Goal: Task Accomplishment & Management: Complete application form

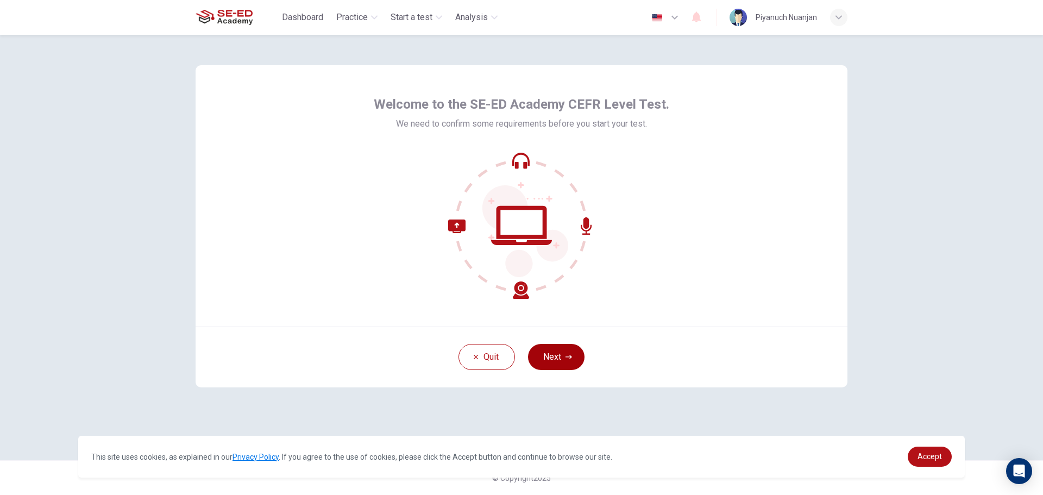
click at [550, 351] on button "Next" at bounding box center [556, 357] width 56 height 26
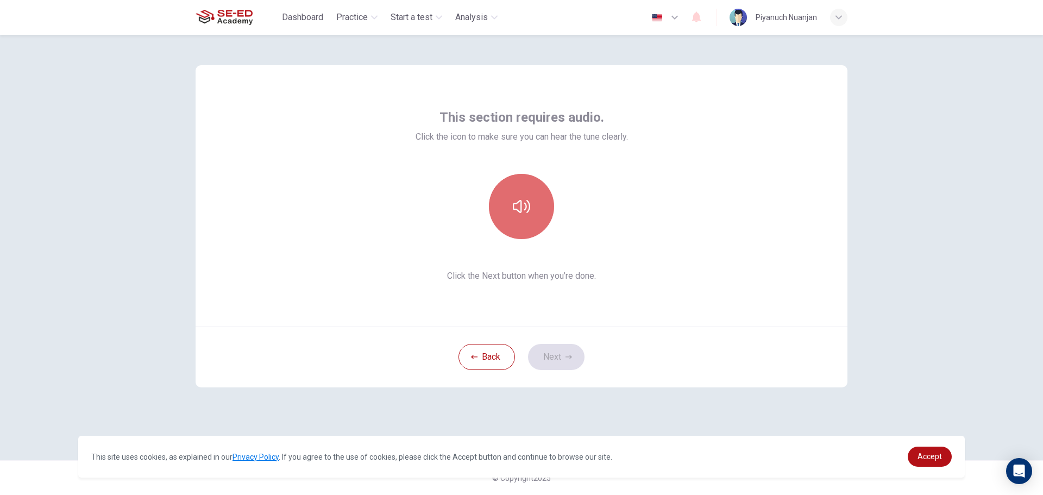
click at [513, 190] on button "button" at bounding box center [521, 206] width 65 height 65
click at [527, 203] on icon "button" at bounding box center [521, 206] width 17 height 17
click at [559, 354] on button "Next" at bounding box center [556, 357] width 56 height 26
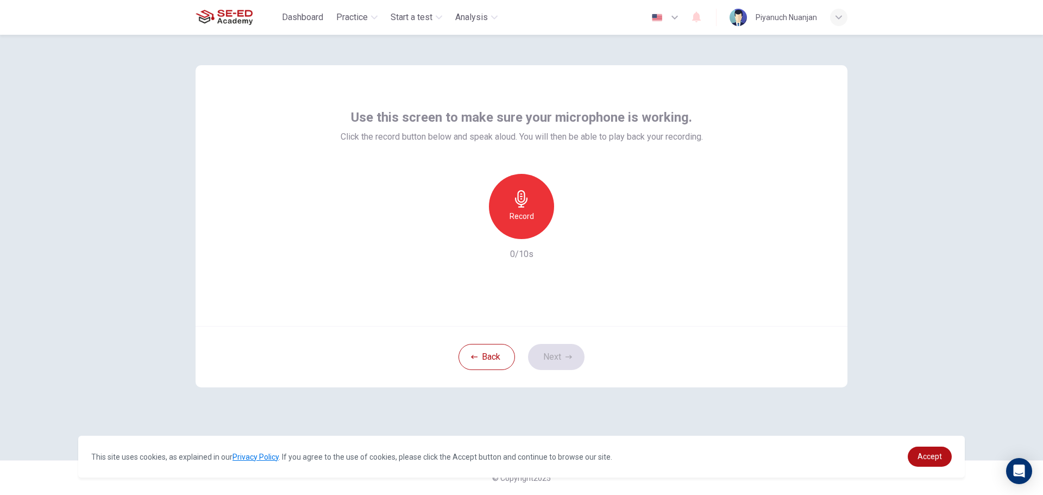
click at [524, 198] on icon "button" at bounding box center [521, 198] width 17 height 17
click at [519, 206] on icon "button" at bounding box center [521, 198] width 17 height 17
click at [571, 235] on icon "button" at bounding box center [571, 230] width 11 height 11
click at [470, 230] on icon "button" at bounding box center [471, 230] width 7 height 7
click at [546, 352] on button "Next" at bounding box center [556, 357] width 56 height 26
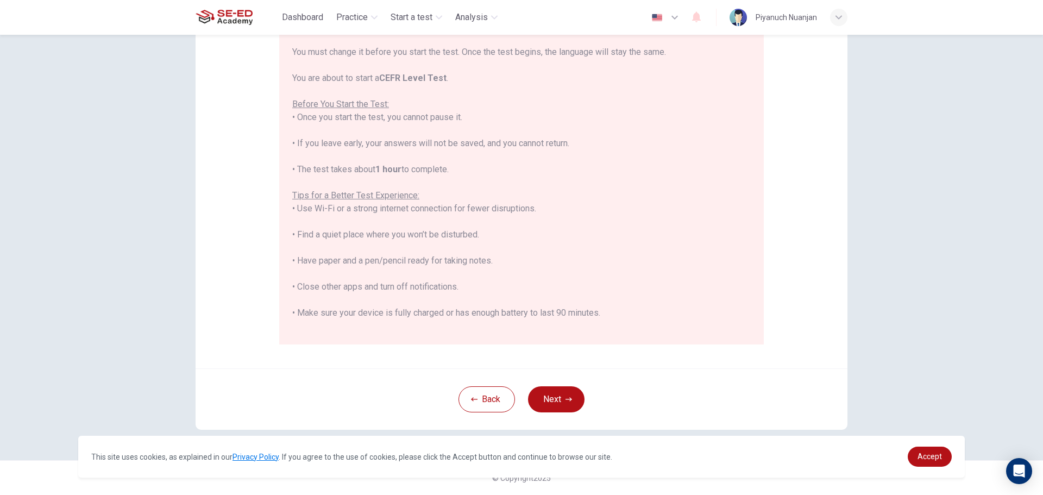
scroll to position [104, 0]
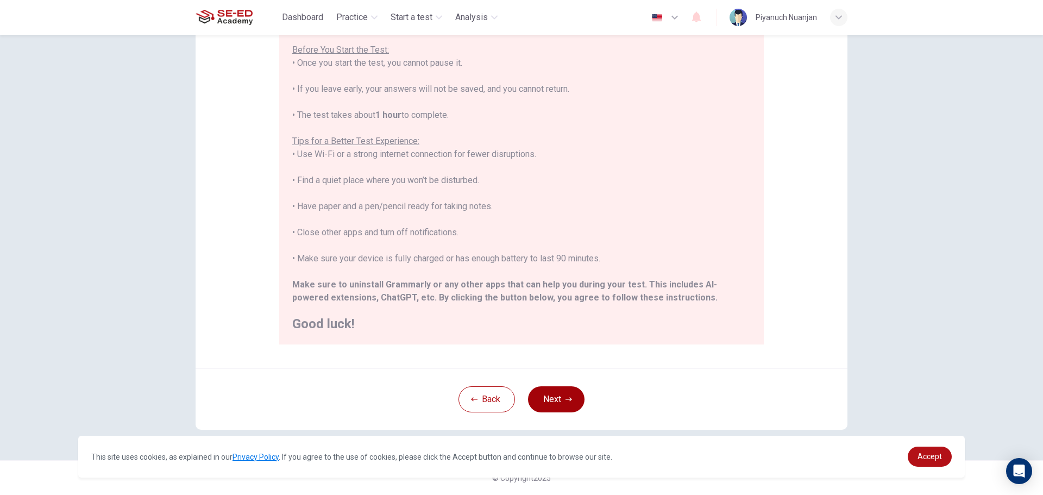
click at [557, 395] on button "Next" at bounding box center [556, 399] width 56 height 26
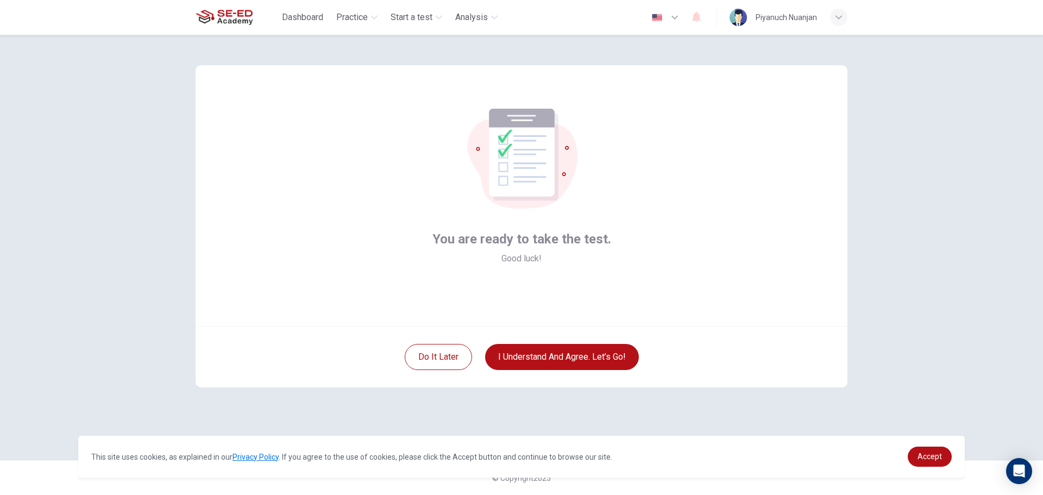
scroll to position [0, 0]
click at [552, 355] on button "I understand and agree. Let’s go!" at bounding box center [562, 357] width 154 height 26
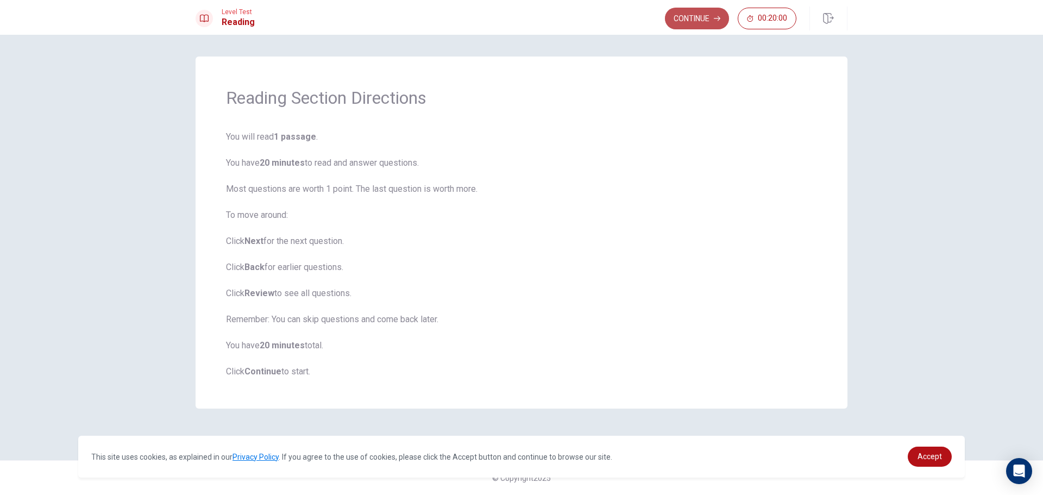
click at [700, 18] on button "Continue" at bounding box center [697, 19] width 64 height 22
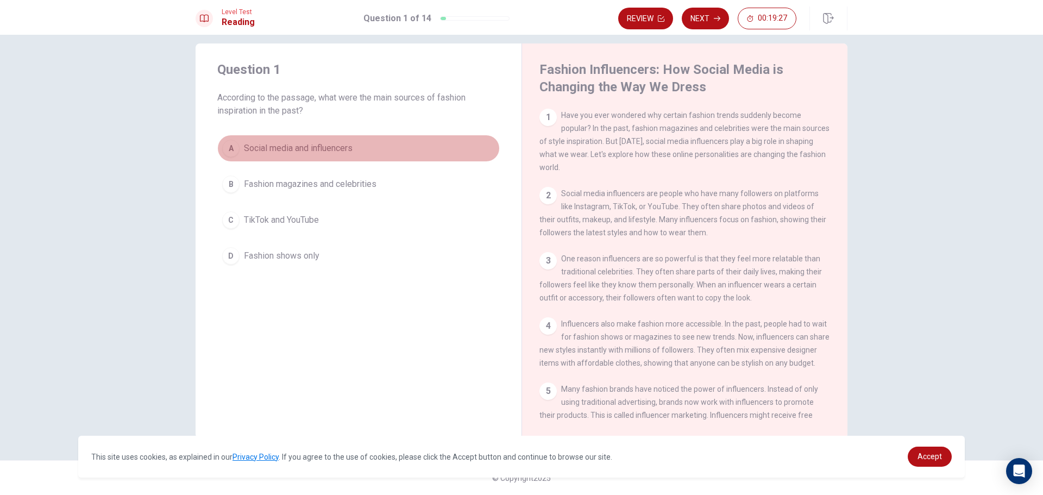
click at [228, 148] on div "A" at bounding box center [230, 148] width 17 height 17
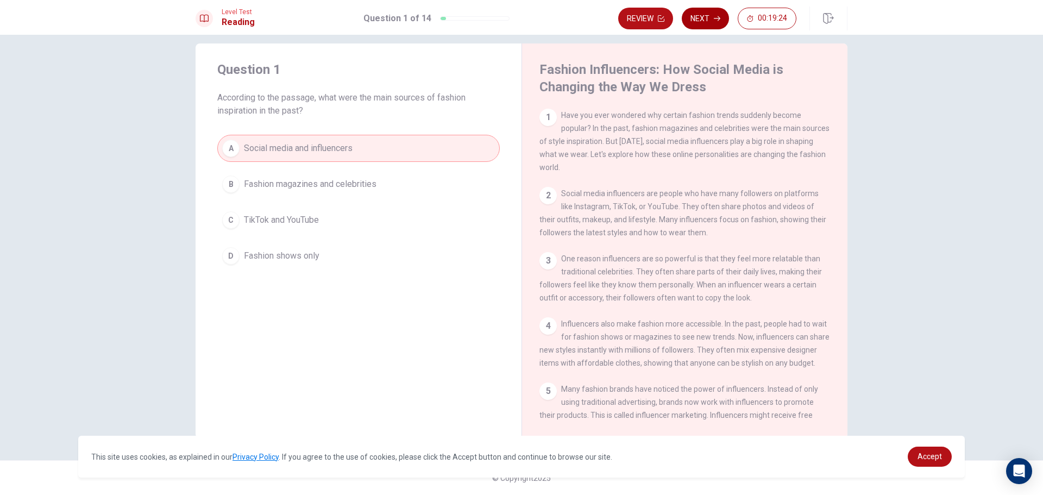
click at [714, 13] on button "Next" at bounding box center [705, 19] width 47 height 22
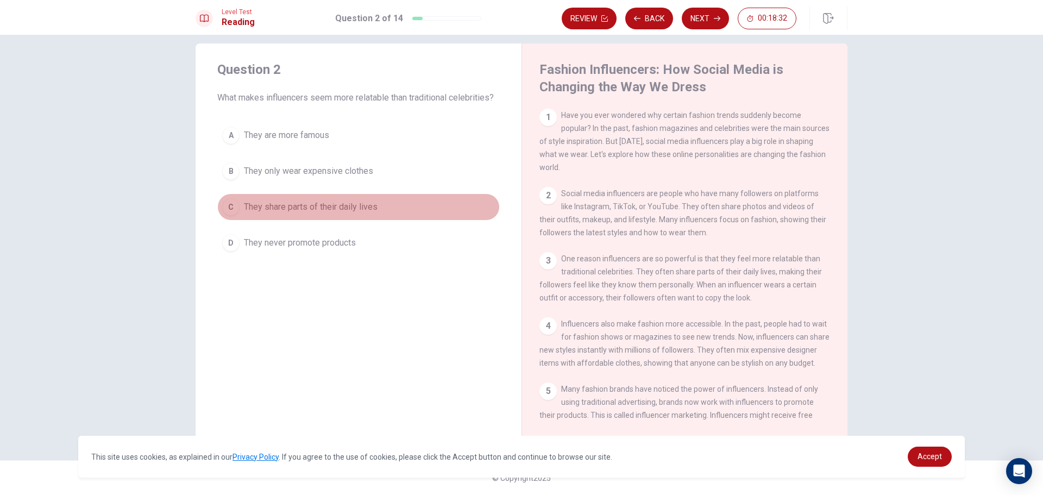
click at [227, 206] on div "C" at bounding box center [230, 206] width 17 height 17
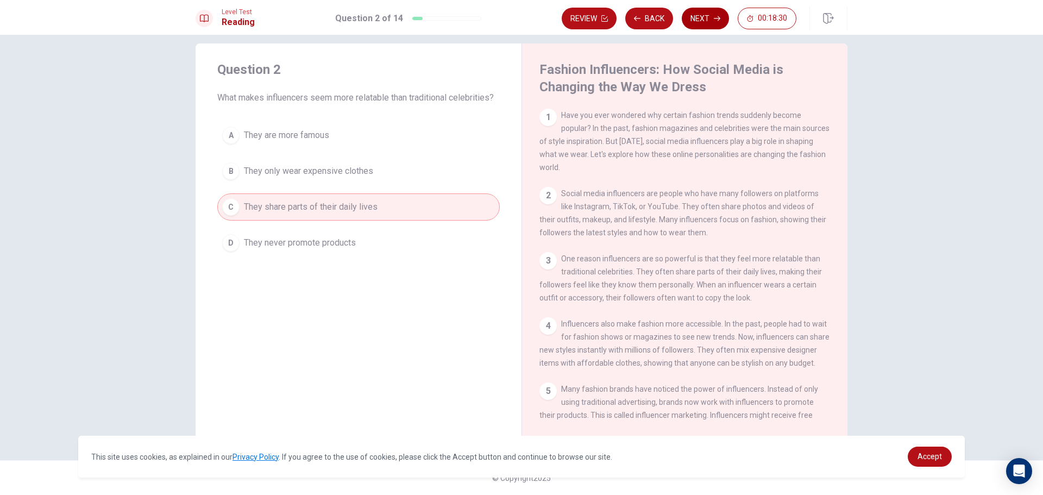
click at [695, 21] on button "Next" at bounding box center [705, 19] width 47 height 22
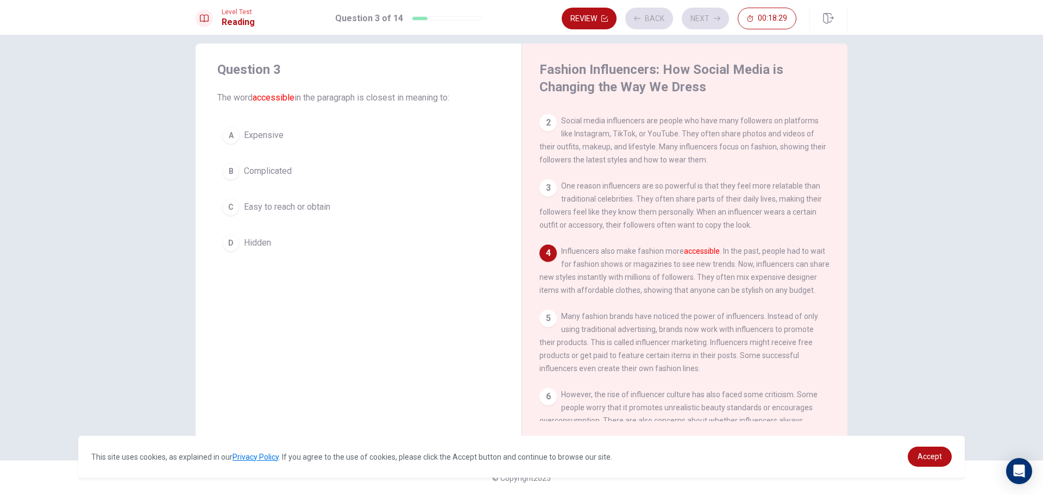
scroll to position [80, 0]
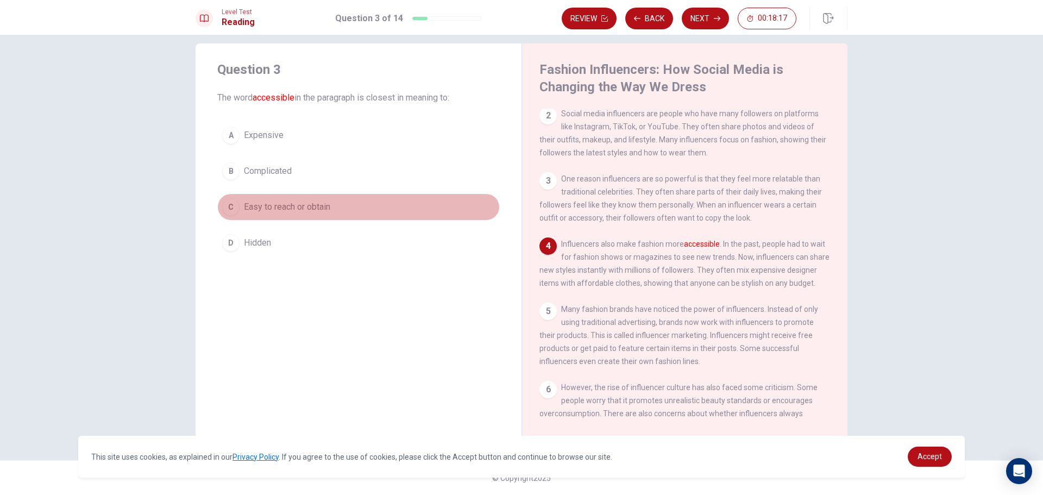
click at [224, 208] on div "C" at bounding box center [230, 206] width 17 height 17
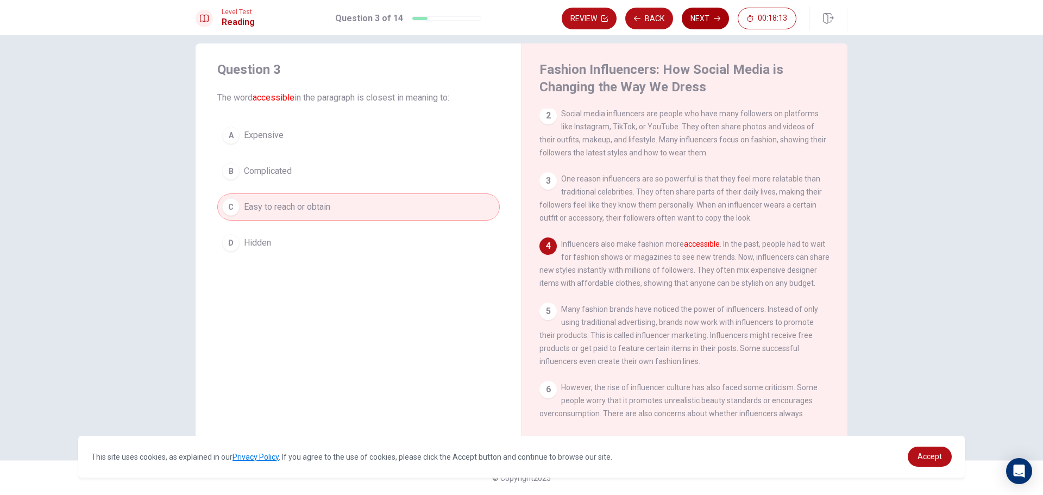
click at [694, 16] on button "Next" at bounding box center [705, 19] width 47 height 22
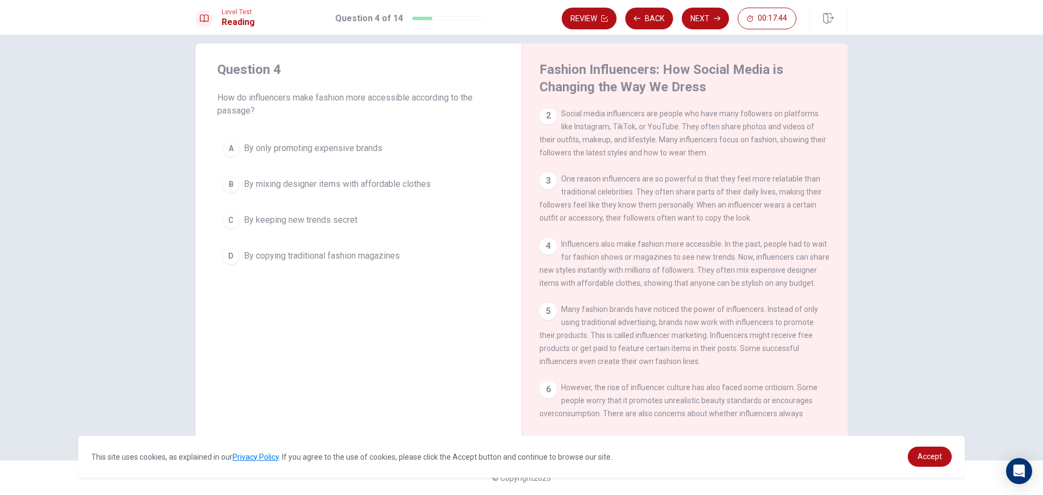
click at [227, 182] on div "B" at bounding box center [230, 183] width 17 height 17
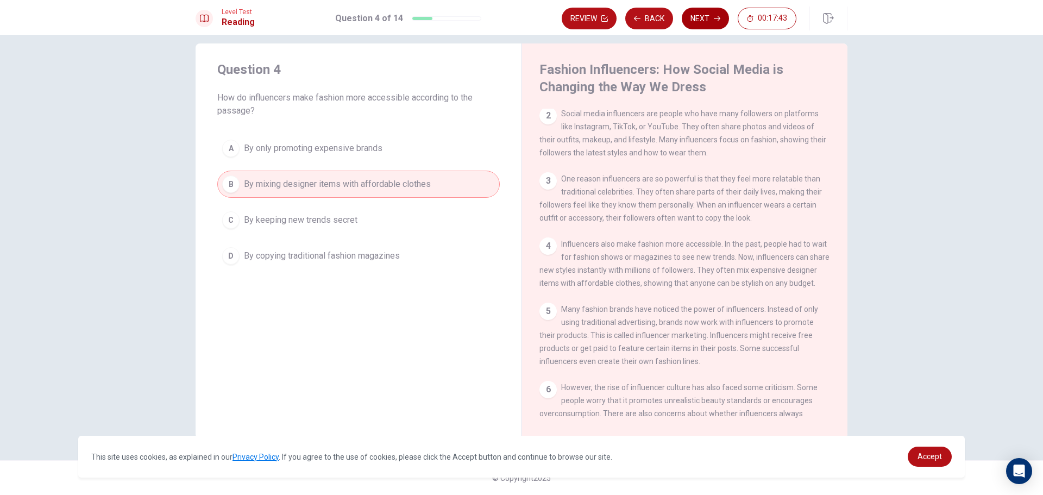
click at [702, 20] on button "Next" at bounding box center [705, 19] width 47 height 22
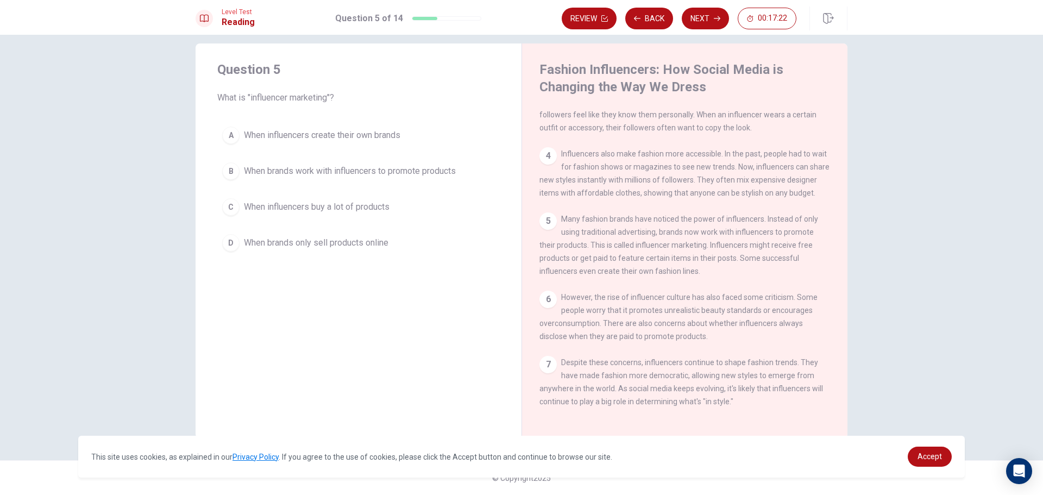
scroll to position [188, 0]
click at [223, 241] on div "D" at bounding box center [230, 242] width 17 height 17
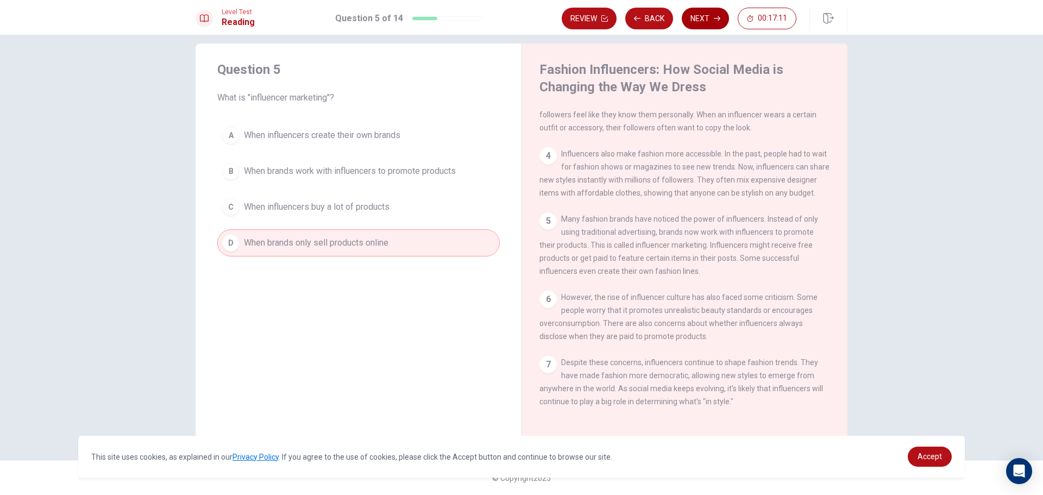
click at [697, 13] on button "Next" at bounding box center [705, 19] width 47 height 22
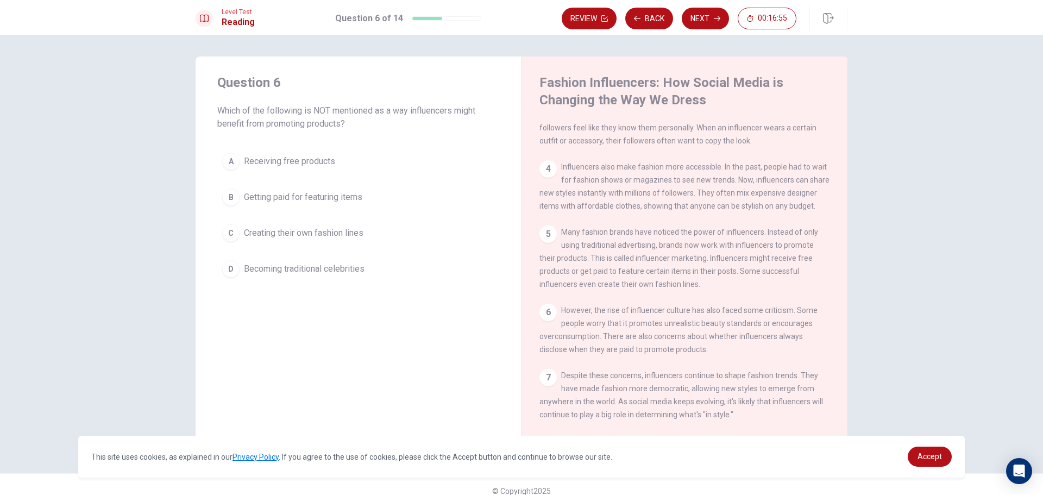
scroll to position [200, 0]
drag, startPoint x: 231, startPoint y: 160, endPoint x: 228, endPoint y: 154, distance: 6.1
click at [231, 160] on div "A" at bounding box center [230, 161] width 17 height 17
click at [699, 17] on button "Next" at bounding box center [705, 19] width 47 height 22
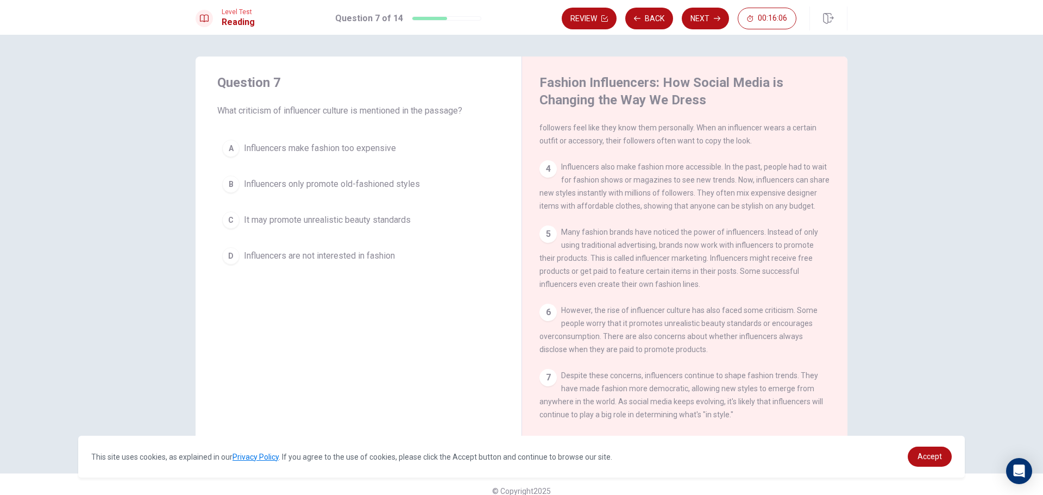
scroll to position [13, 0]
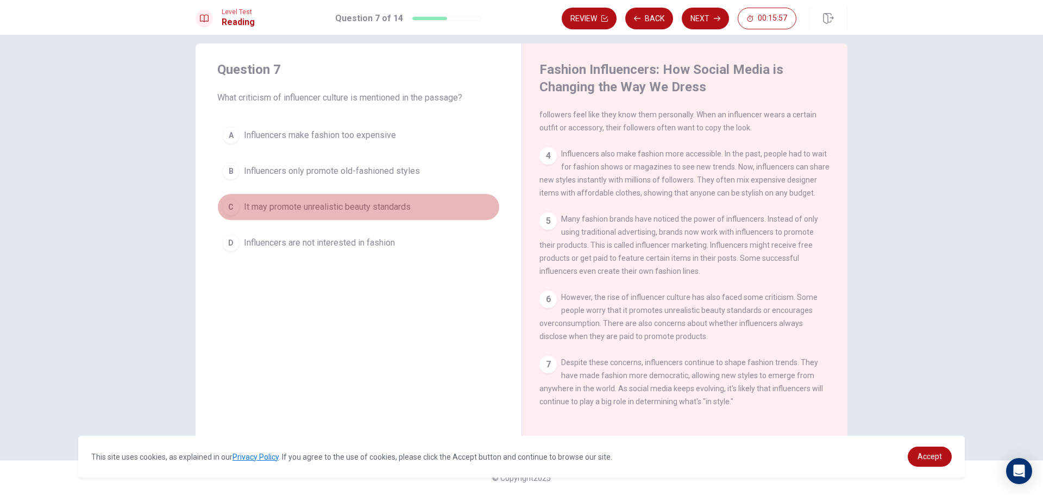
click at [227, 211] on div "C" at bounding box center [230, 206] width 17 height 17
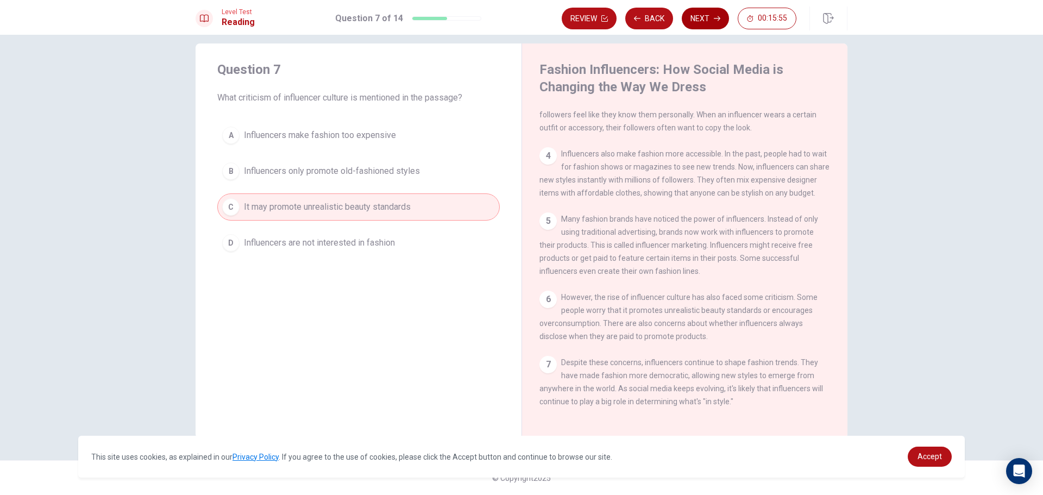
click at [691, 17] on button "Next" at bounding box center [705, 19] width 47 height 22
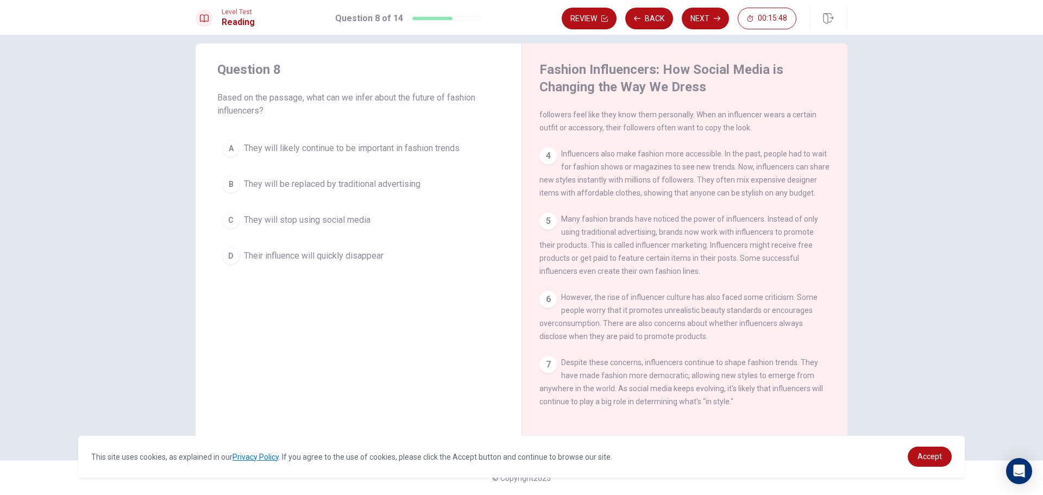
scroll to position [200, 0]
click at [229, 182] on div "B" at bounding box center [230, 183] width 17 height 17
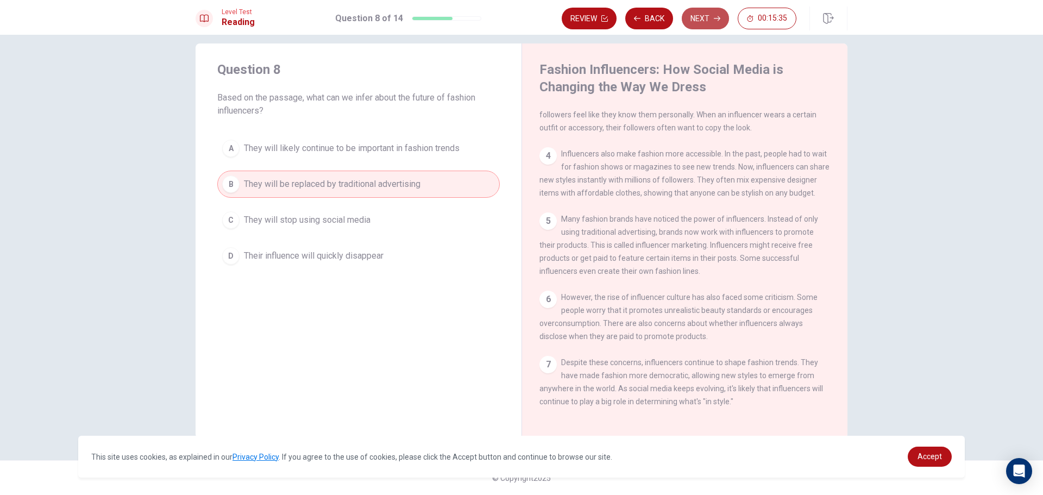
click at [703, 16] on button "Next" at bounding box center [705, 19] width 47 height 22
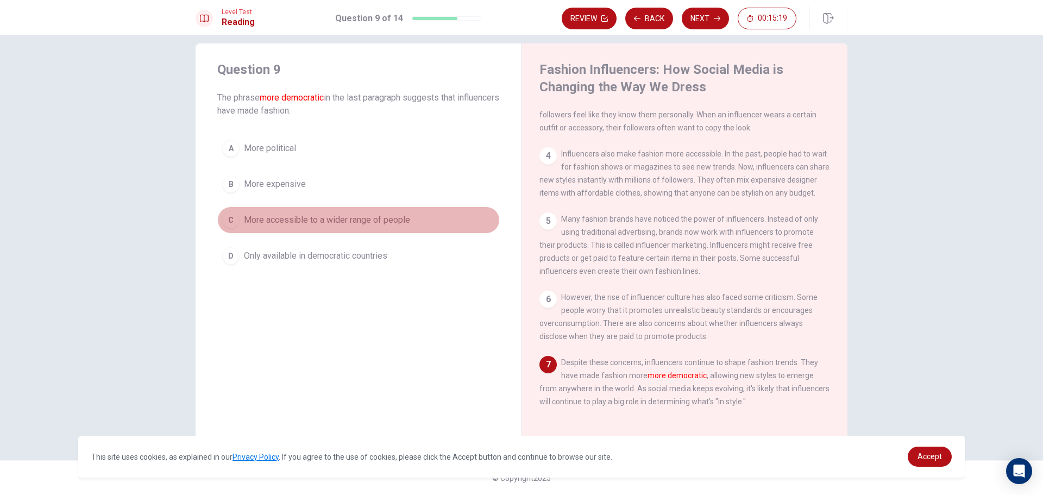
click at [230, 224] on div "C" at bounding box center [230, 219] width 17 height 17
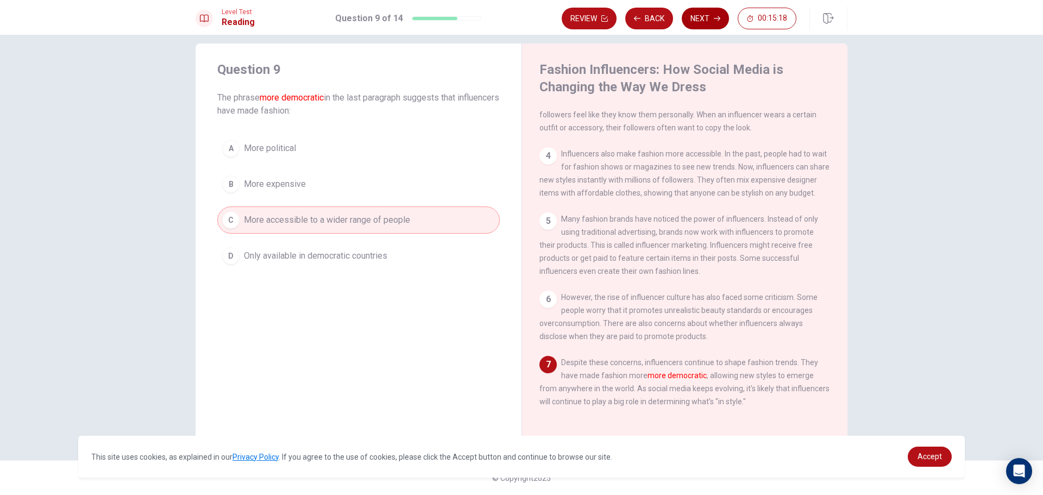
click at [713, 11] on button "Next" at bounding box center [705, 19] width 47 height 22
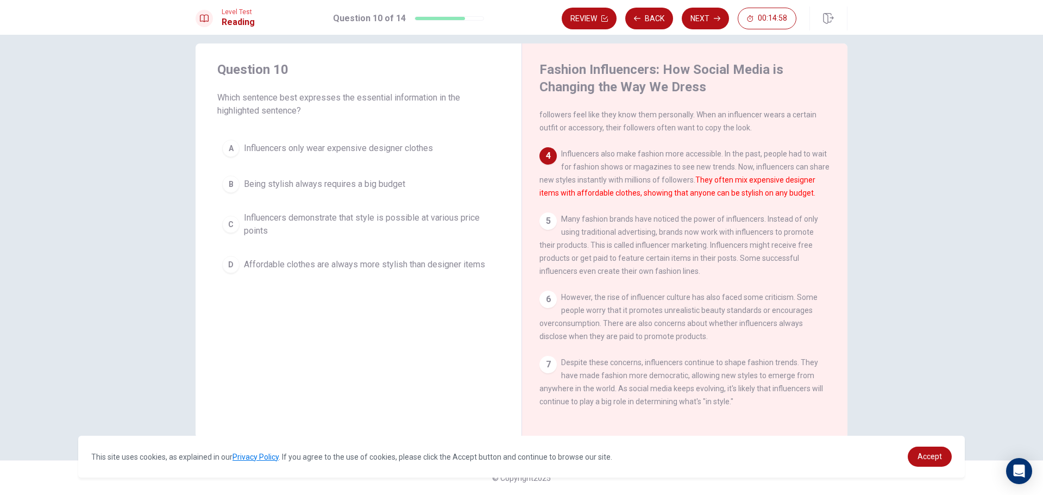
click at [228, 264] on div "D" at bounding box center [230, 264] width 17 height 17
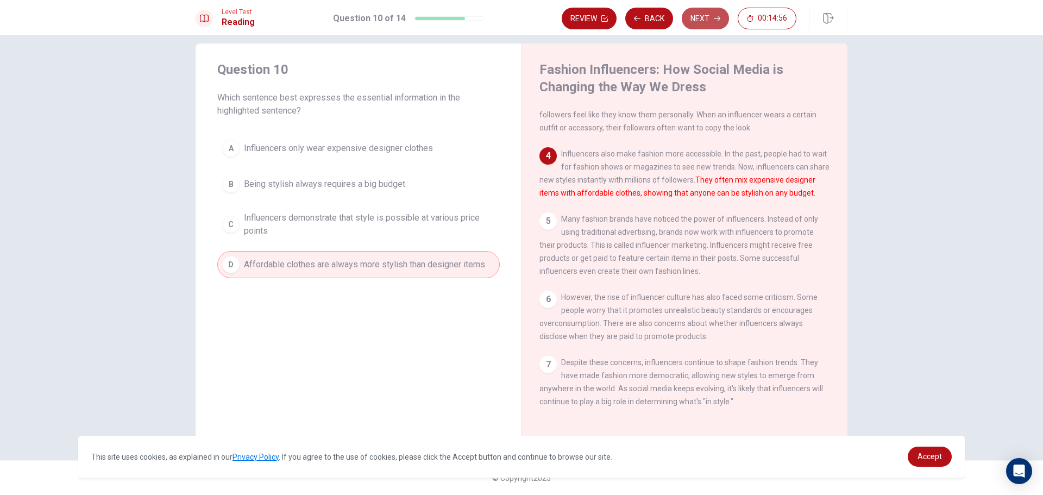
click at [704, 18] on button "Next" at bounding box center [705, 19] width 47 height 22
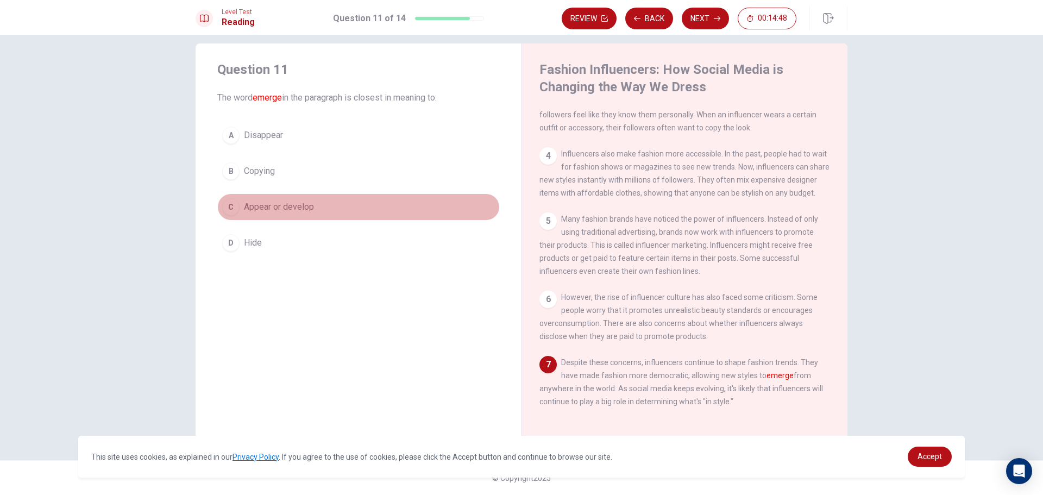
click at [230, 205] on div "C" at bounding box center [230, 206] width 17 height 17
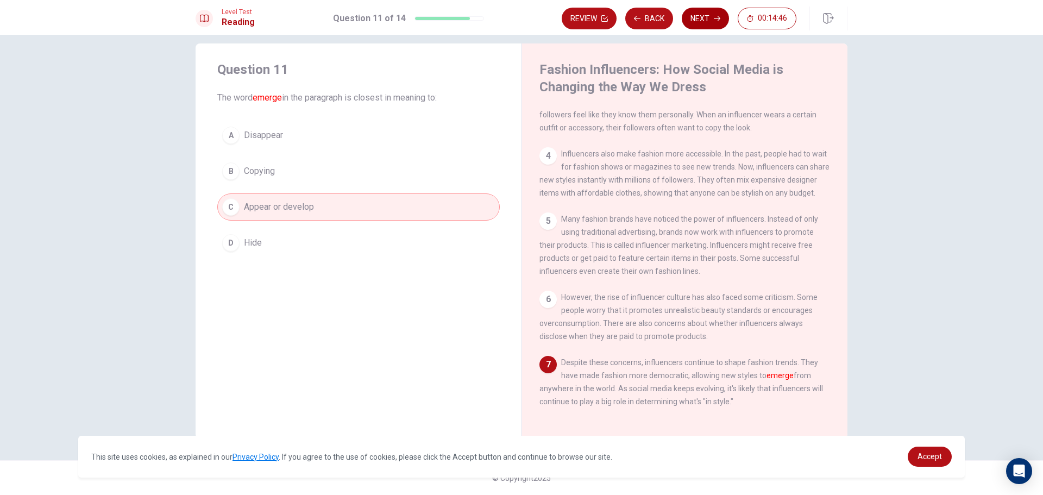
click at [689, 10] on button "Next" at bounding box center [705, 19] width 47 height 22
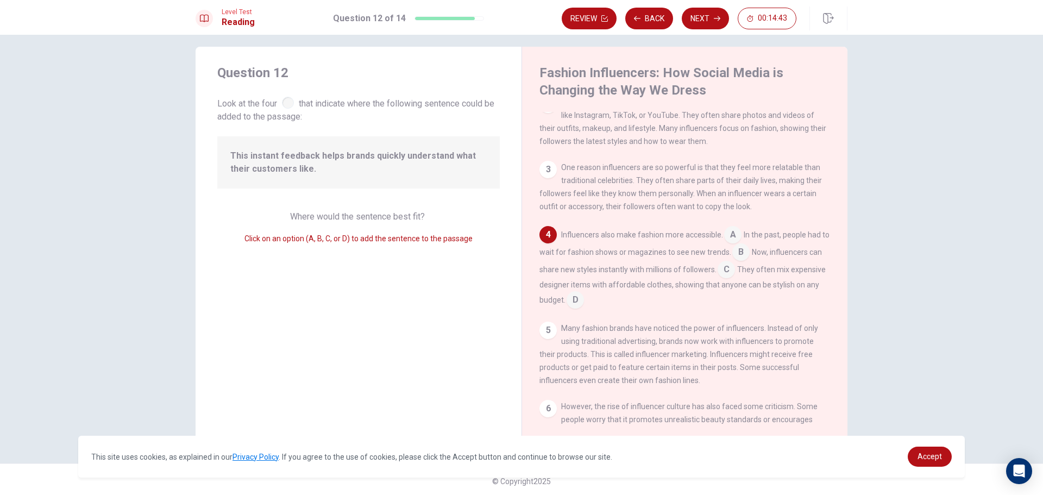
scroll to position [13, 0]
click at [735, 274] on input at bounding box center [725, 267] width 17 height 17
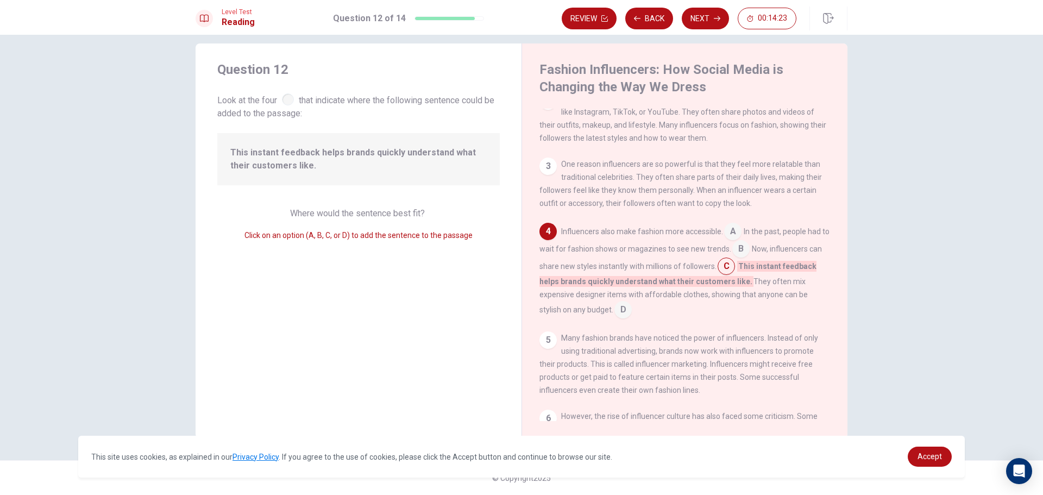
click at [740, 255] on input at bounding box center [740, 249] width 17 height 17
click at [740, 318] on div "Influencers also make fashion more accessible. A In the past, people had to wai…" at bounding box center [684, 271] width 291 height 96
click at [632, 314] on input at bounding box center [622, 310] width 17 height 17
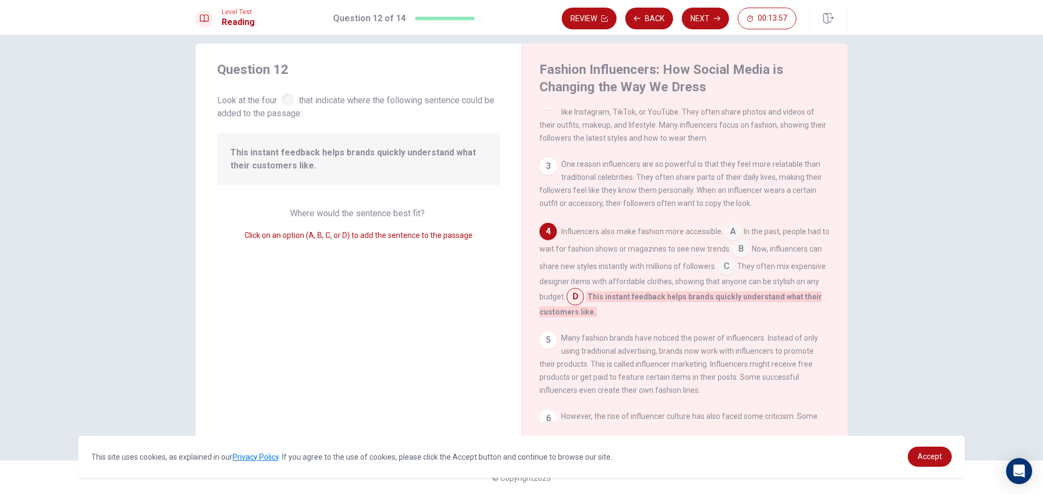
click at [735, 272] on input at bounding box center [725, 267] width 17 height 17
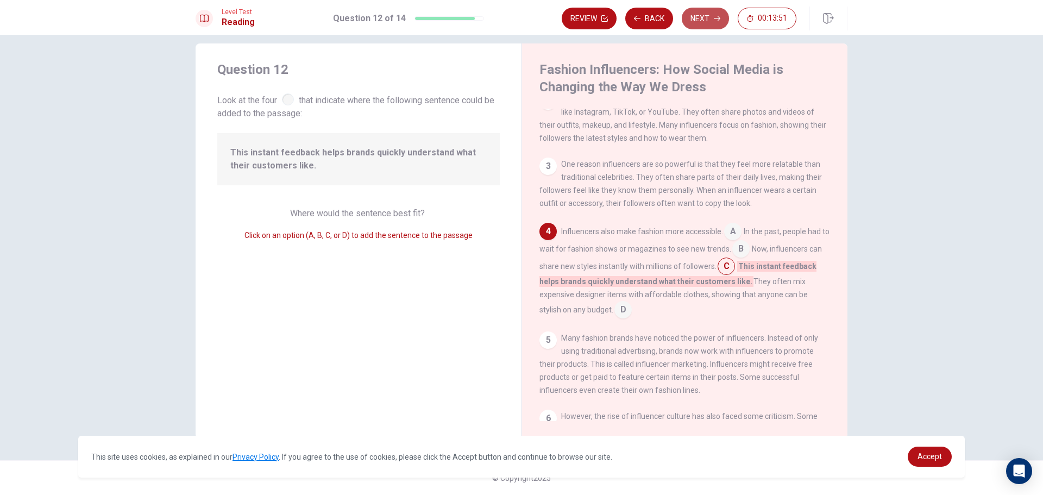
click at [697, 23] on button "Next" at bounding box center [705, 19] width 47 height 22
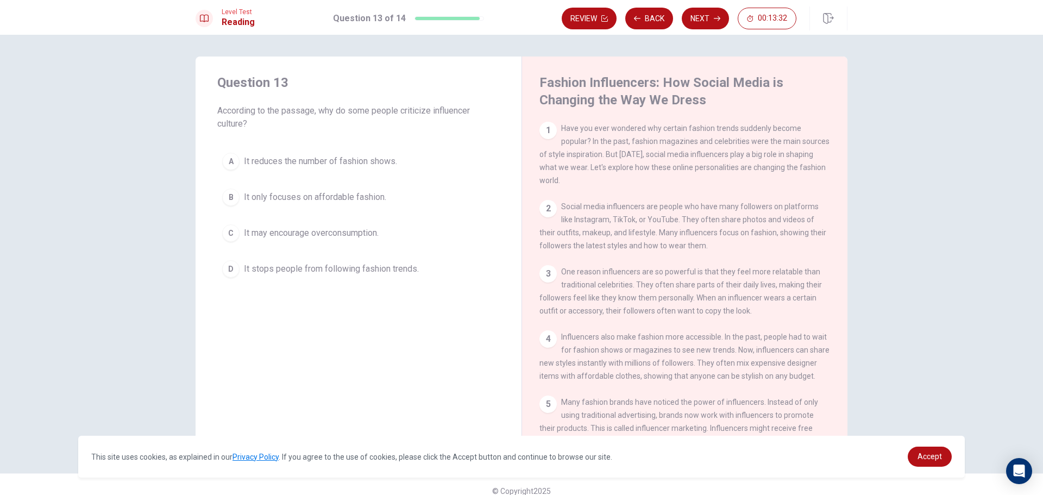
click at [228, 234] on div "C" at bounding box center [230, 232] width 17 height 17
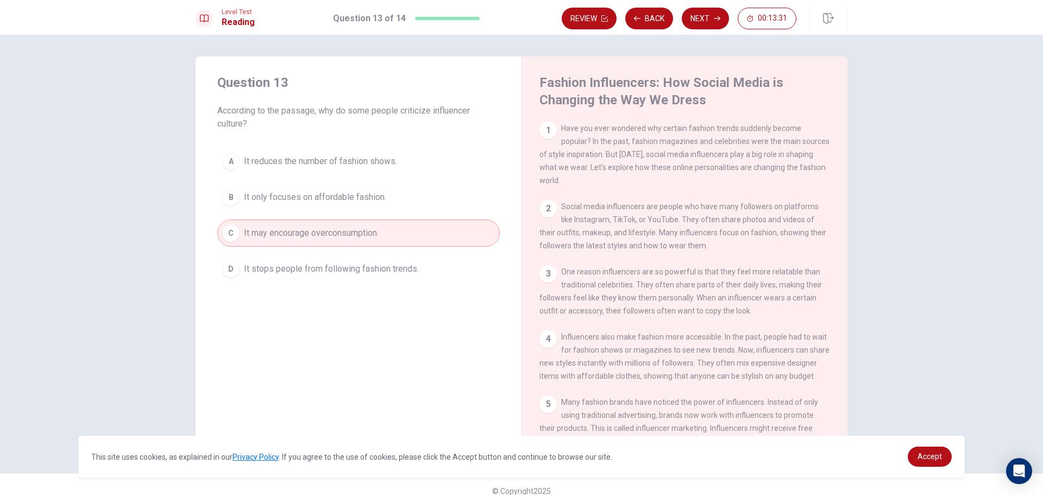
click at [230, 161] on div "A" at bounding box center [230, 161] width 17 height 17
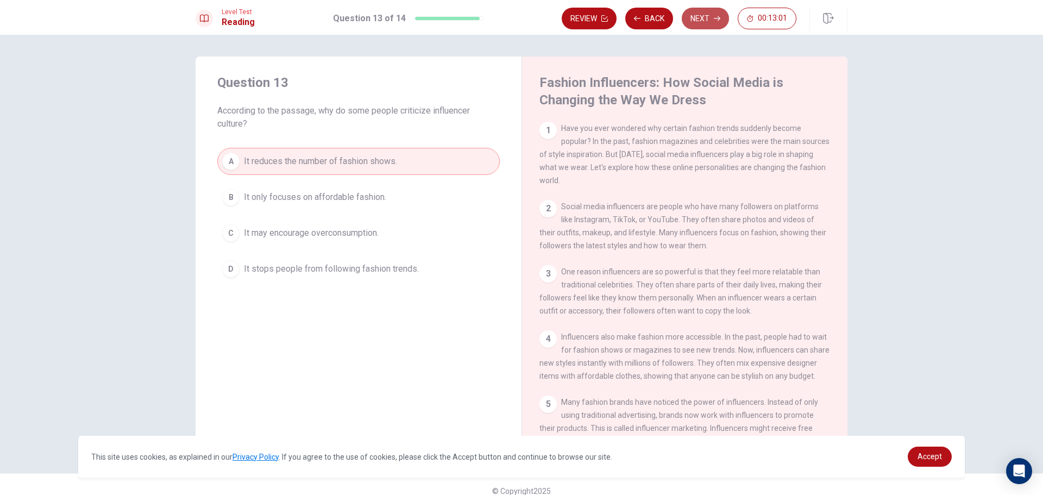
click at [709, 17] on button "Next" at bounding box center [705, 19] width 47 height 22
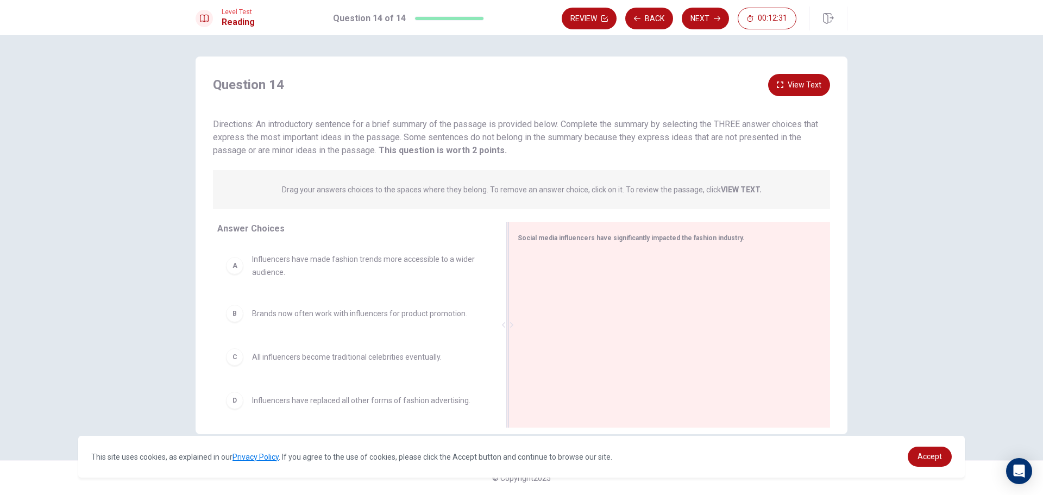
drag, startPoint x: 392, startPoint y: 300, endPoint x: 530, endPoint y: 305, distance: 138.6
click at [530, 305] on div "Social media influencers have significantly impacted the fashion industry." at bounding box center [669, 324] width 322 height 205
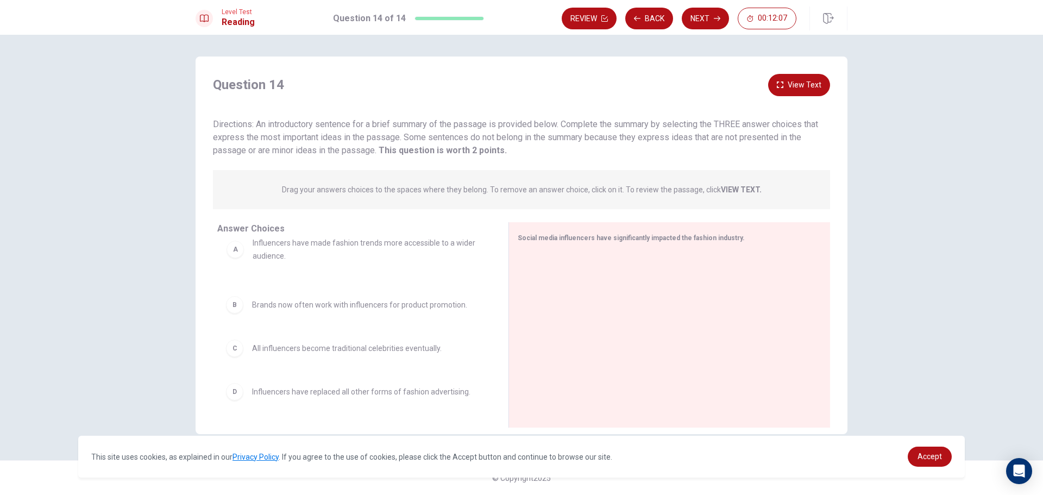
drag, startPoint x: 439, startPoint y: 268, endPoint x: 432, endPoint y: 255, distance: 14.8
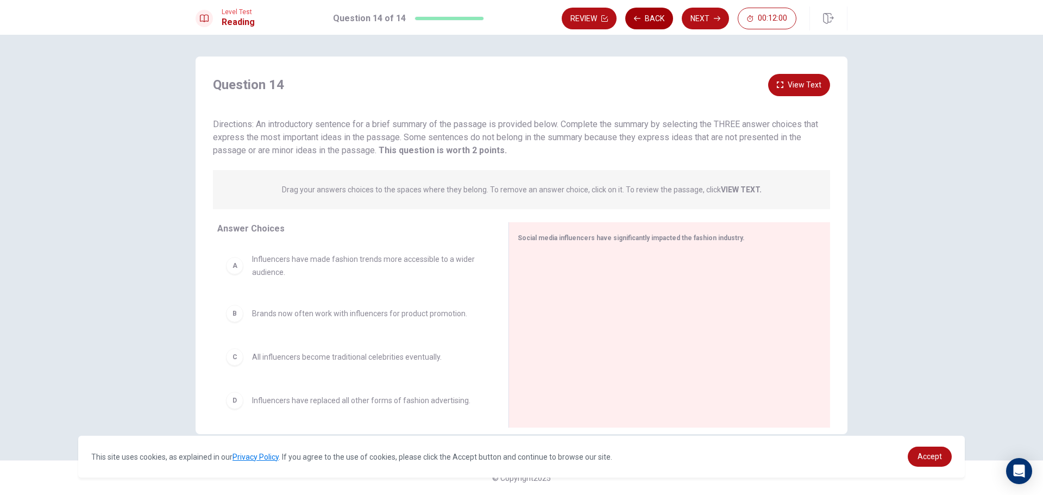
click at [645, 20] on button "Back" at bounding box center [649, 19] width 48 height 22
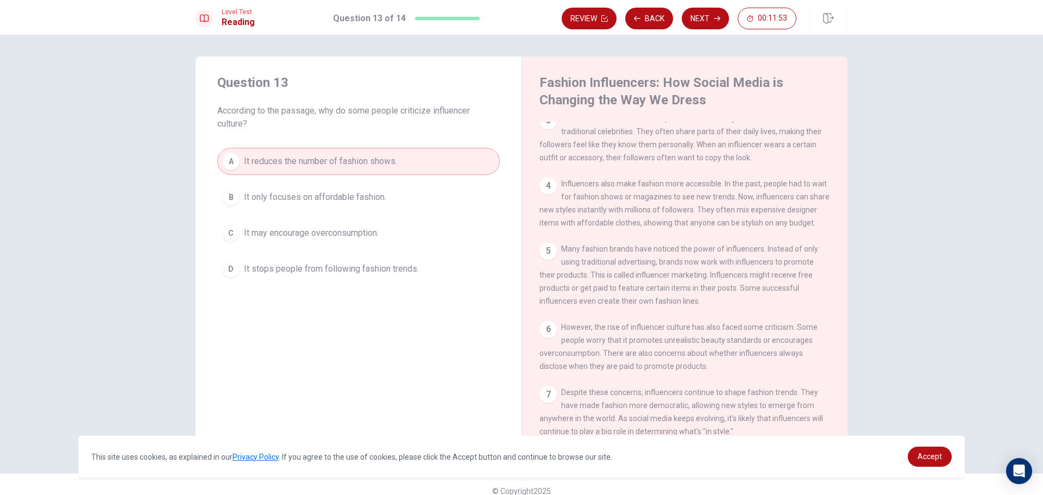
scroll to position [91, 0]
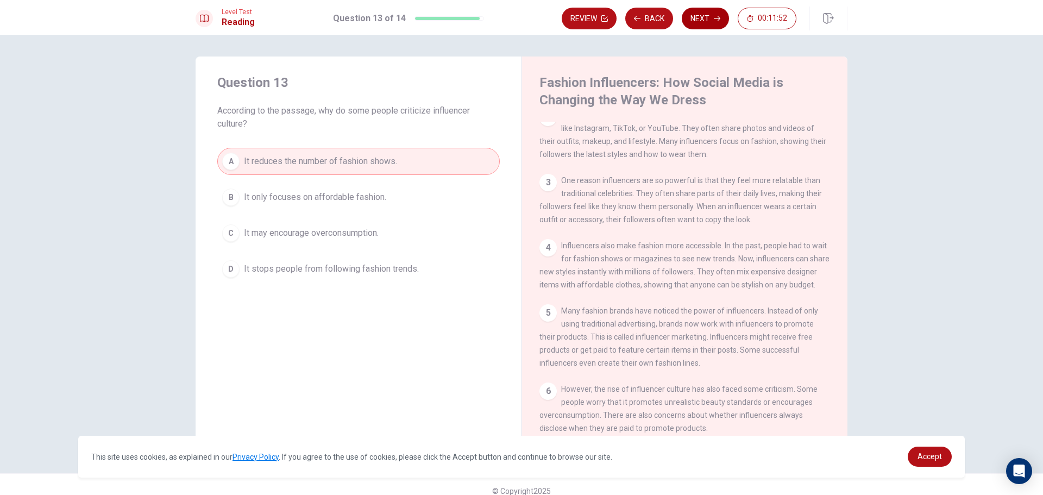
click at [701, 14] on button "Next" at bounding box center [705, 19] width 47 height 22
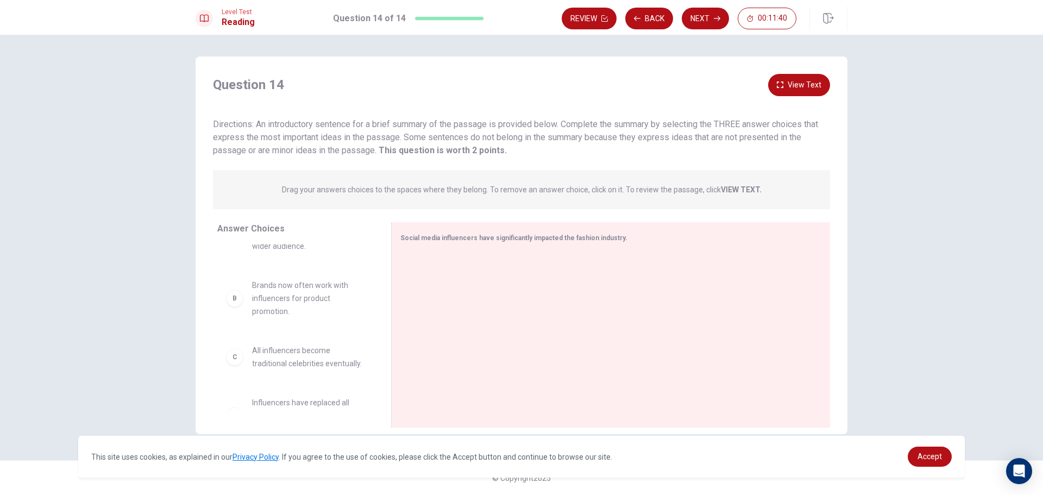
scroll to position [0, 0]
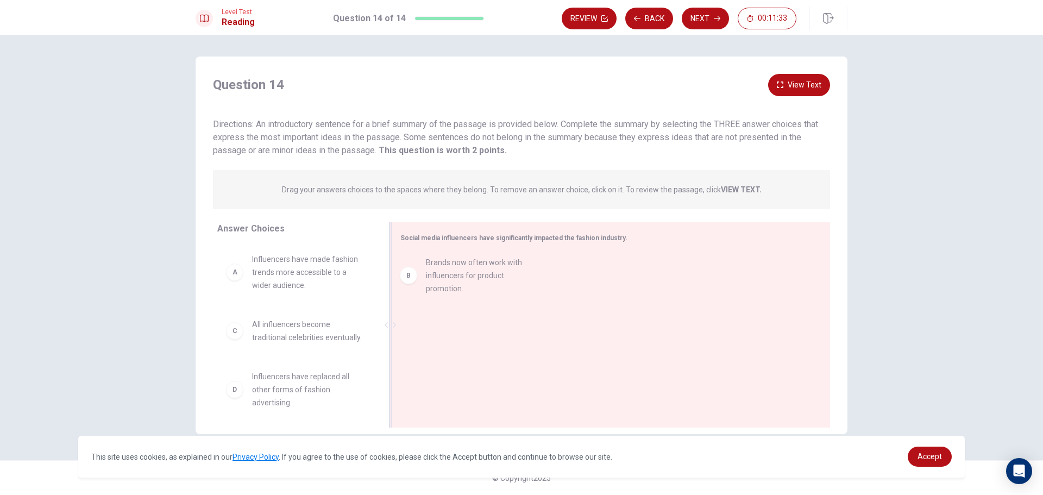
drag, startPoint x: 318, startPoint y: 337, endPoint x: 494, endPoint y: 275, distance: 187.1
drag, startPoint x: 297, startPoint y: 342, endPoint x: 494, endPoint y: 321, distance: 197.7
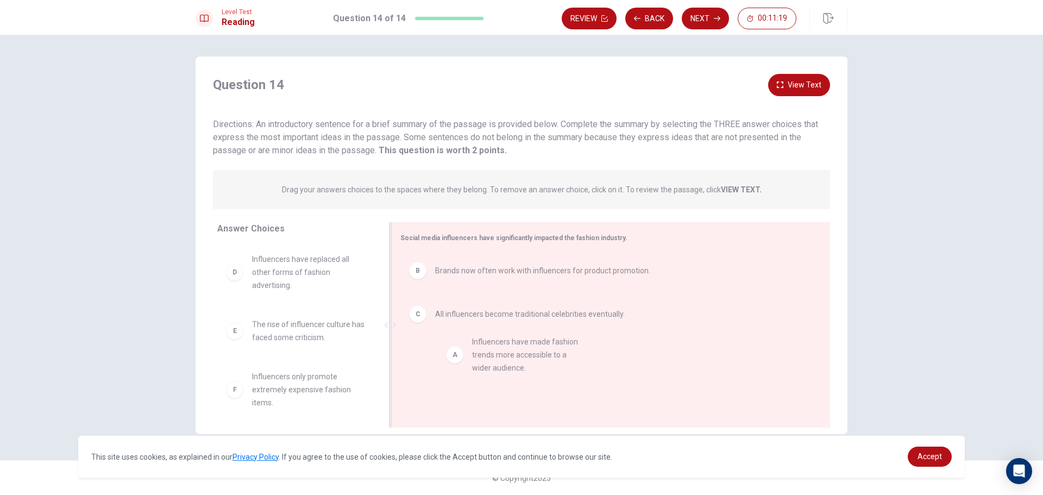
drag, startPoint x: 315, startPoint y: 265, endPoint x: 540, endPoint y: 352, distance: 241.3
click at [706, 11] on button "Next" at bounding box center [705, 19] width 47 height 22
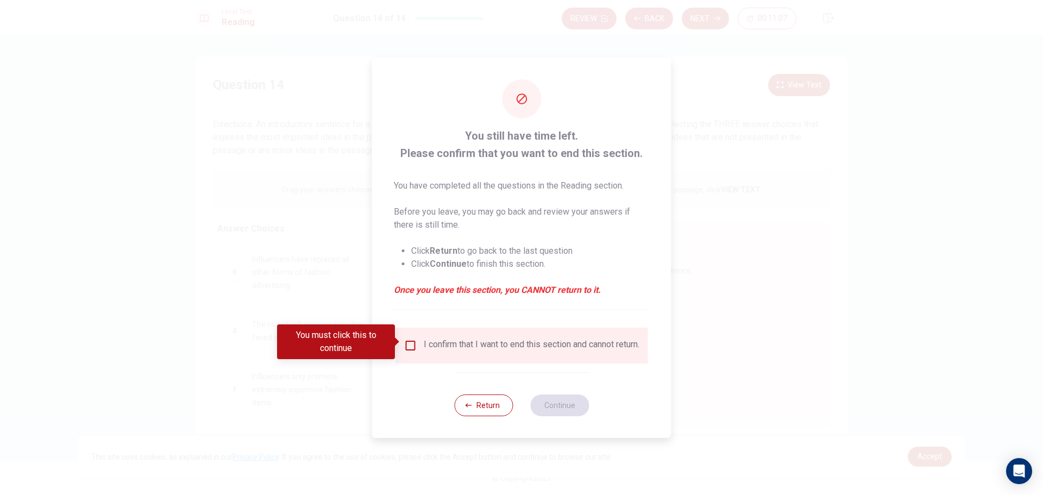
click at [725, 166] on div at bounding box center [521, 247] width 1043 height 495
click at [496, 407] on button "Return" at bounding box center [483, 405] width 59 height 22
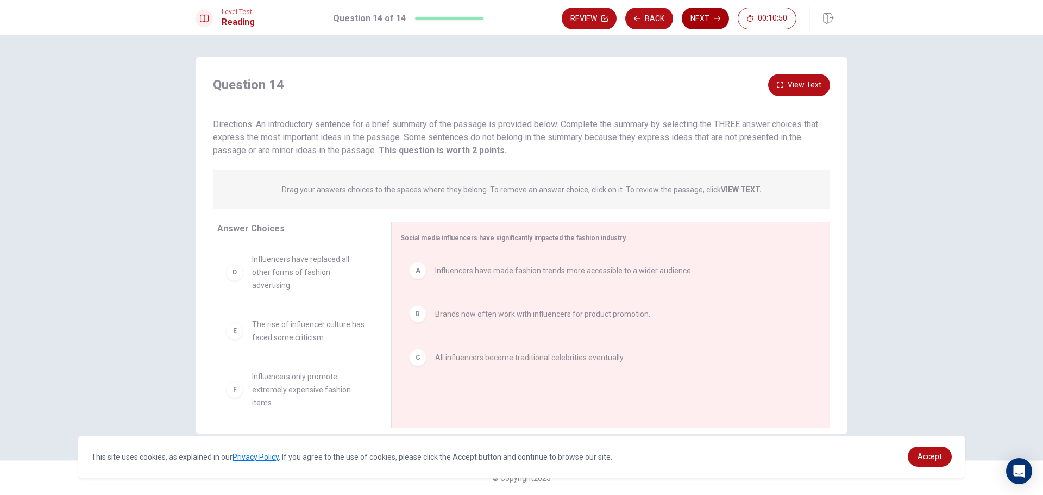
click at [698, 18] on button "Next" at bounding box center [705, 19] width 47 height 22
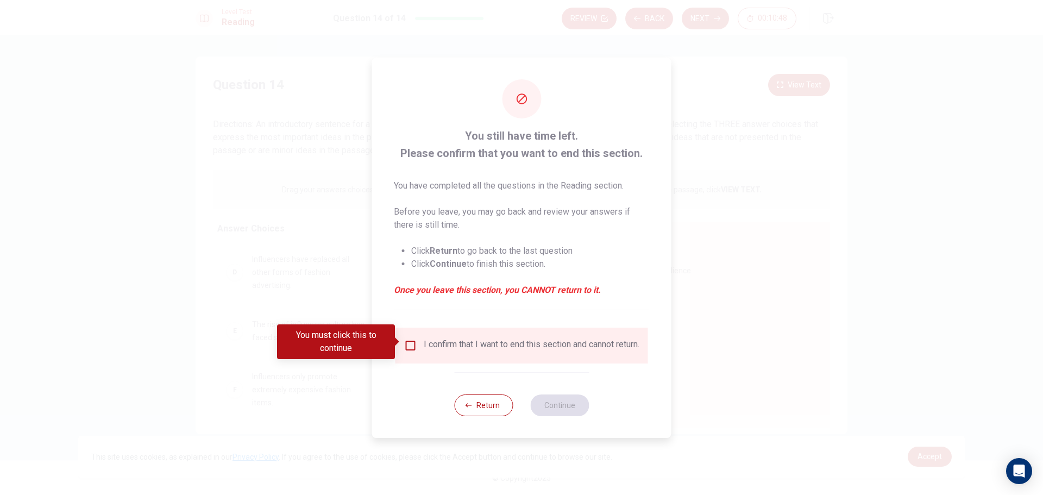
click at [406, 342] on input "You must click this to continue" at bounding box center [410, 345] width 13 height 13
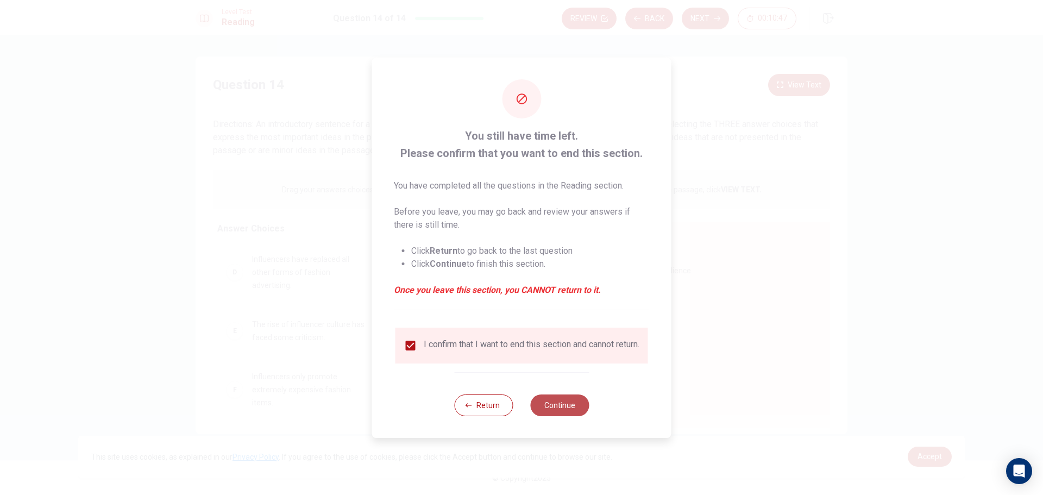
click at [559, 407] on button "Continue" at bounding box center [559, 405] width 59 height 22
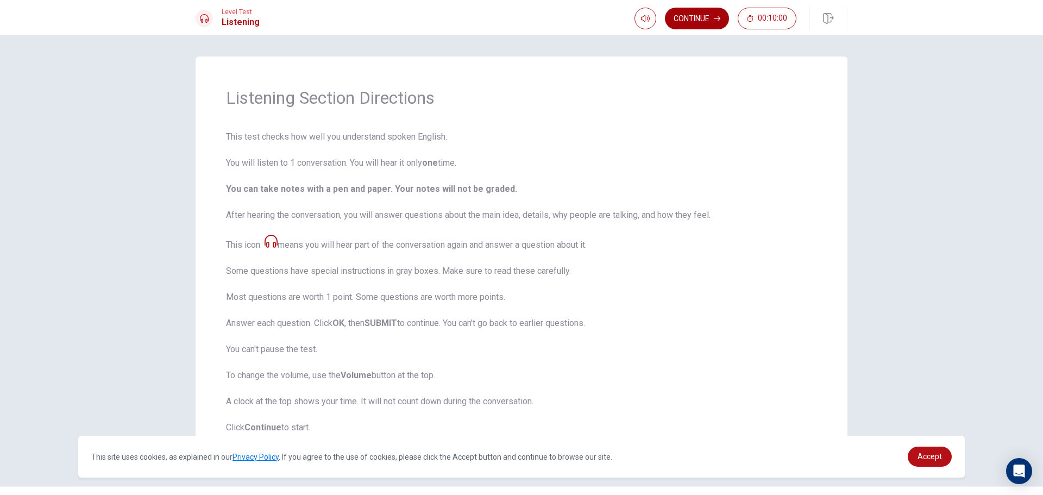
click at [700, 20] on button "Continue" at bounding box center [697, 19] width 64 height 22
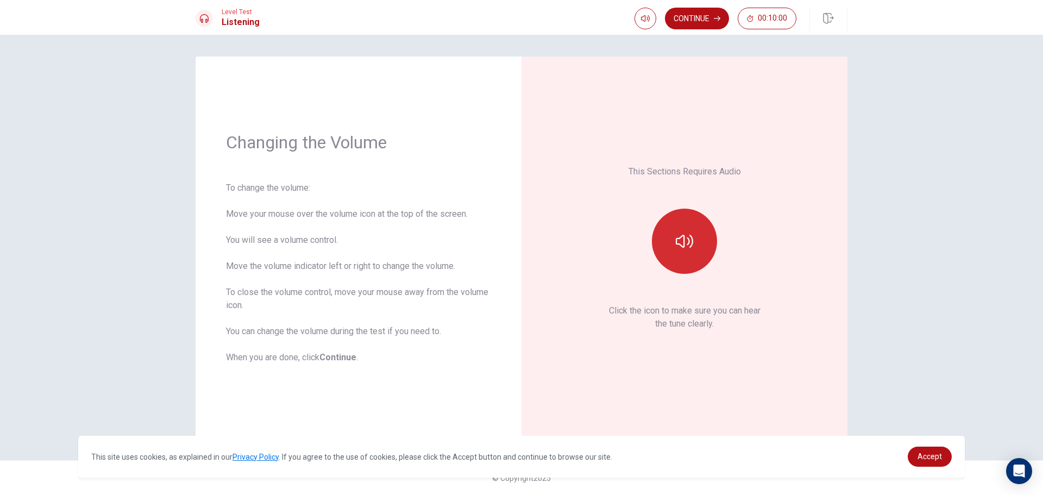
click at [681, 247] on icon "button" at bounding box center [684, 240] width 17 height 17
drag, startPoint x: 677, startPoint y: 238, endPoint x: 469, endPoint y: 318, distance: 223.5
click at [676, 242] on icon "button" at bounding box center [684, 241] width 17 height 13
click at [713, 15] on button "Continue" at bounding box center [697, 19] width 64 height 22
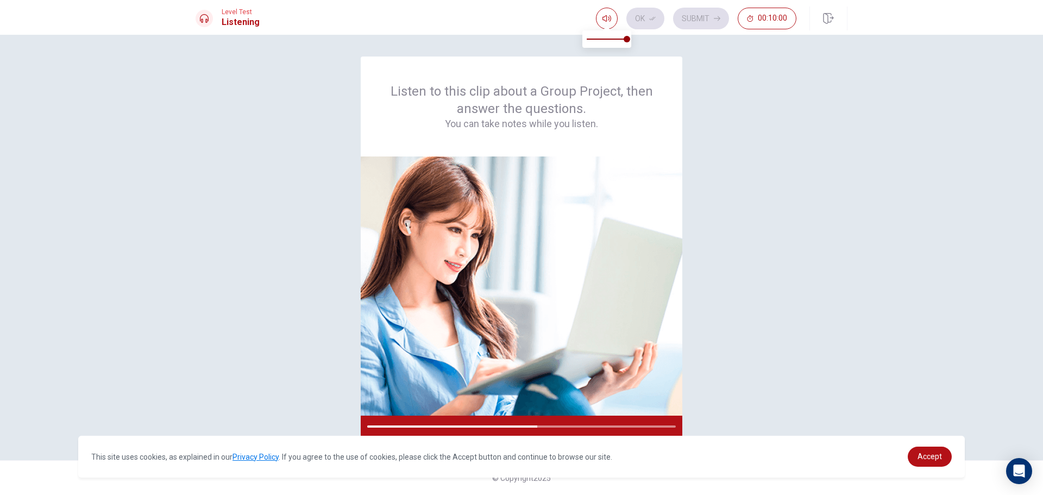
click at [610, 39] on span at bounding box center [607, 39] width 40 height 15
type input "0.5"
click at [606, 42] on span at bounding box center [606, 39] width 7 height 7
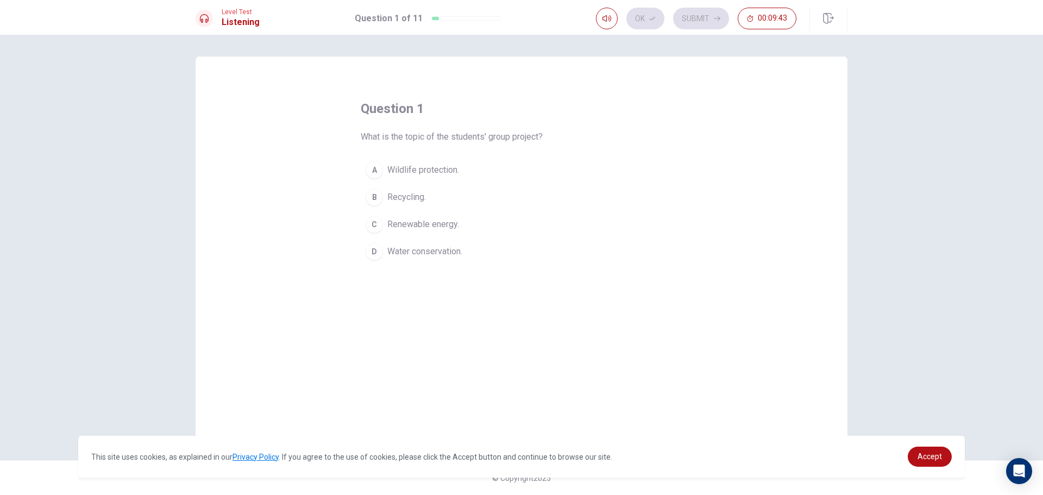
click at [373, 226] on div "C" at bounding box center [374, 224] width 17 height 17
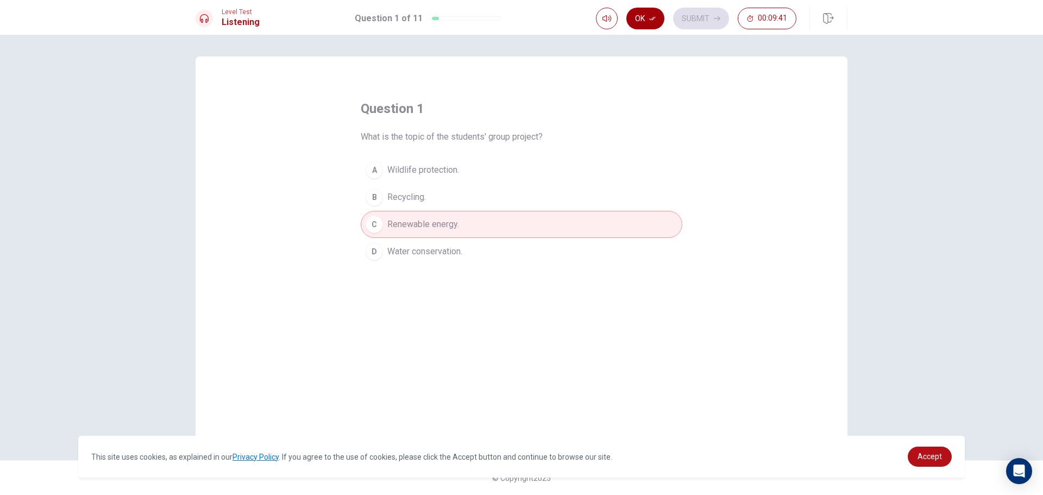
click at [648, 16] on button "Ok" at bounding box center [645, 19] width 38 height 22
click at [702, 15] on button "Submit" at bounding box center [701, 19] width 56 height 22
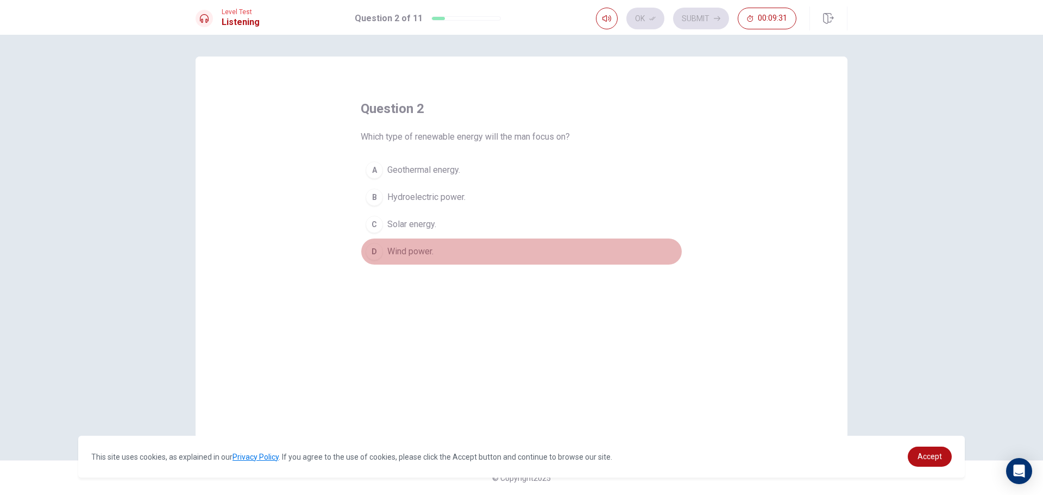
click at [371, 253] on div "D" at bounding box center [374, 251] width 17 height 17
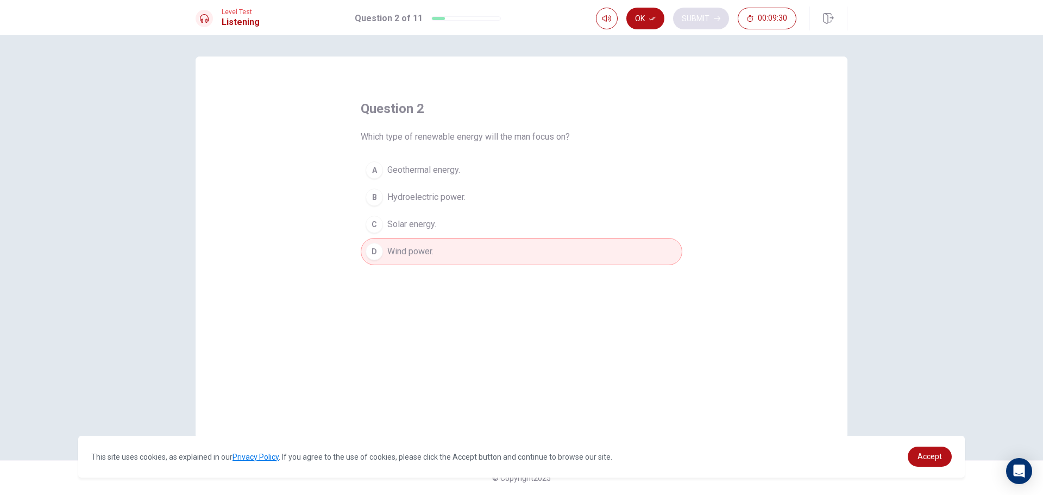
drag, startPoint x: 644, startPoint y: 15, endPoint x: 674, endPoint y: 20, distance: 30.3
click at [645, 15] on button "Ok" at bounding box center [645, 19] width 38 height 22
click at [715, 20] on icon "button" at bounding box center [717, 18] width 7 height 7
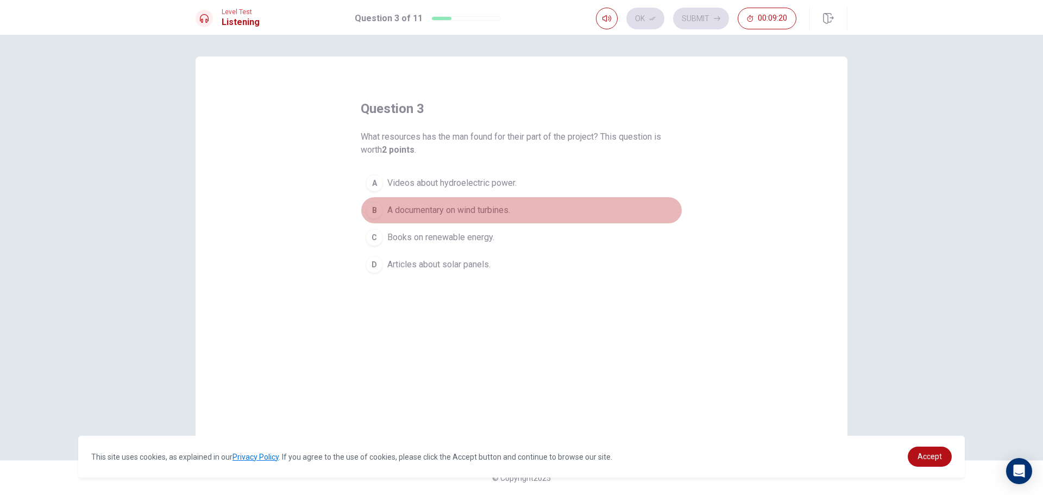
click at [369, 210] on div "B" at bounding box center [374, 209] width 17 height 17
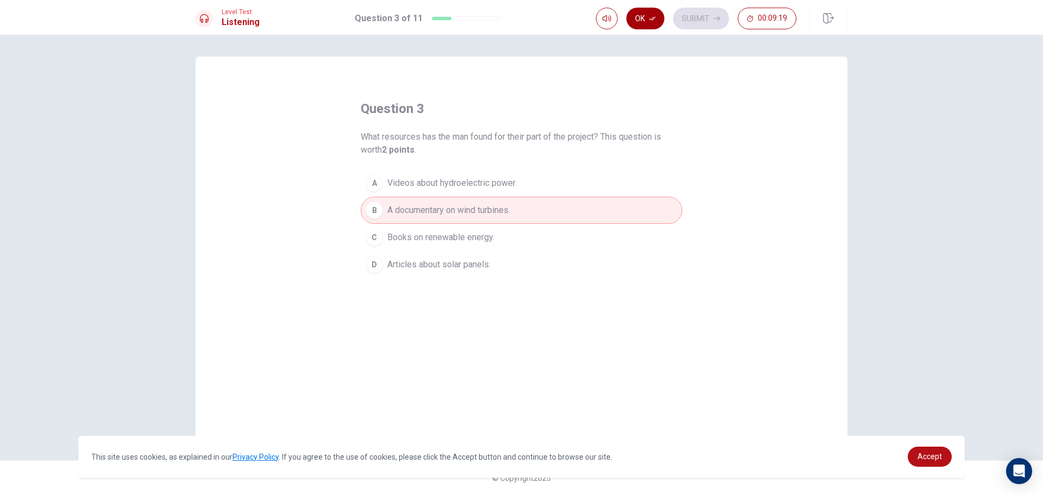
click at [659, 17] on button "Ok" at bounding box center [645, 19] width 38 height 22
click at [681, 16] on button "Submit" at bounding box center [701, 19] width 56 height 22
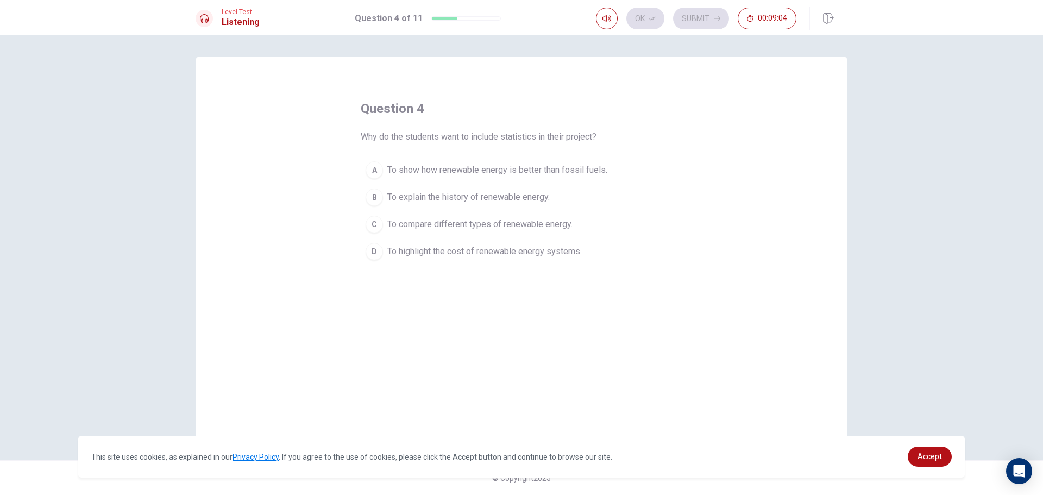
click at [371, 259] on div "D" at bounding box center [374, 251] width 17 height 17
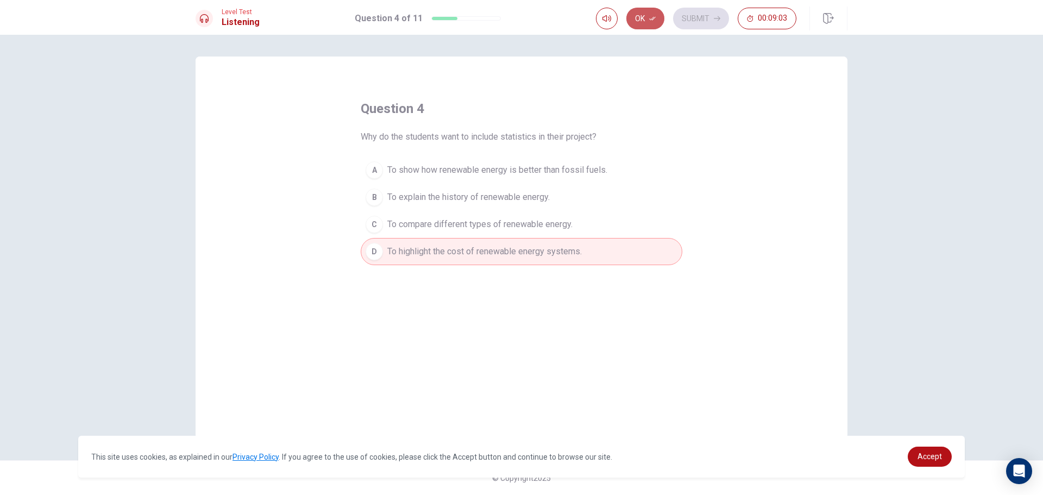
drag, startPoint x: 639, startPoint y: 17, endPoint x: 661, endPoint y: 27, distance: 24.1
click at [639, 17] on button "Ok" at bounding box center [645, 19] width 38 height 22
click at [695, 22] on button "Submit" at bounding box center [701, 19] width 56 height 22
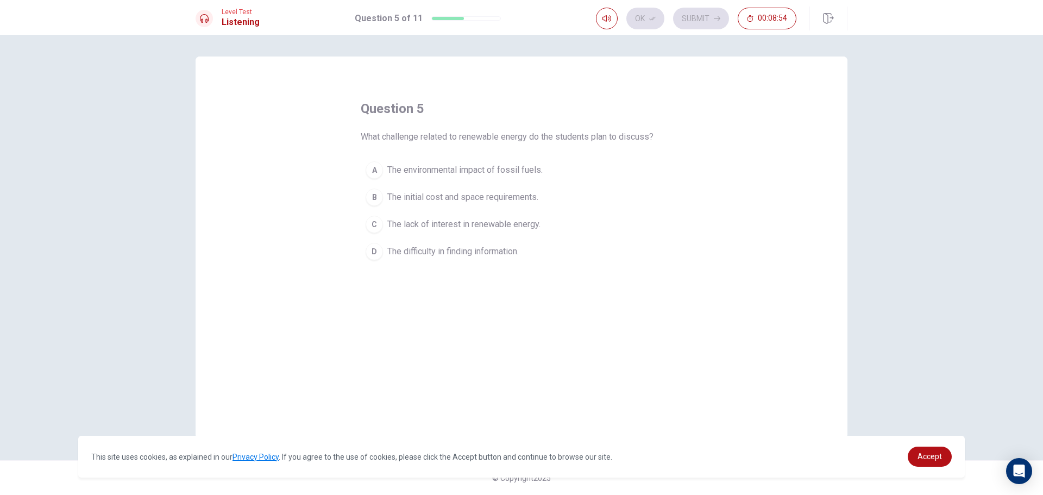
click at [371, 170] on div "A" at bounding box center [374, 169] width 17 height 17
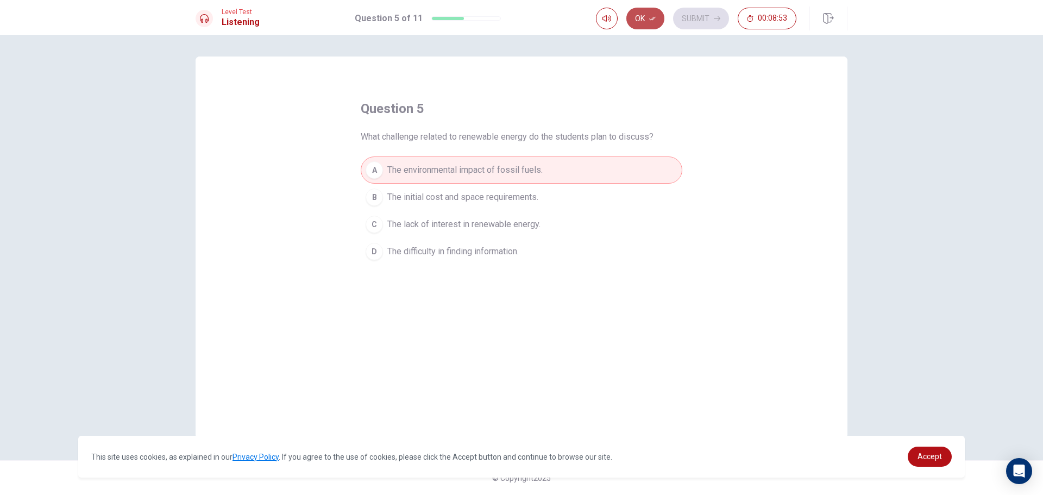
click at [638, 15] on button "Ok" at bounding box center [645, 19] width 38 height 22
click at [696, 20] on button "Submit" at bounding box center [701, 19] width 56 height 22
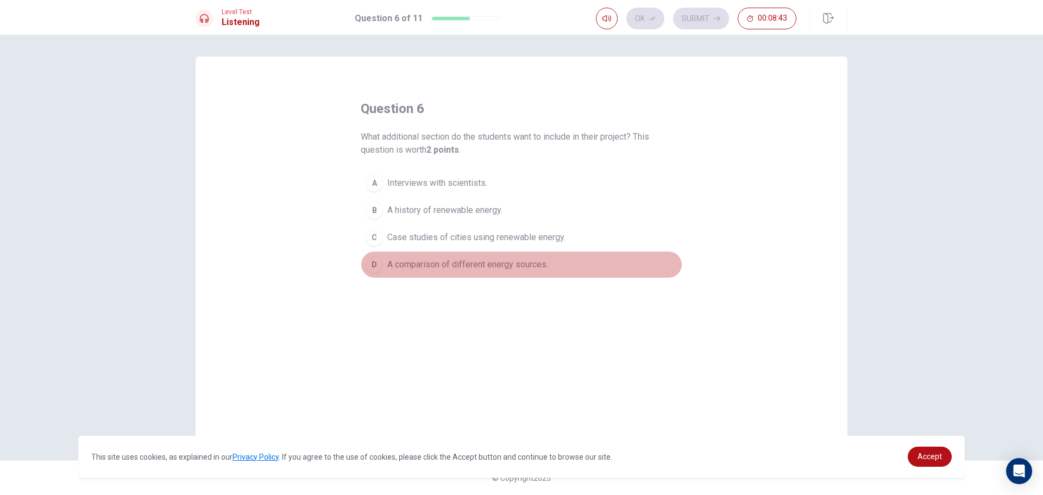
click at [373, 261] on div "D" at bounding box center [374, 264] width 17 height 17
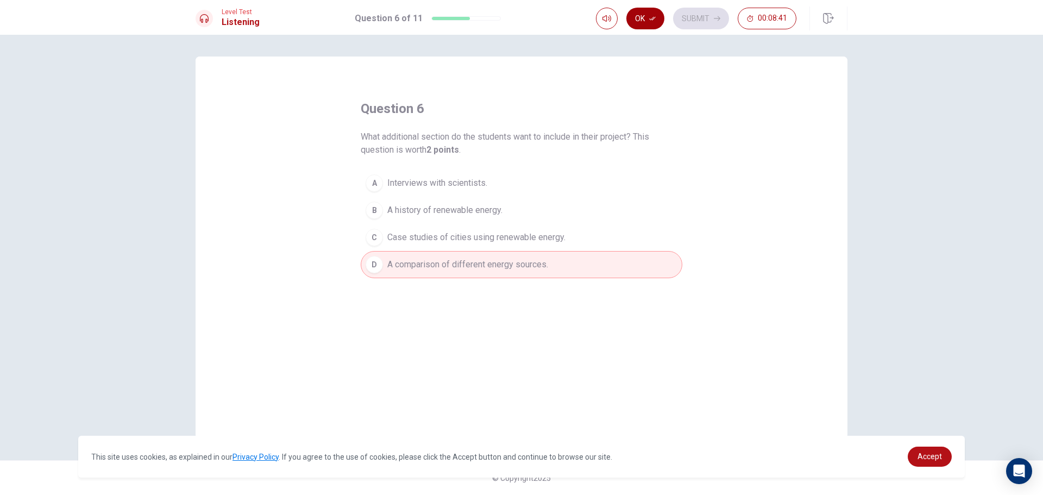
click at [648, 17] on button "Ok" at bounding box center [645, 19] width 38 height 22
click at [672, 16] on div "Ok Submit 00:08:41" at bounding box center [696, 19] width 200 height 22
click at [701, 16] on button "Submit" at bounding box center [701, 19] width 56 height 22
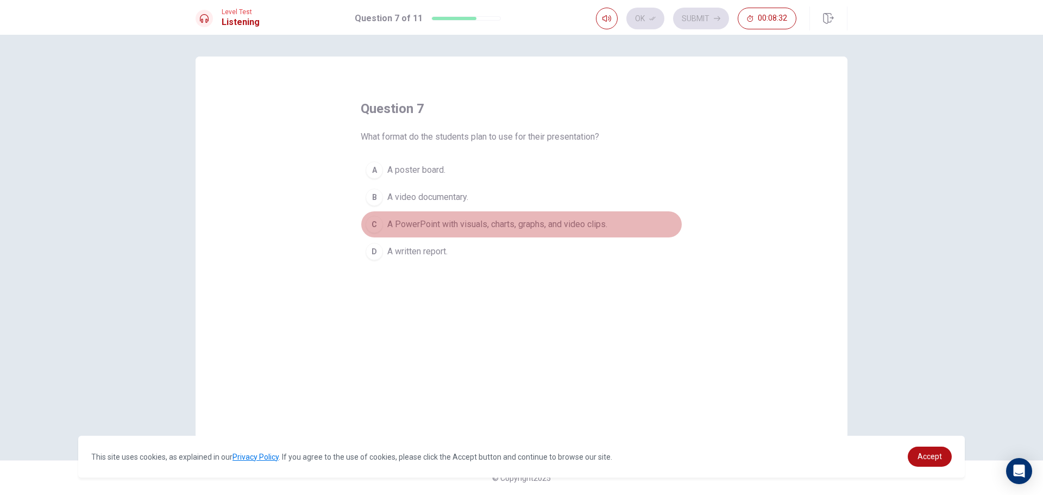
click at [377, 220] on div "C" at bounding box center [374, 224] width 17 height 17
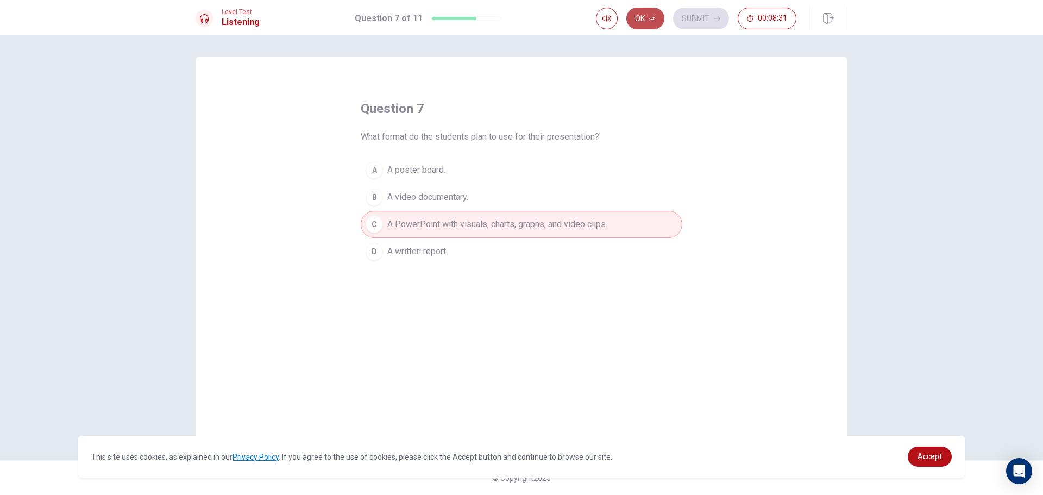
click at [642, 14] on button "Ok" at bounding box center [645, 19] width 38 height 22
click at [692, 14] on button "Submit" at bounding box center [701, 19] width 56 height 22
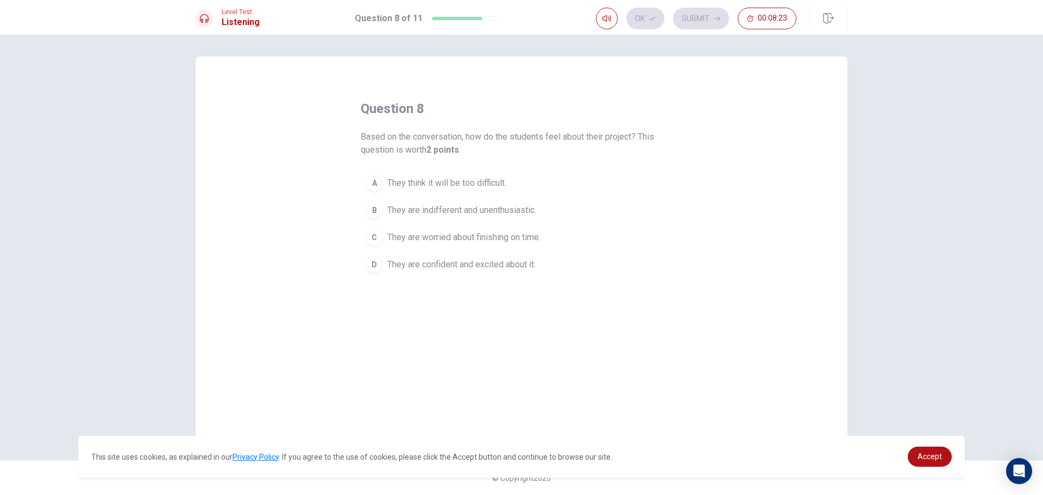
click at [372, 266] on div "D" at bounding box center [374, 264] width 17 height 17
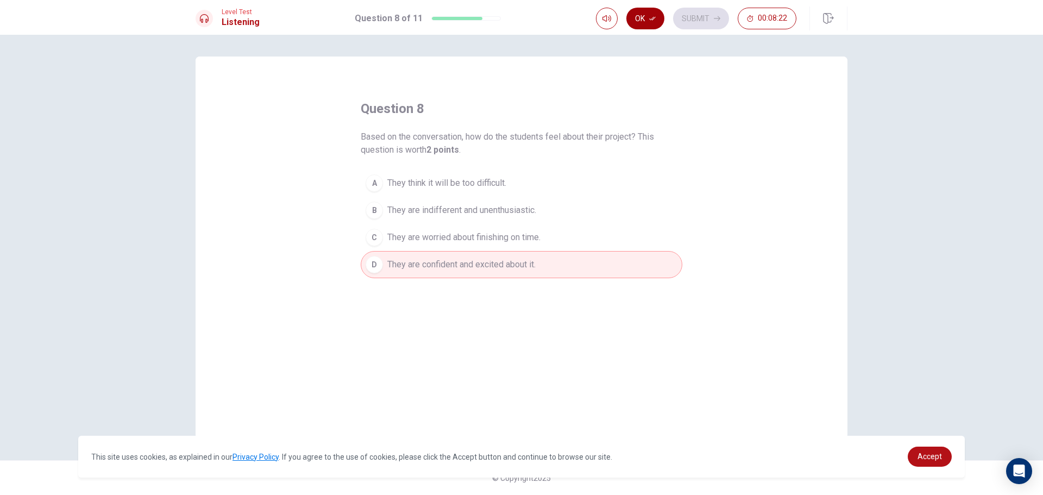
click at [636, 16] on button "Ok" at bounding box center [645, 19] width 38 height 22
click at [693, 15] on button "Submit" at bounding box center [701, 19] width 56 height 22
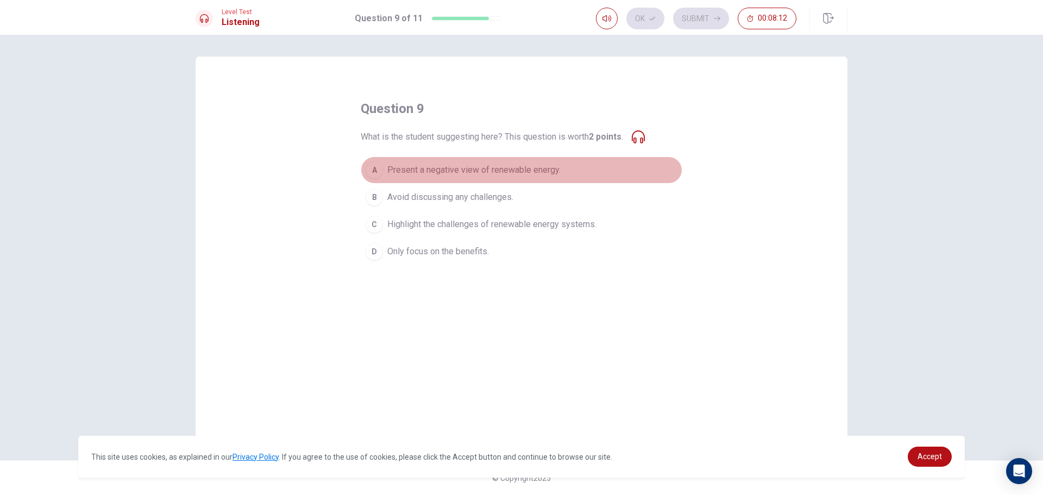
click at [370, 169] on div "A" at bounding box center [374, 169] width 17 height 17
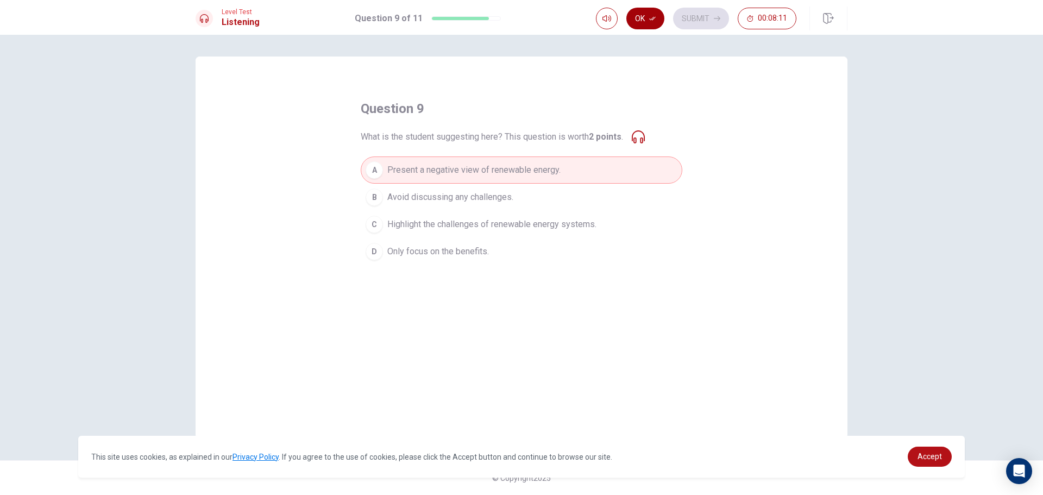
click at [648, 17] on button "Ok" at bounding box center [645, 19] width 38 height 22
click at [703, 18] on button "Submit" at bounding box center [701, 19] width 56 height 22
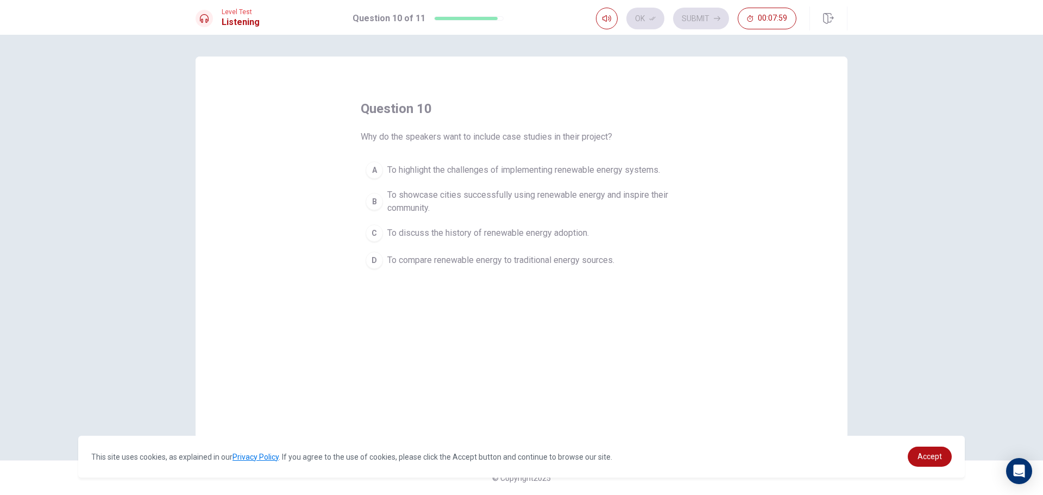
click at [374, 198] on div "B" at bounding box center [374, 201] width 17 height 17
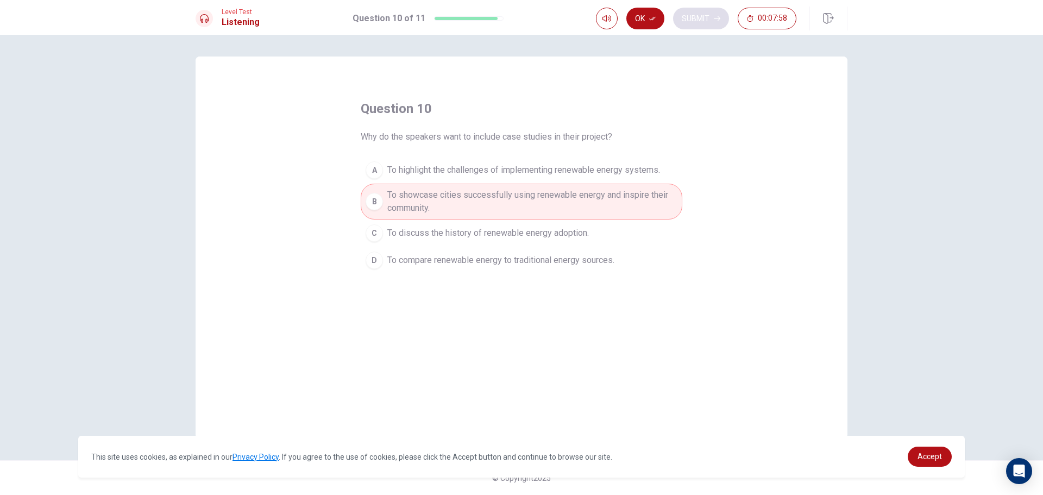
drag, startPoint x: 644, startPoint y: 15, endPoint x: 674, endPoint y: 22, distance: 31.4
click at [650, 28] on button "Ok" at bounding box center [645, 19] width 38 height 22
click at [703, 14] on button "Submit" at bounding box center [701, 19] width 56 height 22
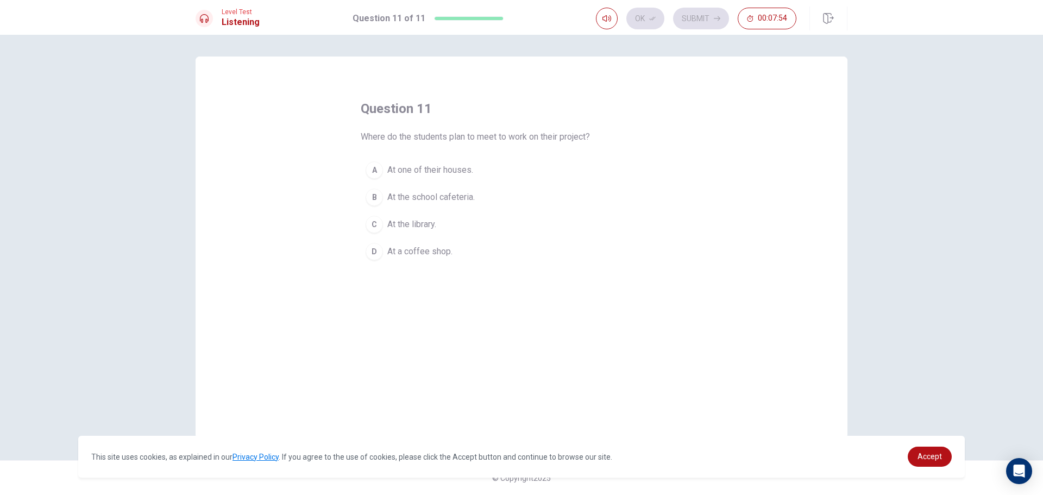
click at [374, 221] on div "C" at bounding box center [374, 224] width 17 height 17
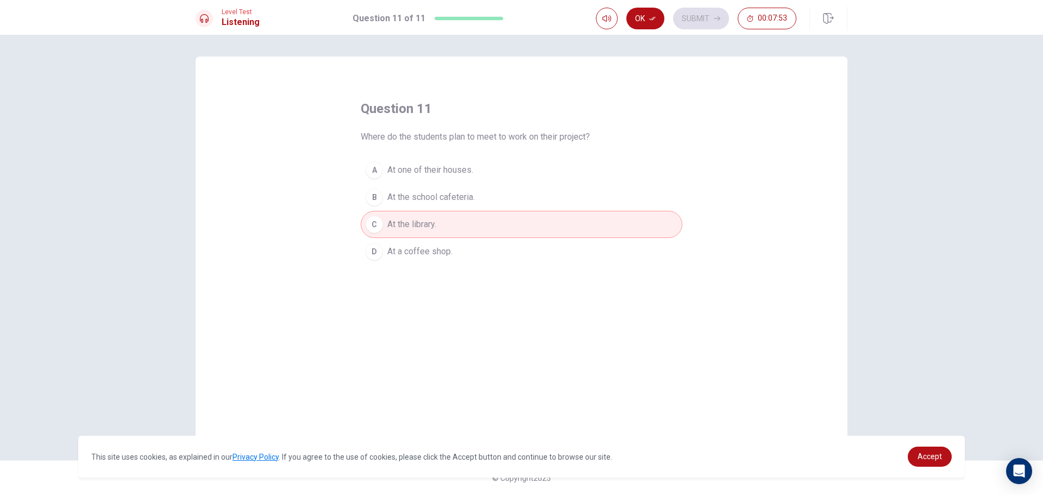
click at [642, 11] on button "Ok" at bounding box center [645, 19] width 38 height 22
click at [689, 22] on button "Submit" at bounding box center [701, 19] width 56 height 22
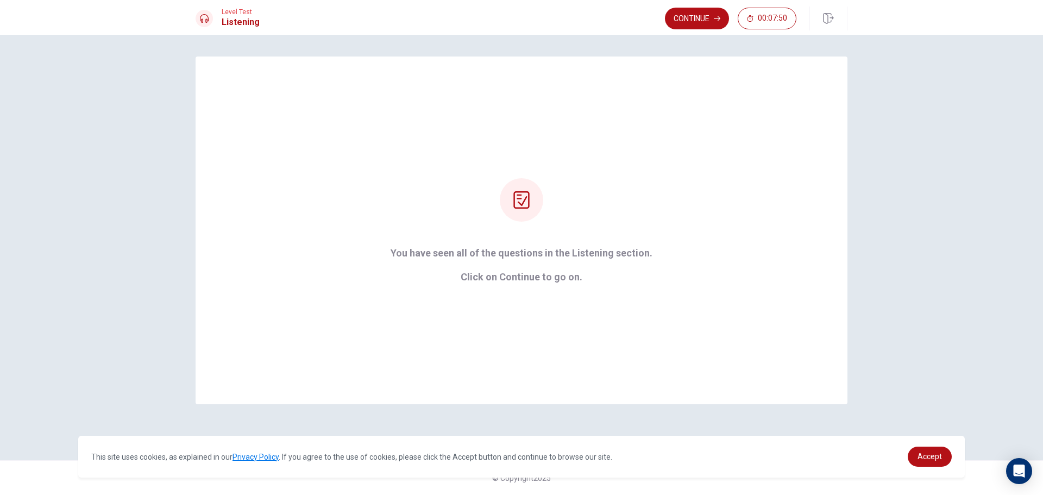
click at [714, 15] on button "Continue" at bounding box center [697, 19] width 64 height 22
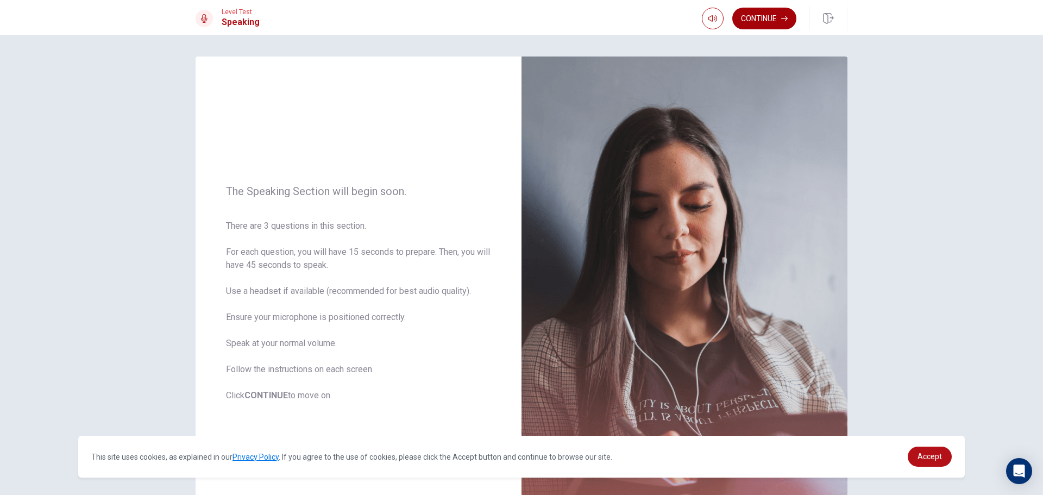
click at [752, 15] on button "Continue" at bounding box center [764, 19] width 64 height 22
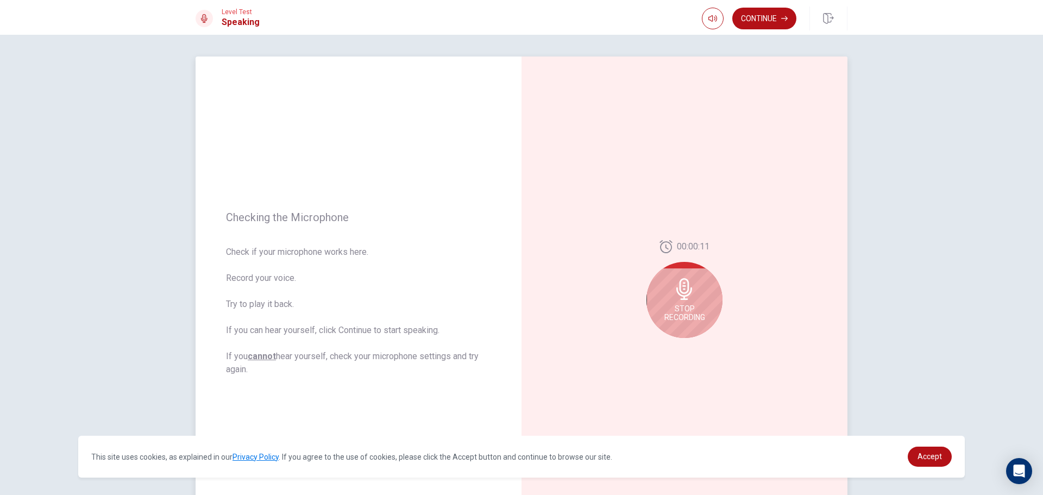
click at [667, 281] on div "Stop Recording" at bounding box center [684, 300] width 76 height 76
click at [694, 347] on icon "Play Audio" at bounding box center [696, 346] width 5 height 7
click at [669, 344] on icon "Record Again" at bounding box center [672, 346] width 7 height 7
click at [688, 298] on icon at bounding box center [684, 289] width 22 height 22
click at [686, 302] on icon at bounding box center [687, 292] width 22 height 22
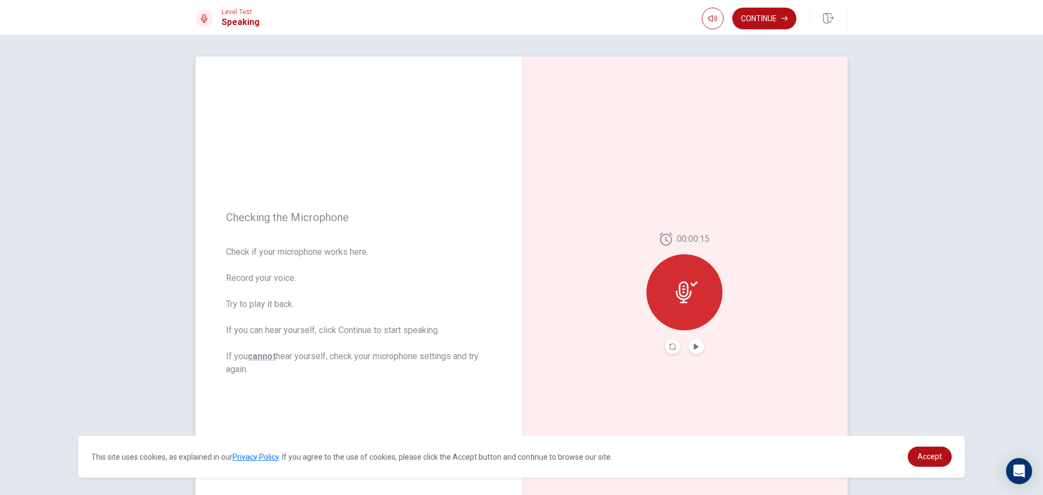
click at [682, 279] on div at bounding box center [684, 292] width 76 height 76
click at [694, 346] on icon "Play Audio" at bounding box center [696, 346] width 5 height 7
click at [694, 345] on icon "Play Audio" at bounding box center [696, 346] width 5 height 7
click at [669, 347] on icon "Record Again" at bounding box center [672, 346] width 7 height 7
click at [698, 297] on div "Stop Recording" at bounding box center [684, 300] width 76 height 76
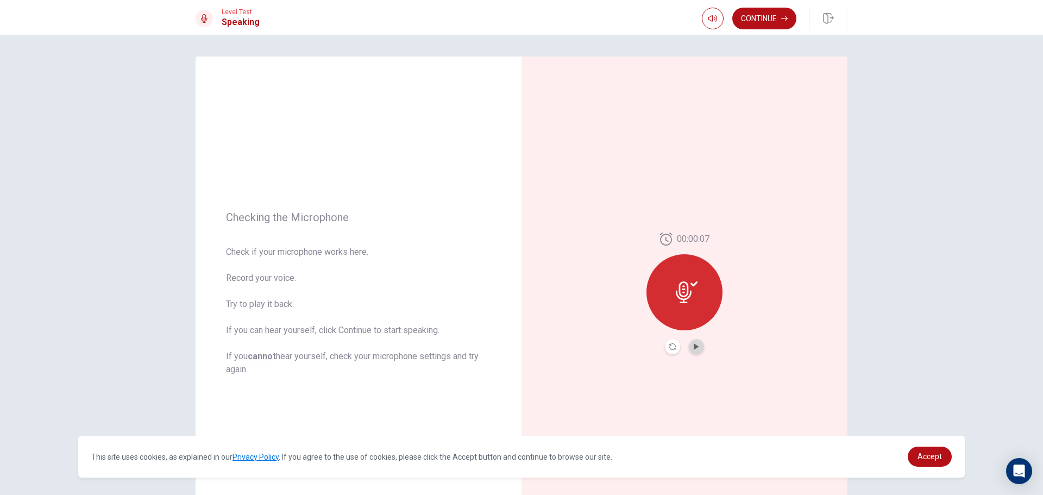
click at [697, 342] on button "Play Audio" at bounding box center [696, 346] width 15 height 15
click at [669, 347] on icon "Record Again" at bounding box center [672, 346] width 7 height 7
click at [704, 294] on div "Stop Recording" at bounding box center [684, 300] width 76 height 76
click at [694, 344] on icon "Play Audio" at bounding box center [696, 346] width 5 height 7
click at [669, 345] on icon "Record Again" at bounding box center [672, 346] width 7 height 7
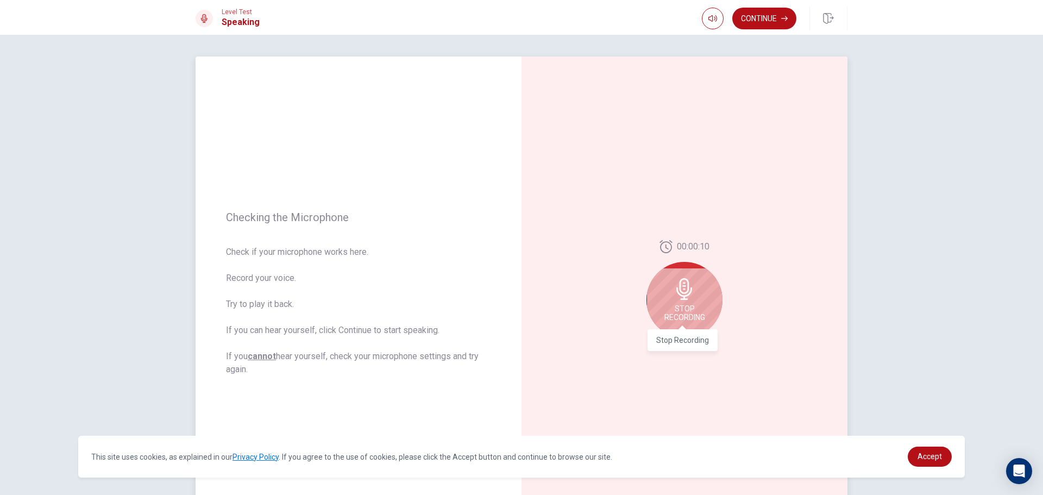
drag, startPoint x: 685, startPoint y: 306, endPoint x: 675, endPoint y: 425, distance: 118.8
click at [676, 367] on div "00:00:10 Stop Recording" at bounding box center [684, 293] width 326 height 474
click at [677, 303] on div "Stop Recording" at bounding box center [684, 300] width 76 height 76
click at [693, 343] on icon "Play Audio" at bounding box center [696, 346] width 7 height 7
click at [665, 348] on button "Record Again" at bounding box center [672, 346] width 15 height 15
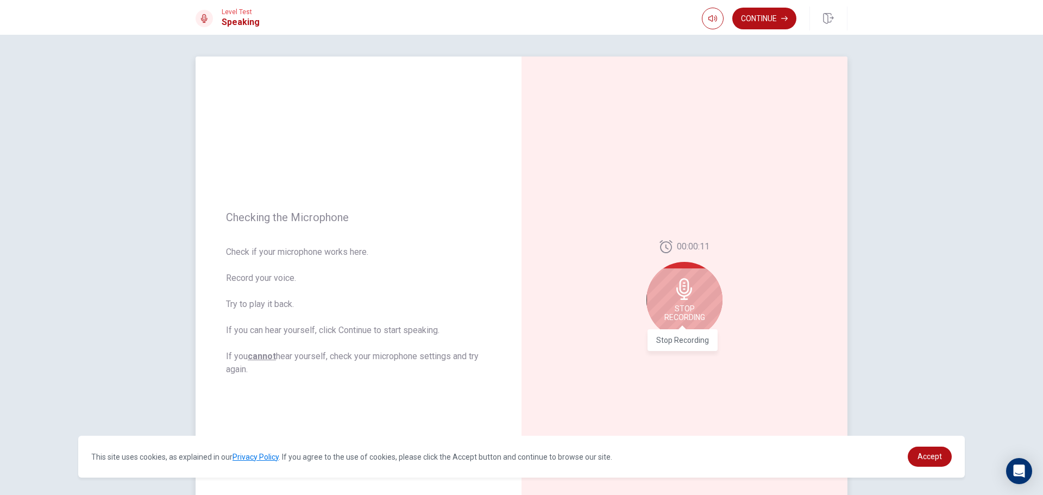
click at [685, 317] on span "Stop Recording" at bounding box center [684, 312] width 41 height 17
click at [695, 345] on icon "Play Audio" at bounding box center [696, 346] width 7 height 7
click at [694, 349] on icon "Play Audio" at bounding box center [696, 346] width 5 height 7
click at [669, 349] on icon "Record Again" at bounding box center [672, 346] width 7 height 7
click at [691, 297] on icon at bounding box center [684, 289] width 22 height 22
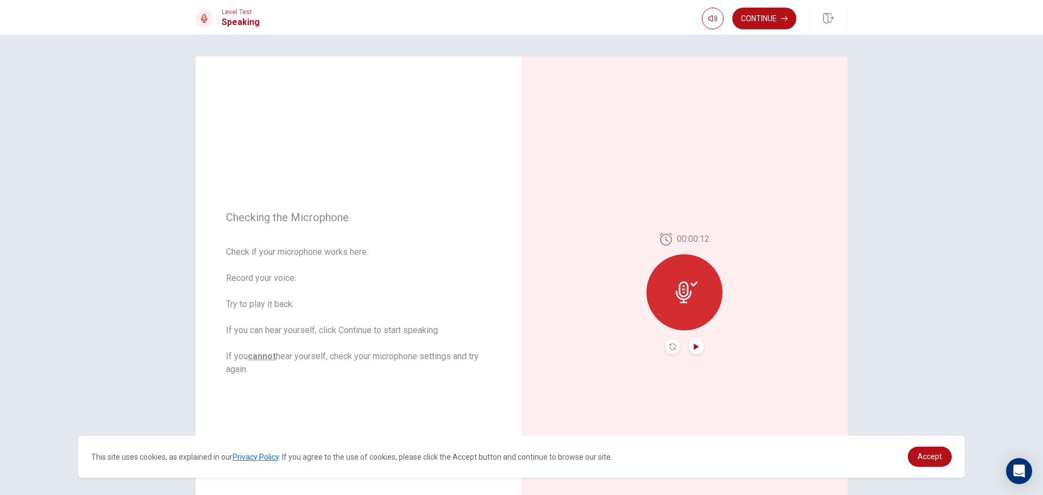
click at [695, 344] on icon "Play Audio" at bounding box center [696, 346] width 7 height 7
click at [666, 348] on button "Record Again" at bounding box center [672, 346] width 15 height 15
click at [688, 318] on span "Stop Recording" at bounding box center [684, 312] width 41 height 17
click at [689, 344] on button "Play Audio" at bounding box center [696, 346] width 15 height 15
click at [751, 17] on button "Continue" at bounding box center [764, 19] width 64 height 22
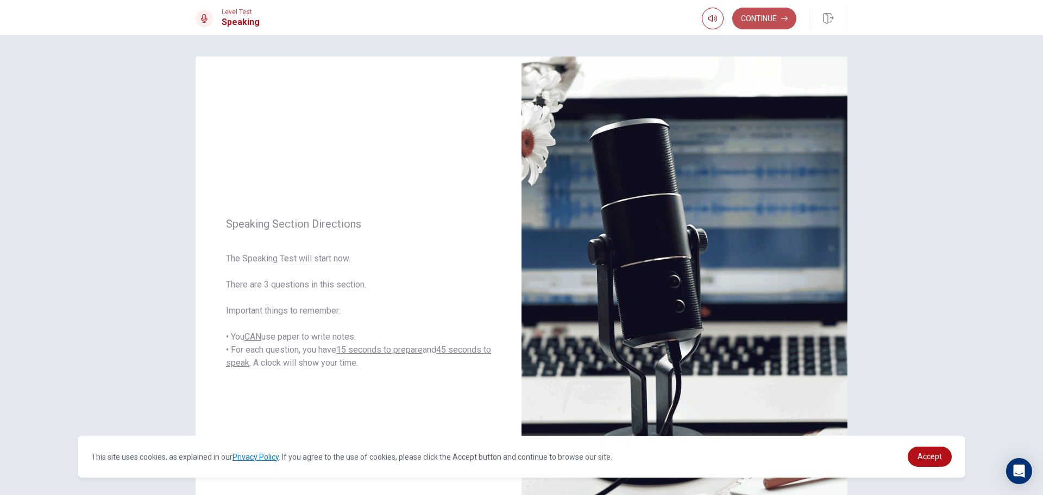
click at [752, 22] on button "Continue" at bounding box center [764, 19] width 64 height 22
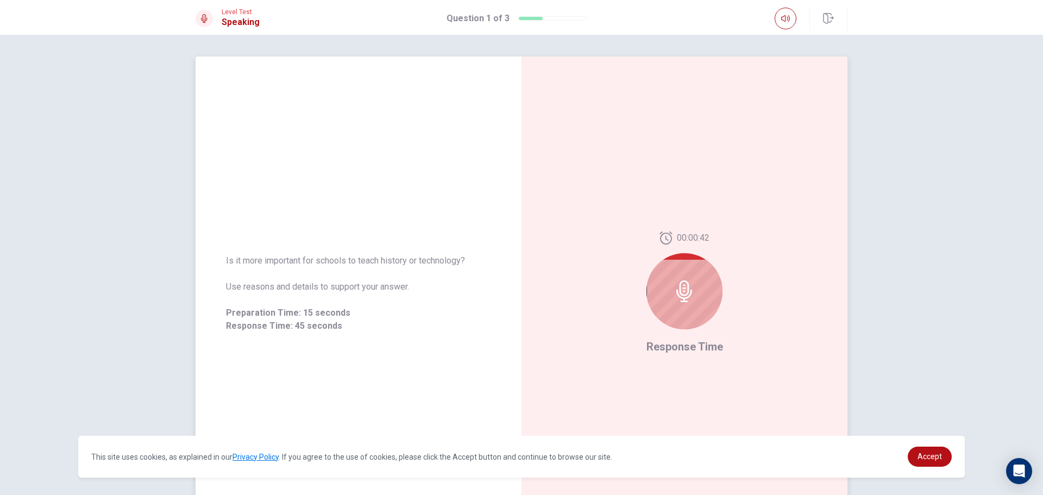
click at [678, 275] on div at bounding box center [684, 291] width 76 height 76
click at [683, 296] on icon at bounding box center [684, 291] width 22 height 22
click at [681, 292] on icon at bounding box center [684, 291] width 16 height 22
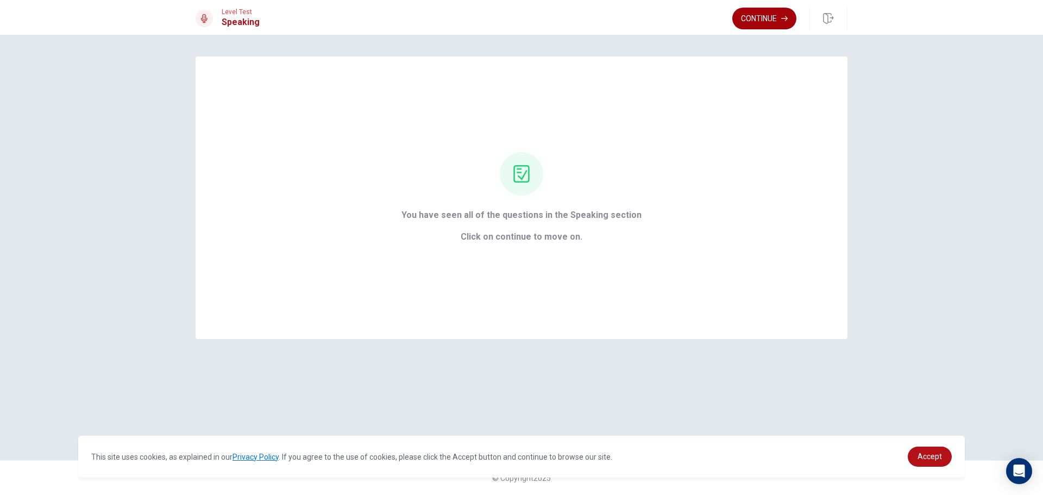
click at [776, 21] on button "Continue" at bounding box center [764, 19] width 64 height 22
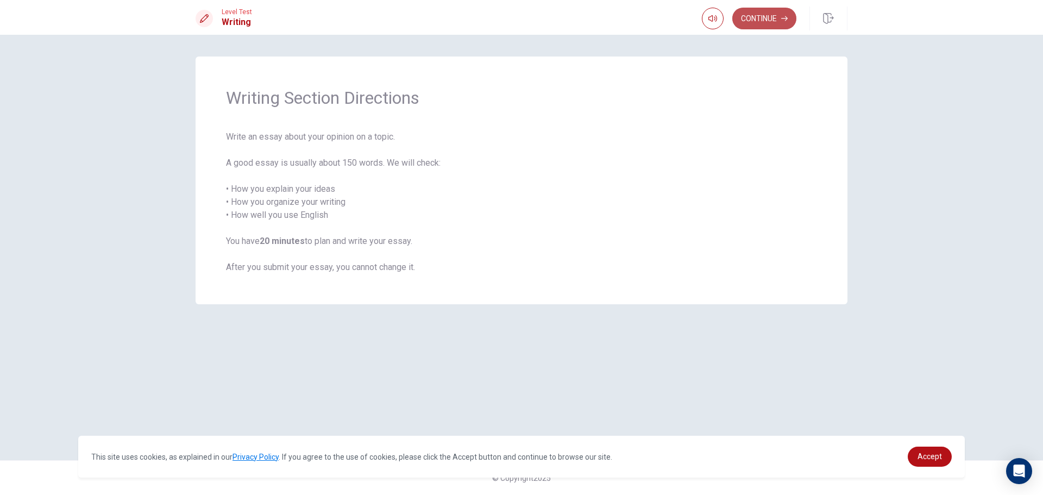
click at [748, 16] on button "Continue" at bounding box center [764, 19] width 64 height 22
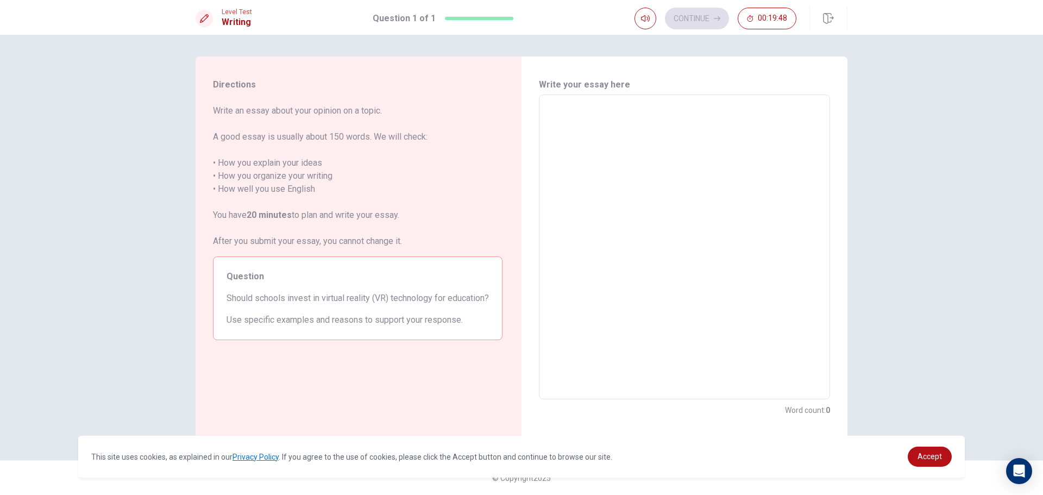
click at [559, 115] on textarea at bounding box center [684, 247] width 276 height 287
type textarea "w"
type textarea "x"
type textarea "we"
type textarea "x"
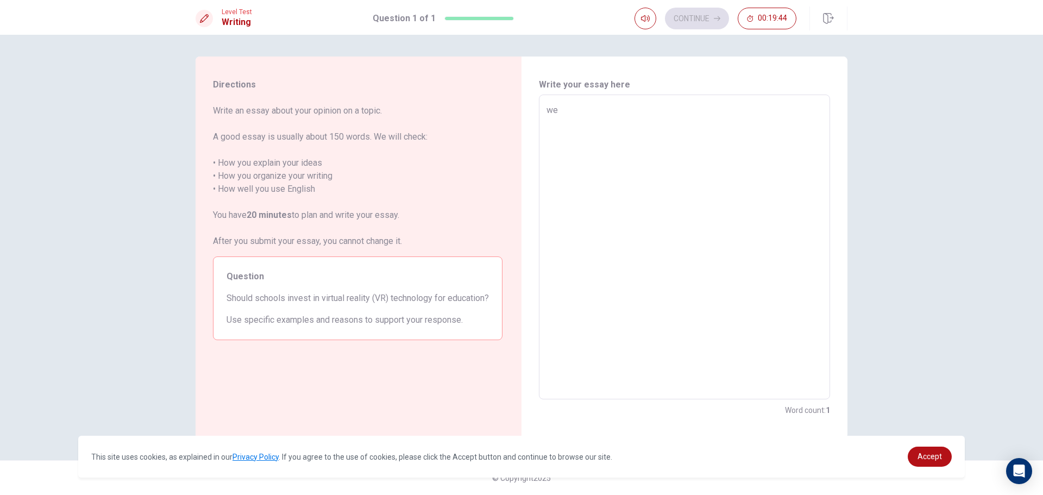
type textarea "wel"
type textarea "x"
type textarea "well"
type textarea "x"
type textarea "well'"
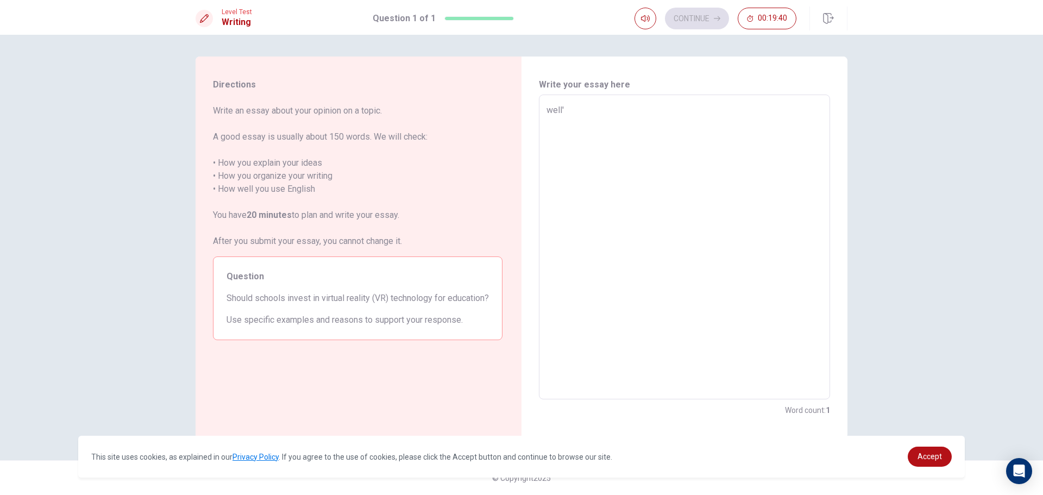
type textarea "x"
type textarea "well"
type textarea "x"
type textarea "well,"
type textarea "x"
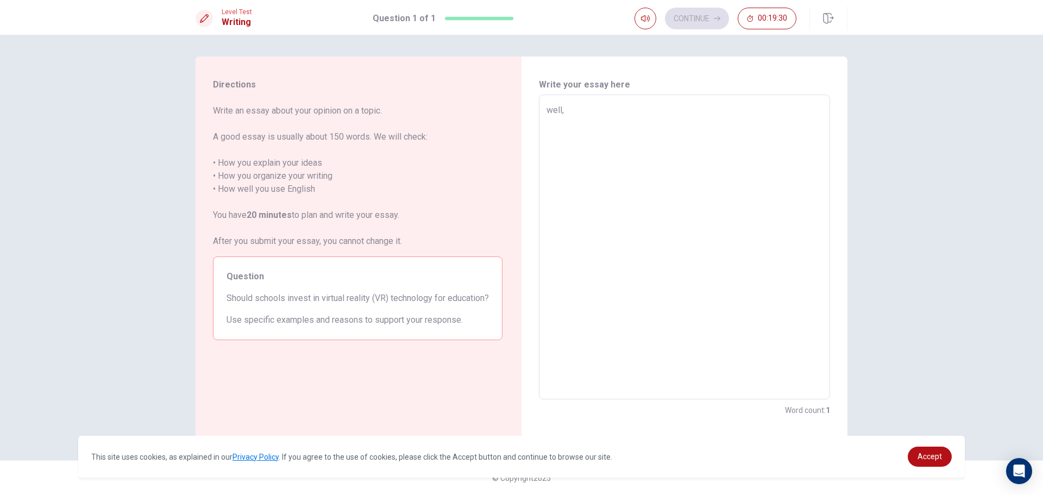
type textarea "well,i"
type textarea "x"
type textarea "well,it"
type textarea "x"
type textarea "well,it"
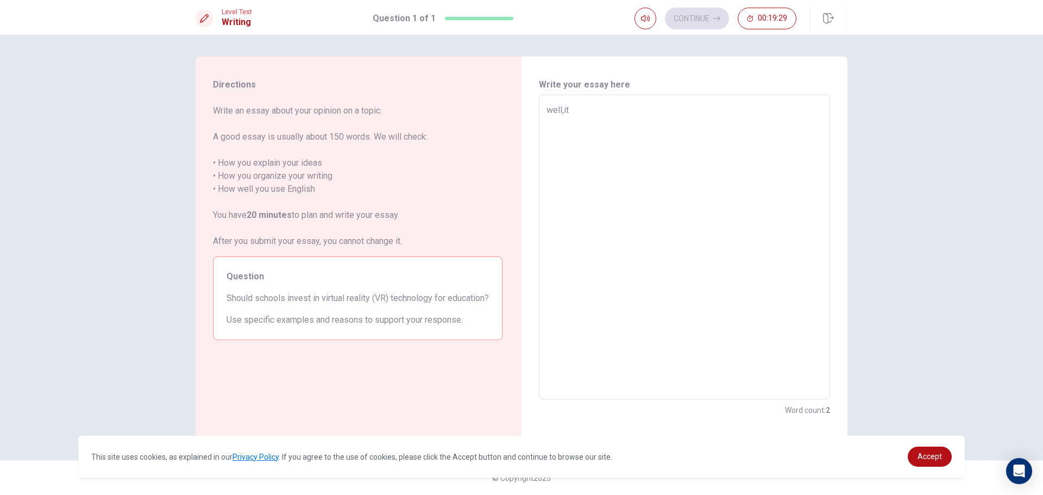
type textarea "x"
type textarea "well,it s"
type textarea "x"
type textarea "well,it sh"
type textarea "x"
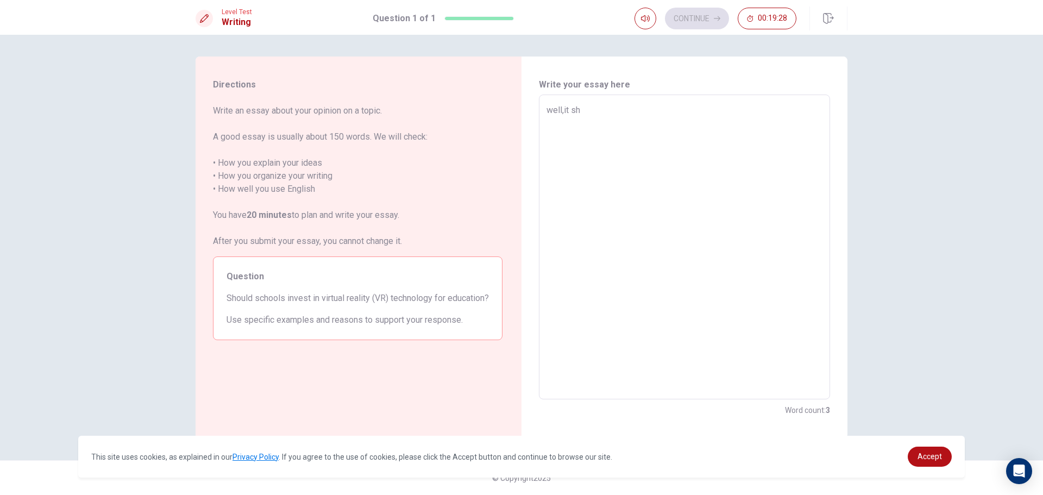
type textarea "well,it sho"
type textarea "x"
type textarea "well,it shou"
type textarea "x"
type textarea "well,it shoul"
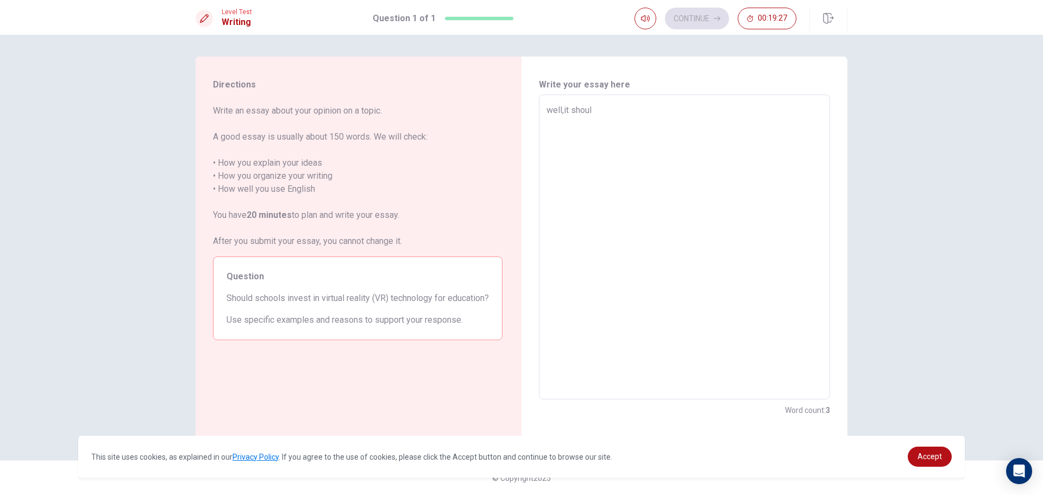
type textarea "x"
type textarea "well,it should"
type textarea "x"
type textarea "well,it should"
type textarea "x"
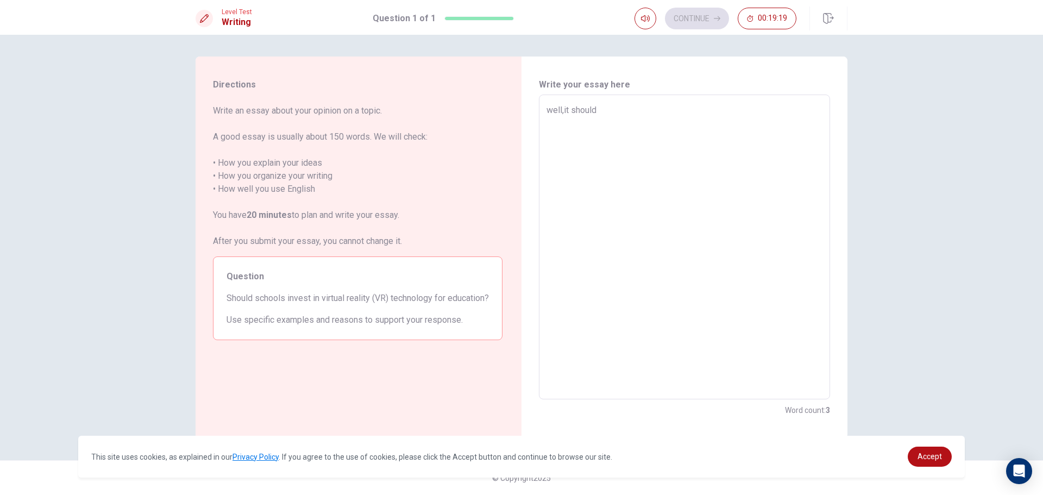
type textarea "well,it should i"
type textarea "x"
type textarea "well,it should i"
type textarea "x"
type textarea "well,it should i g"
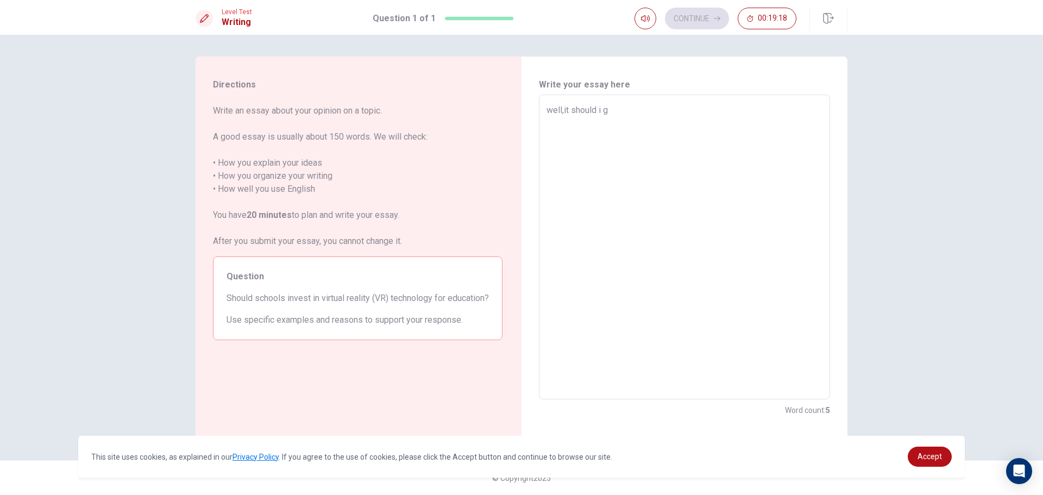
type textarea "x"
type textarea "well,it should i gu"
type textarea "x"
type textarea "well,it should i [PERSON_NAME]"
type textarea "x"
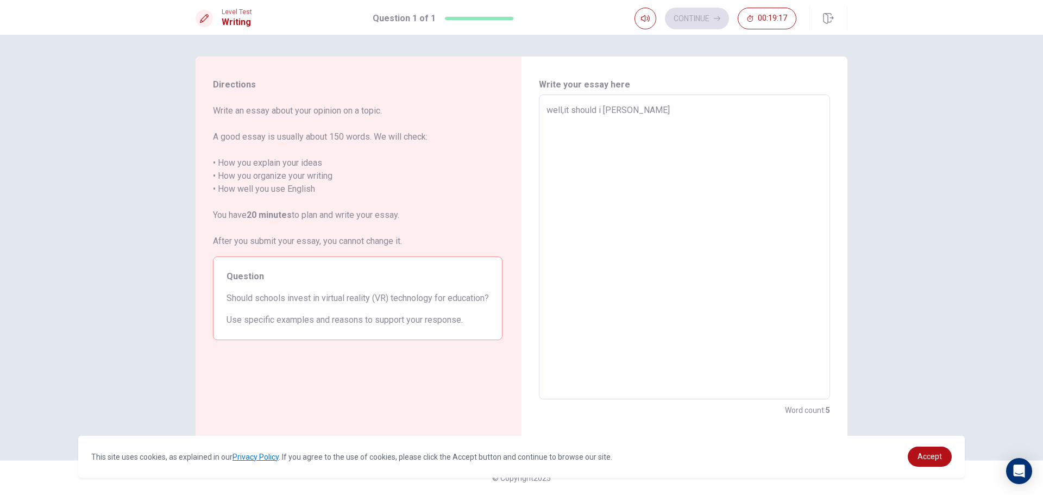
type textarea "well,it should i [PERSON_NAME]"
type textarea "x"
type textarea "well,it should i gusse"
type textarea "x"
type textarea "well,it should i [PERSON_NAME]"
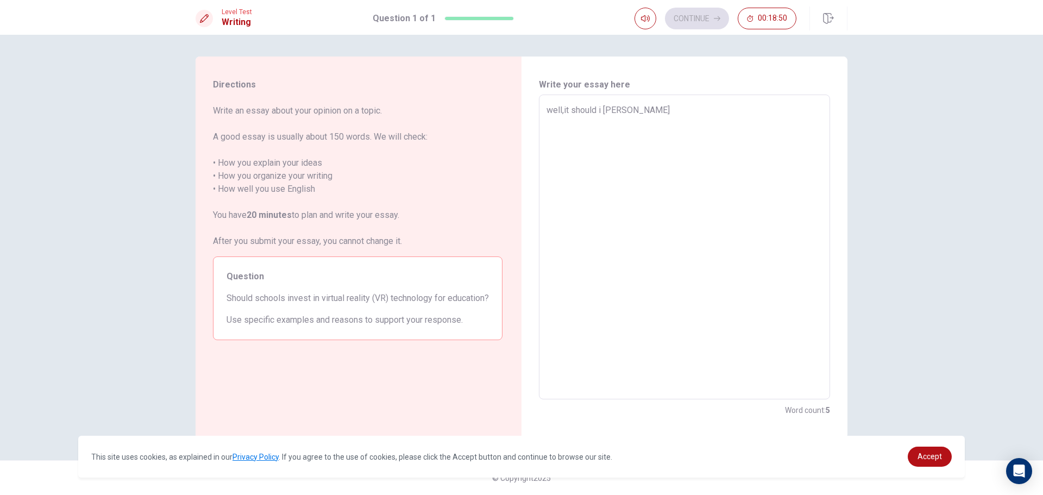
type textarea "x"
type textarea "well,it should i [PERSON_NAME]"
type textarea "x"
type textarea "well,it should i gu"
type textarea "x"
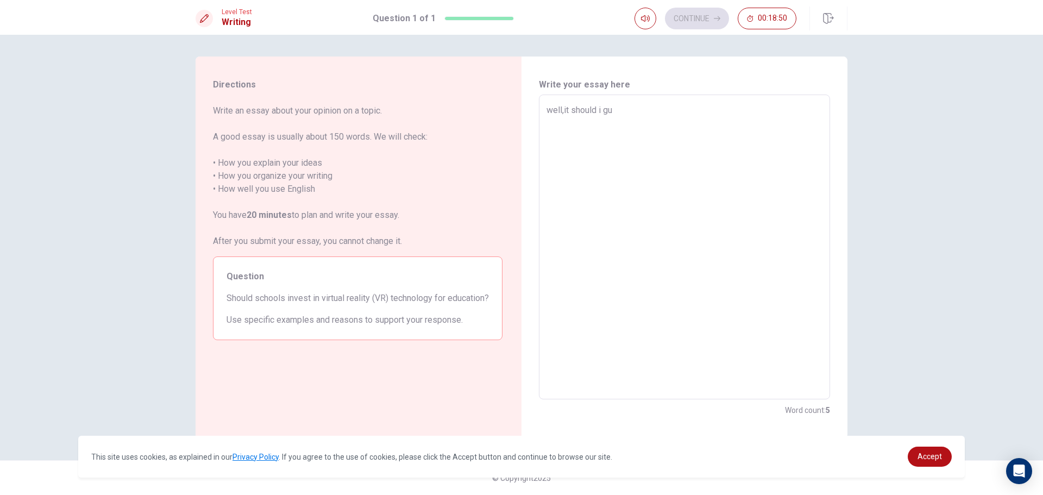
type textarea "well,it should i g"
type textarea "x"
type textarea "well,it should i"
type textarea "x"
type textarea "well,it should i"
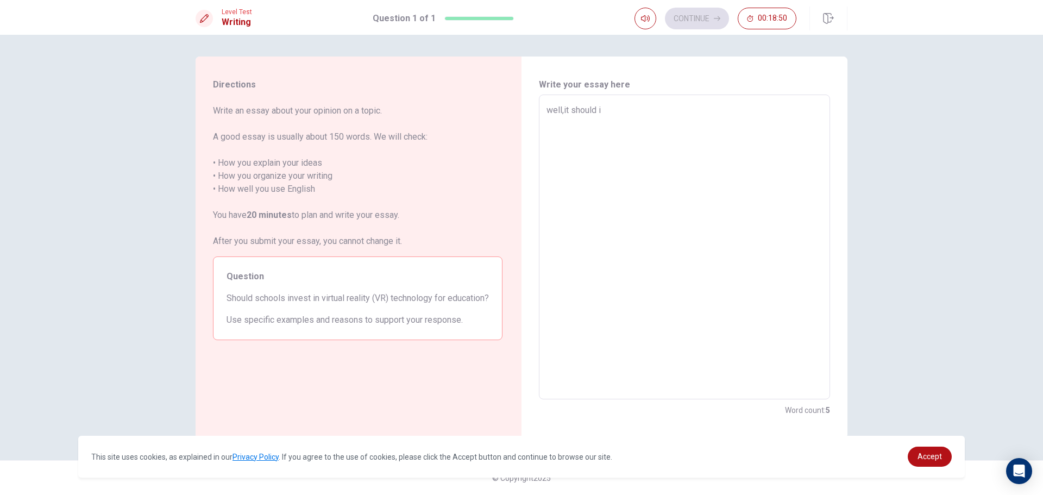
type textarea "x"
type textarea "well,it should"
type textarea "x"
type textarea "well,it should"
type textarea "x"
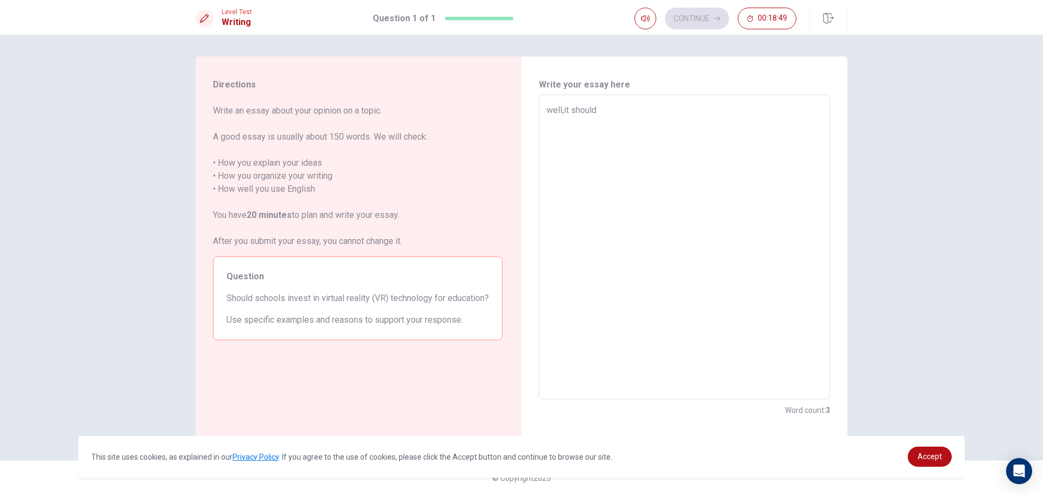
type textarea "well,it shoul"
type textarea "x"
type textarea "well,it sho"
type textarea "x"
type textarea "well,it sh"
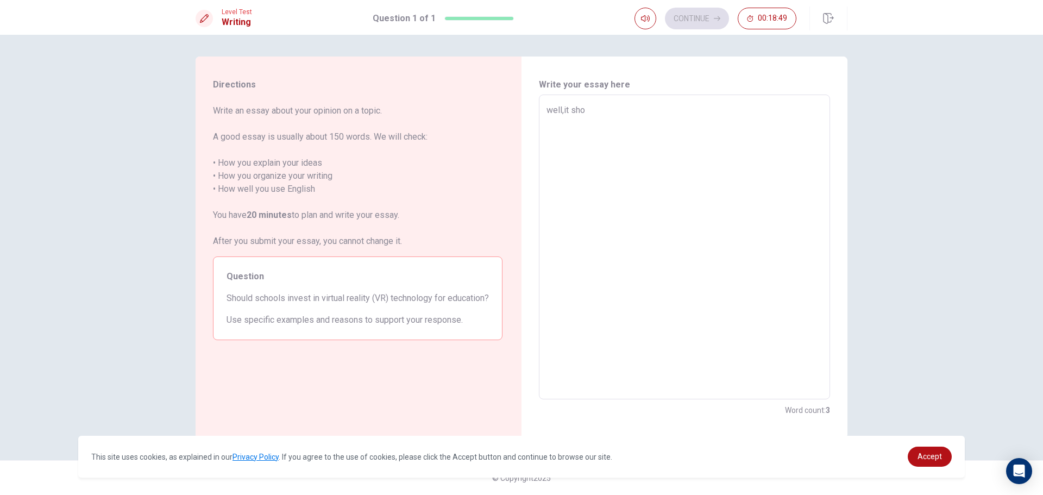
type textarea "x"
type textarea "well,it s"
type textarea "x"
type textarea "well,it"
type textarea "x"
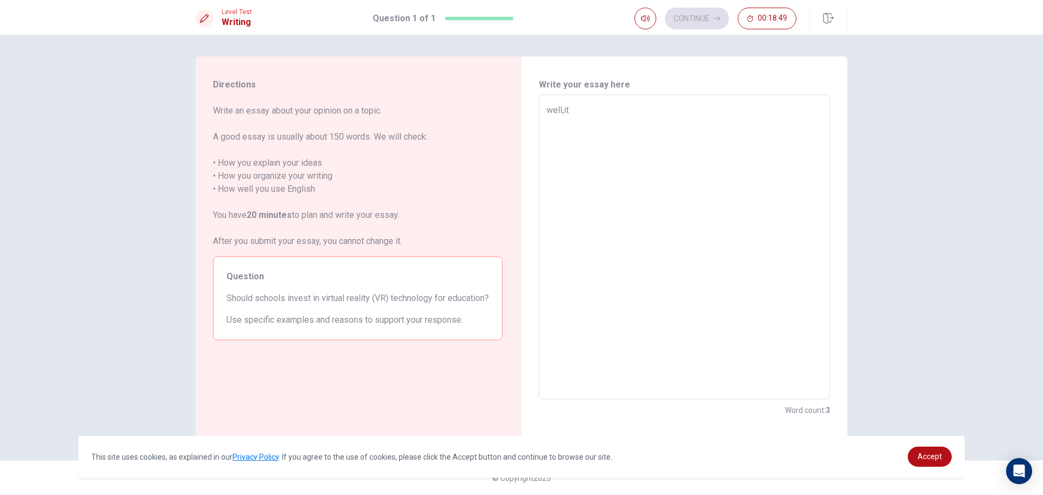
type textarea "well,i"
type textarea "x"
type textarea "well,"
type textarea "x"
type textarea "well"
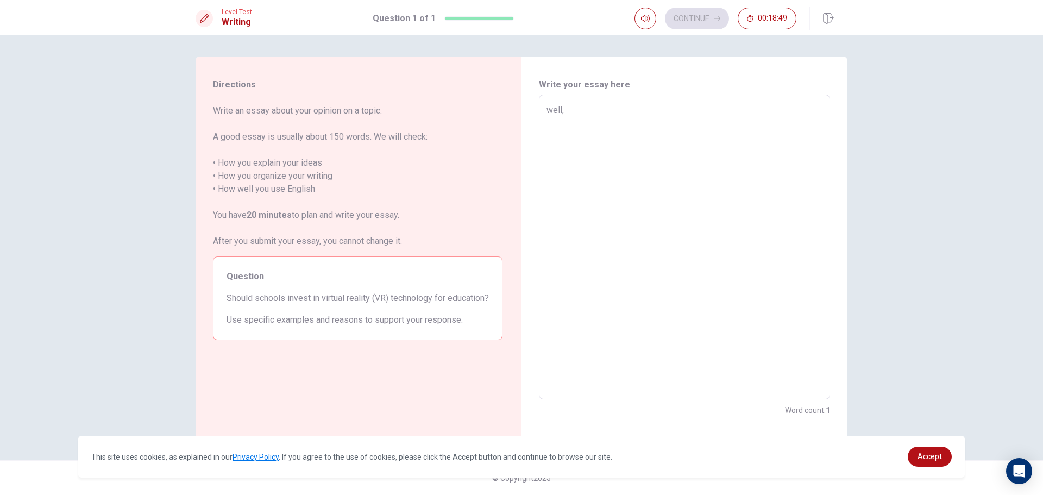
type textarea "x"
type textarea "we"
type textarea "x"
type textarea "w"
type textarea "x"
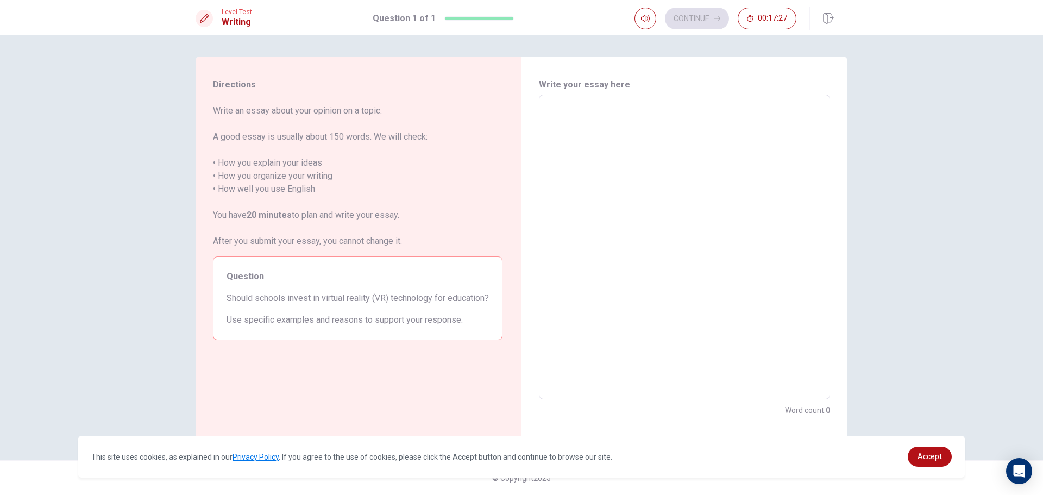
type textarea "i"
type textarea "x"
type textarea "it"
type textarea "x"
type textarea "it"
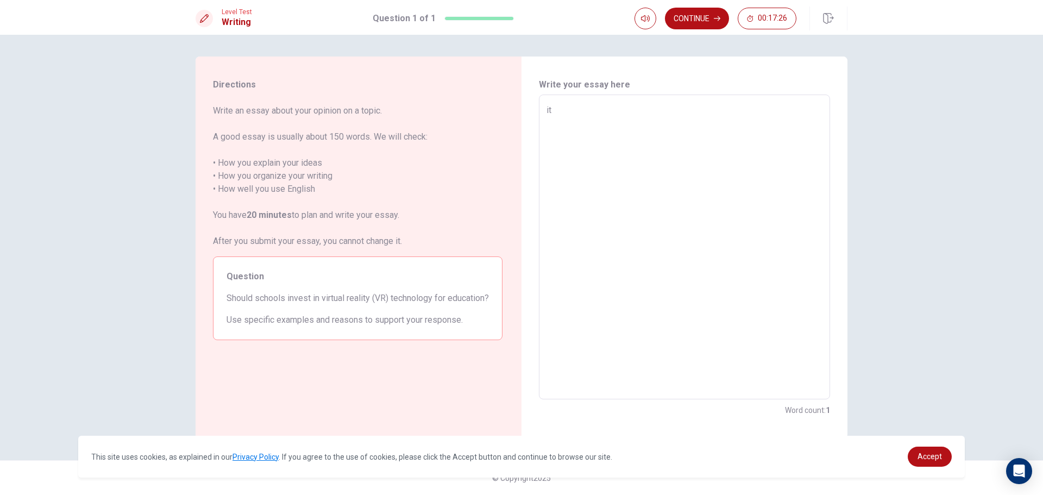
type textarea "x"
type textarea "it s"
type textarea "x"
type textarea "it sh"
type textarea "x"
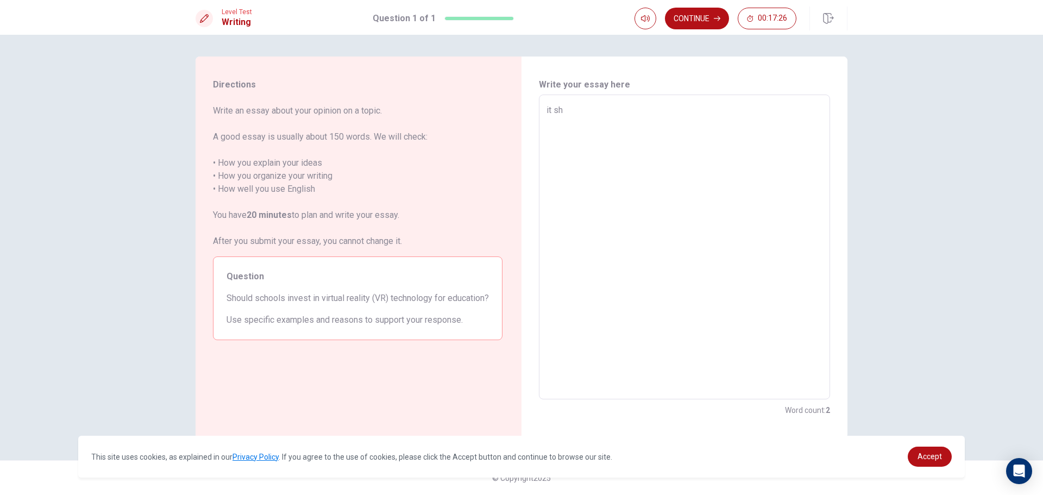
type textarea "it sho"
type textarea "x"
type textarea "it shou"
type textarea "x"
type textarea "it shoul"
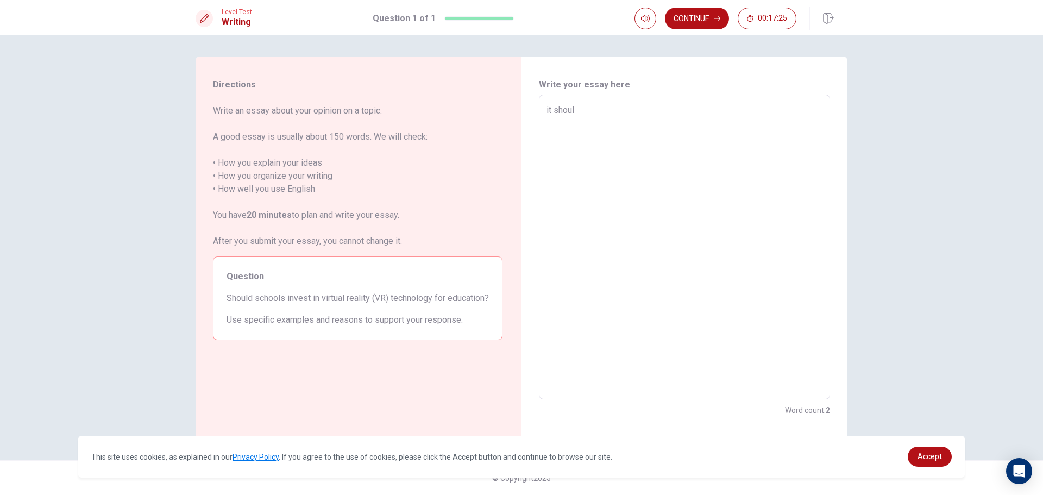
type textarea "x"
type textarea "it should"
type textarea "x"
type textarea "it should"
click at [614, 105] on textarea "it should" at bounding box center [684, 247] width 276 height 287
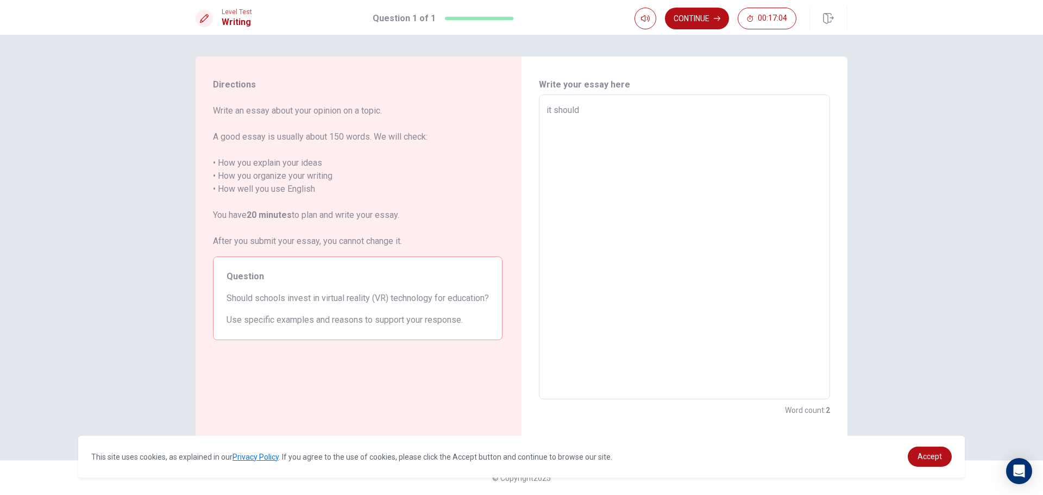
type textarea "x"
type textarea "it should,"
type textarea "x"
type textarea "it should,b"
type textarea "x"
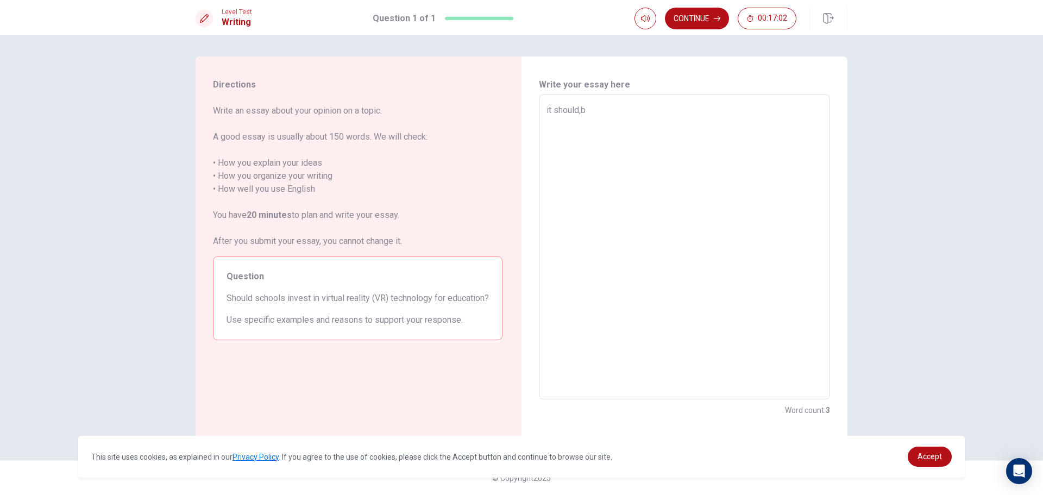
type textarea "it should,be"
type textarea "x"
type textarea "it should,bec"
type textarea "x"
type textarea "it should,beca"
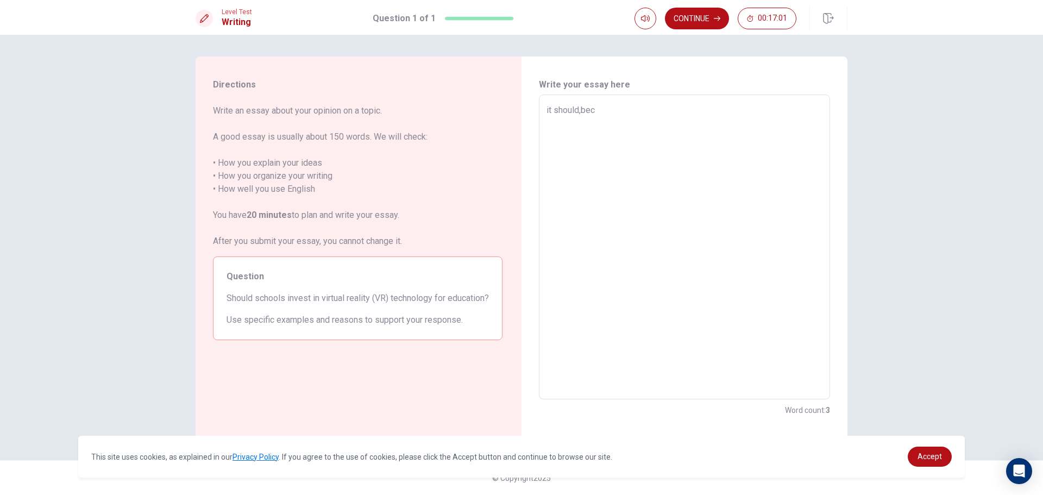
type textarea "x"
type textarea "it should,becau"
type textarea "x"
type textarea "it should,becaus"
type textarea "x"
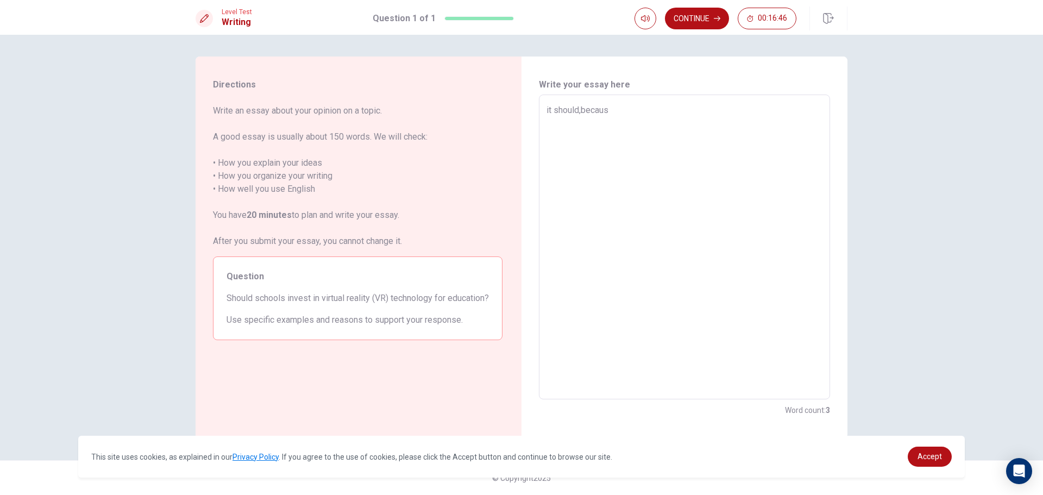
type textarea "it should,becau"
type textarea "x"
type textarea "it should,becaus"
type textarea "x"
type textarea "it should,because"
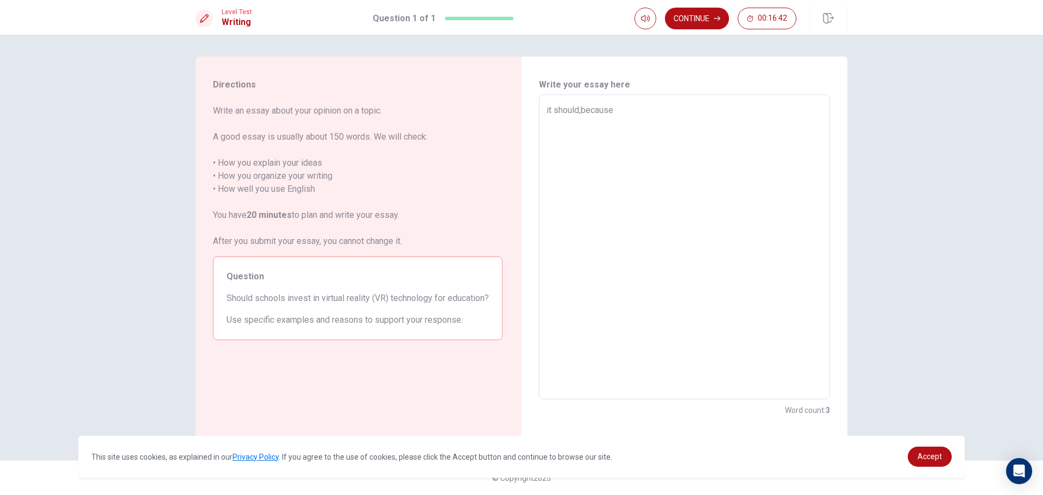
type textarea "x"
type textarea "it should,because"
type textarea "x"
type textarea "it should,because i"
type textarea "x"
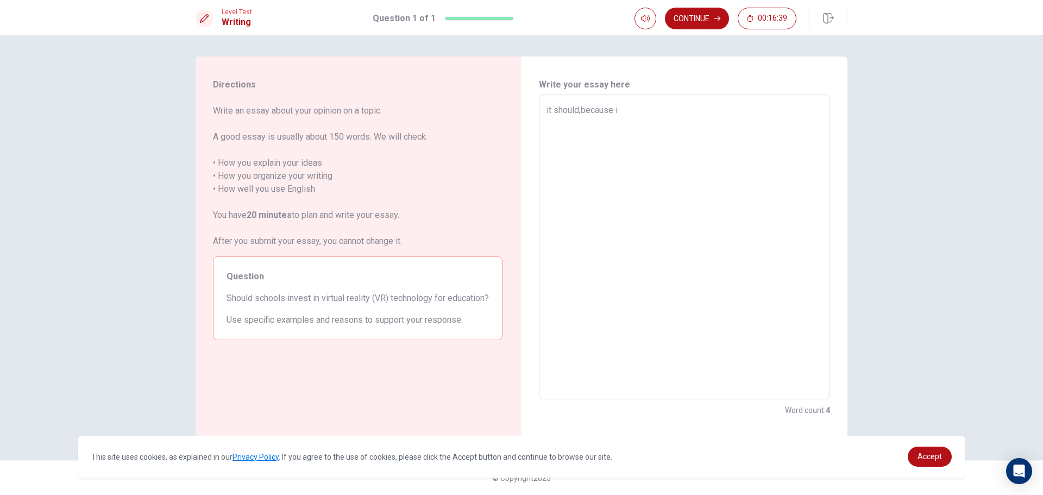
type textarea "it should,because it"
type textarea "x"
type textarea "it should,because it"
type textarea "x"
type textarea "it should,because it g"
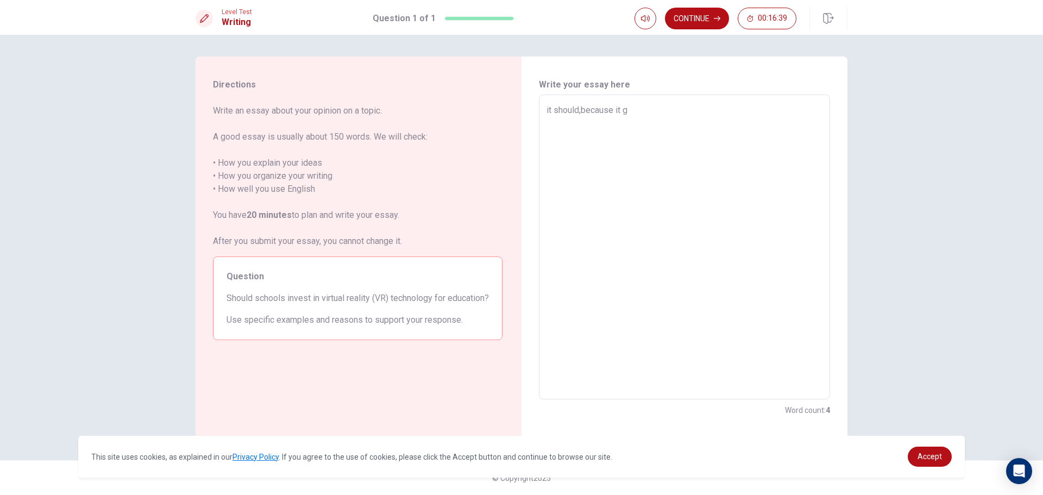
type textarea "x"
type textarea "it should,because it go"
type textarea "x"
type textarea "it should,because it goi"
type textarea "x"
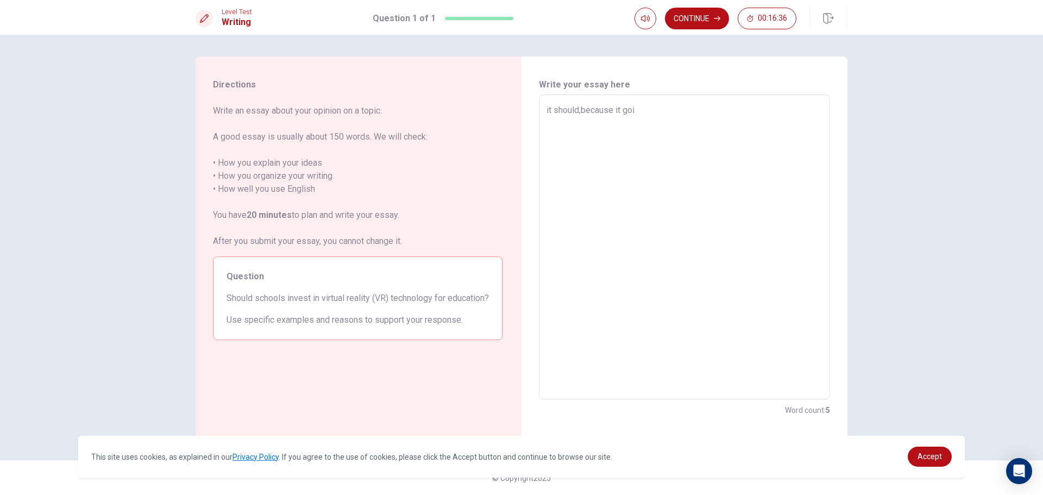
type textarea "it should,because it goin"
type textarea "x"
type textarea "it should,because it goinh"
type textarea "x"
type textarea "it should,because it goinhg"
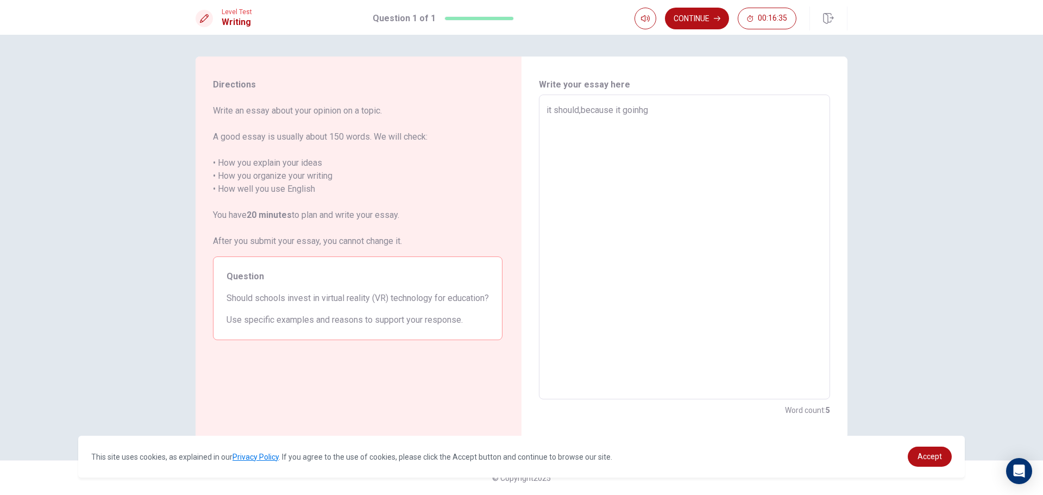
type textarea "x"
type textarea "it should,because it goinh"
type textarea "x"
type textarea "it should,because it goin"
type textarea "x"
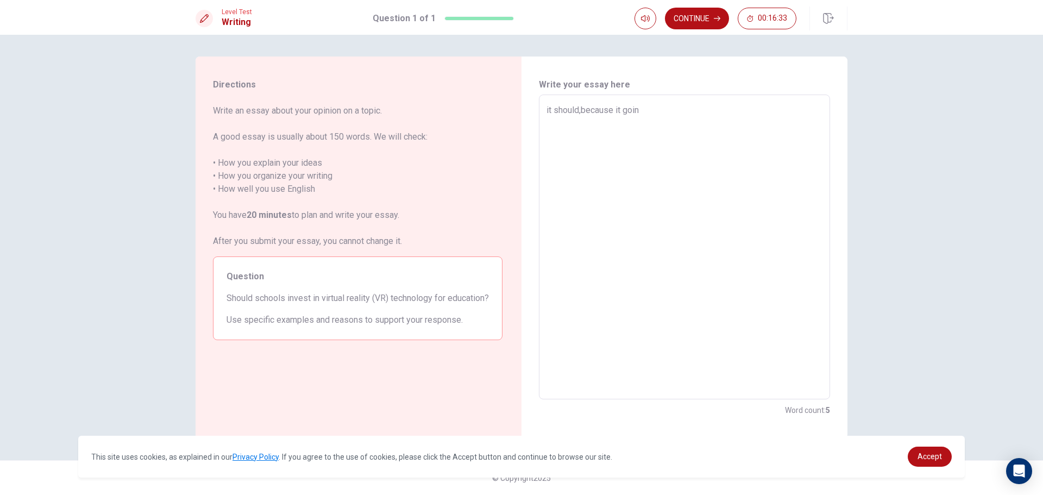
type textarea "it should,because it going"
type textarea "x"
type textarea "it should,because it going"
type textarea "x"
type textarea "it should,because it going t"
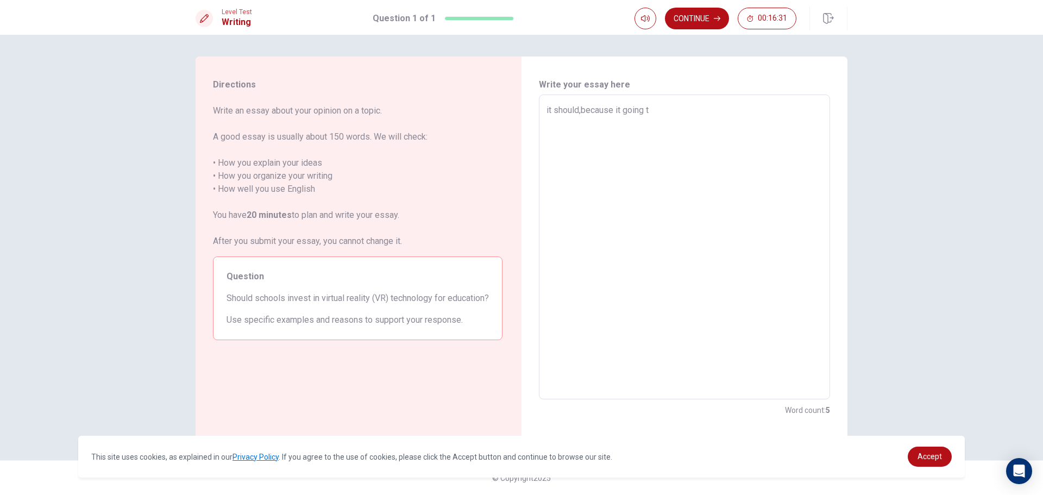
type textarea "x"
type textarea "it should,because it going to"
type textarea "x"
type textarea "it should,because it going to"
type textarea "x"
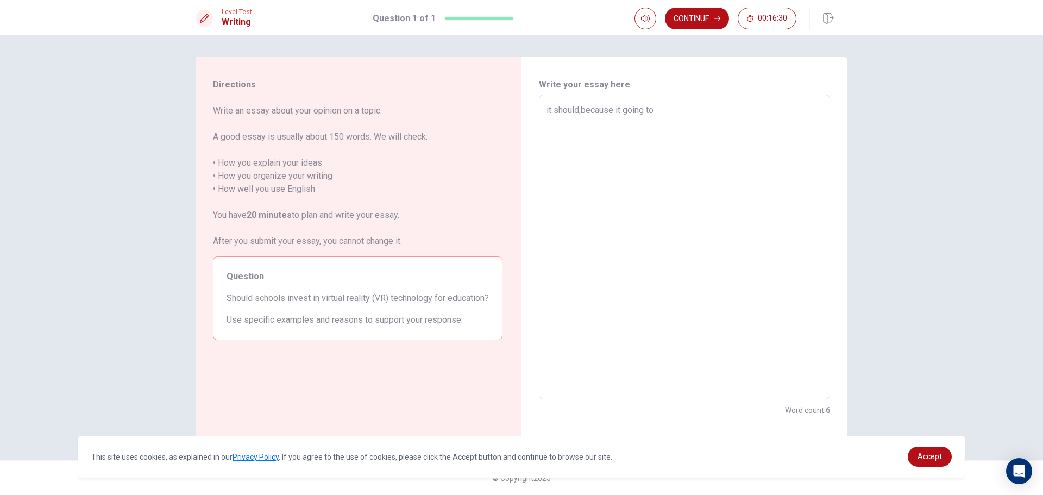
type textarea "it should,because it going to m"
type textarea "x"
type textarea "it should,because it going to mo"
type textarea "x"
type textarea "it should,because it going to mor"
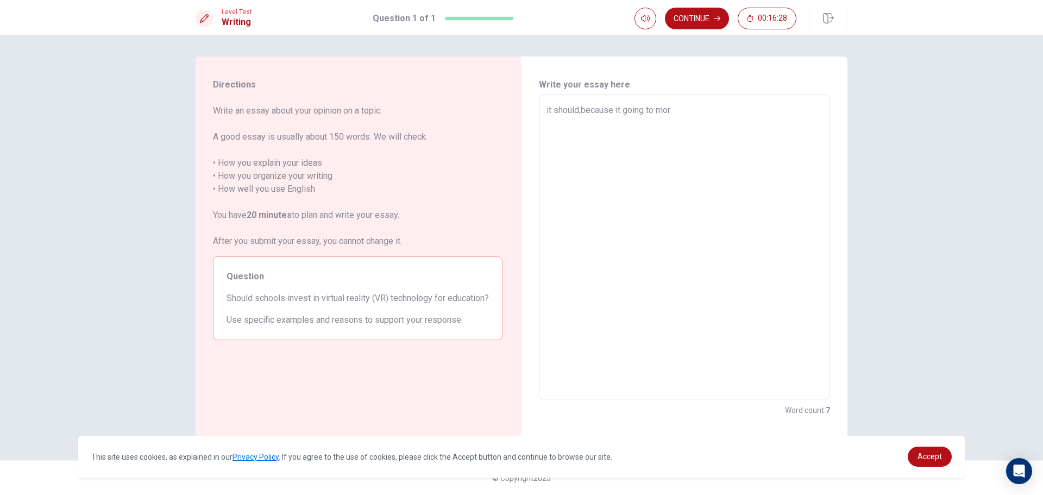
type textarea "x"
type textarea "it should,because it going to more"
type textarea "x"
type textarea "it should,because it going to more"
type textarea "x"
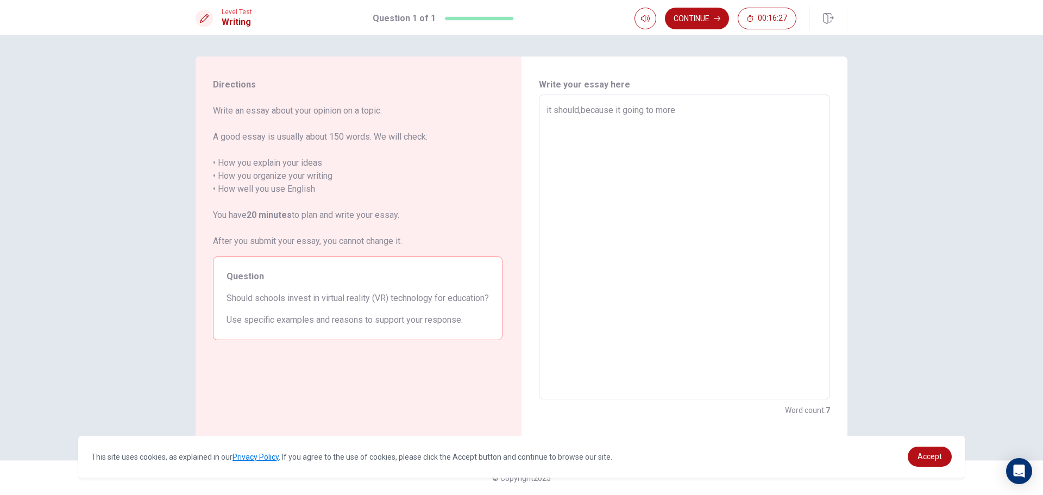
type textarea "it should,because it going to more e"
type textarea "x"
type textarea "it should,because it going to more ea"
type textarea "x"
type textarea "it should,because it going to more eas"
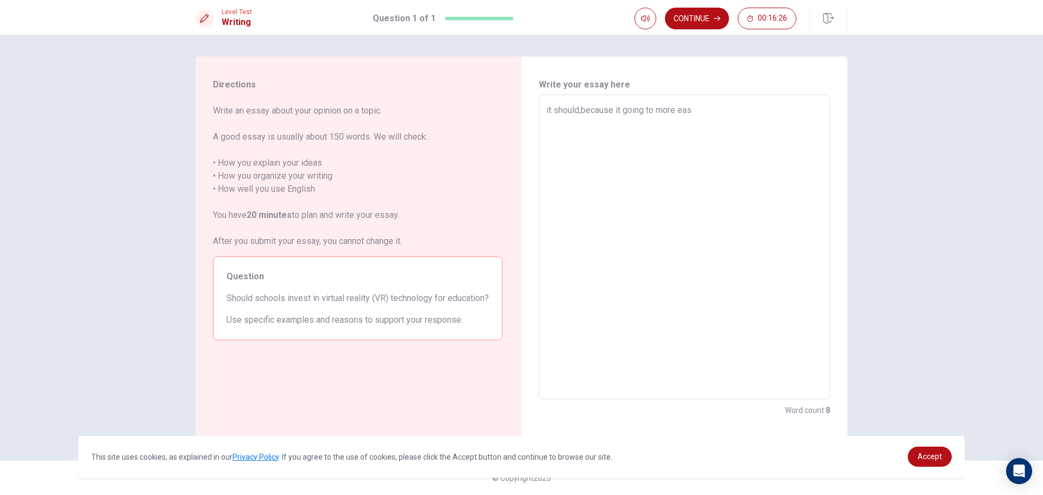
type textarea "x"
type textarea "it should,because it going to more easy"
type textarea "x"
type textarea "it should,because it going to more easy"
type textarea "x"
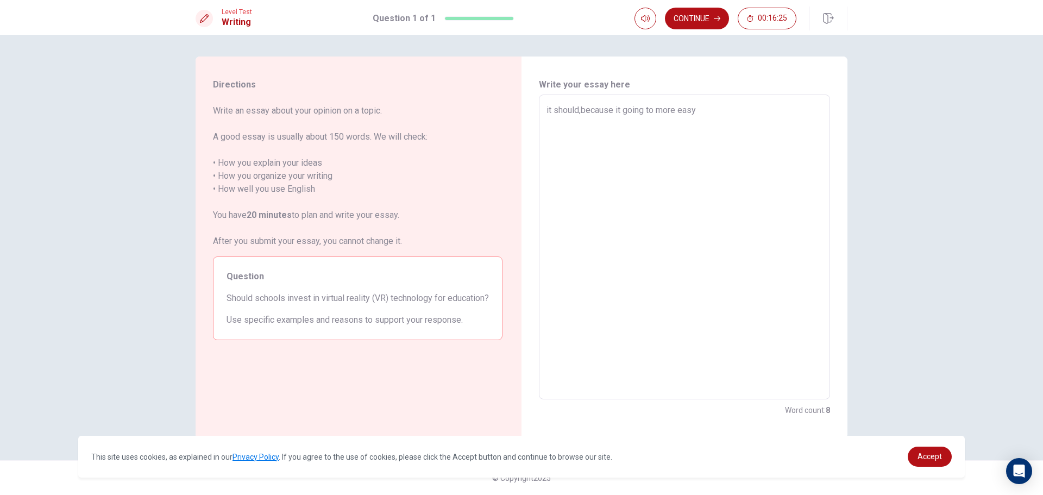
type textarea "it should,because it going to more easy t"
type textarea "x"
type textarea "it should,because it going to more easy to"
type textarea "x"
type textarea "it should,because it going to more easy to"
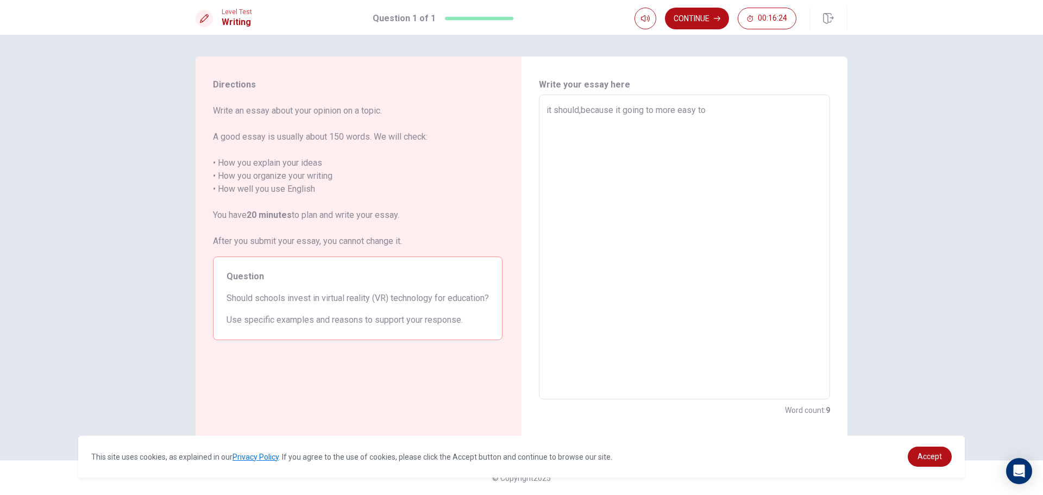
type textarea "x"
type textarea "it should,because it going to more easy to t"
type textarea "x"
type textarea "it should,because it going to more easy to te"
type textarea "x"
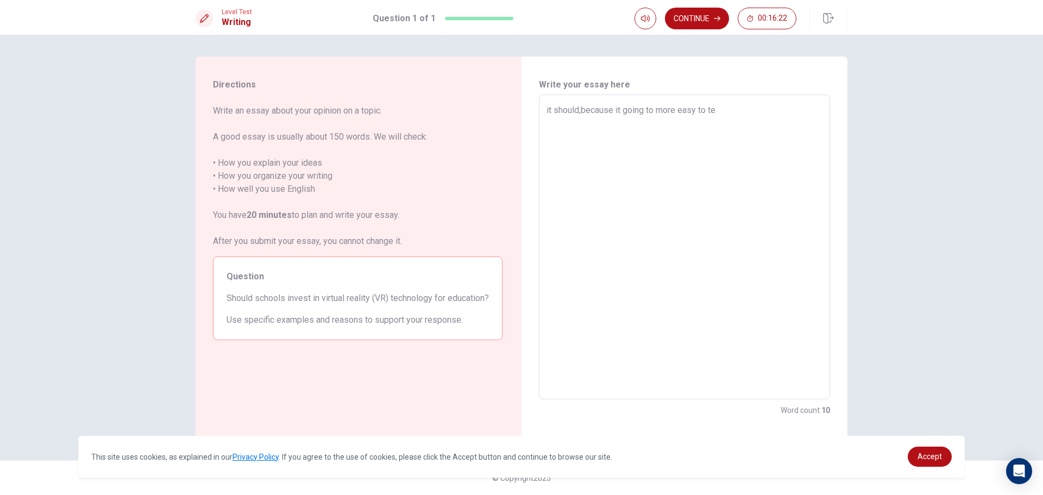
type textarea "it should,because it going to more easy to tea"
type textarea "x"
type textarea "it should,because it going to more easy to teac"
type textarea "x"
type textarea "it should,because it going to more easy to teach"
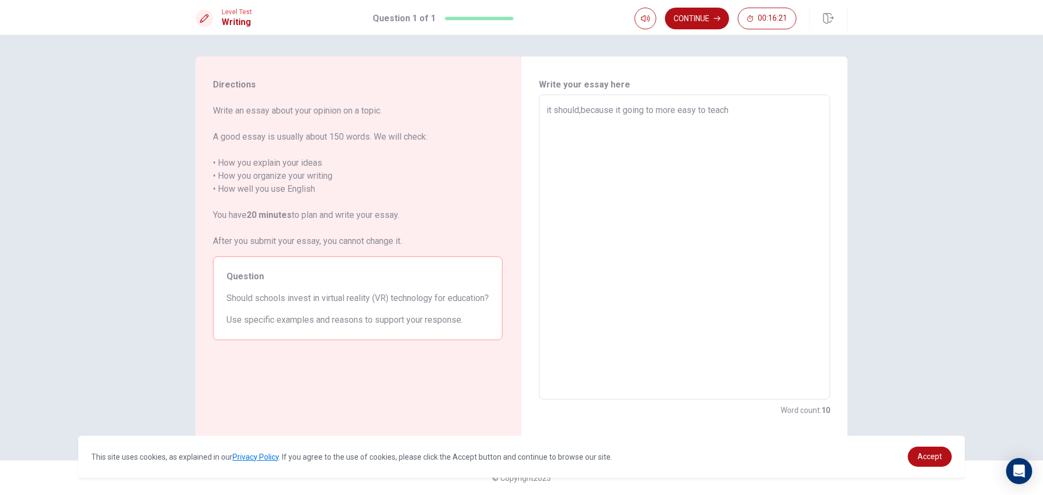
type textarea "x"
type textarea "it should,because it going to more easy to teach"
type textarea "x"
type textarea "it should,because it going to more easy to teach t"
type textarea "x"
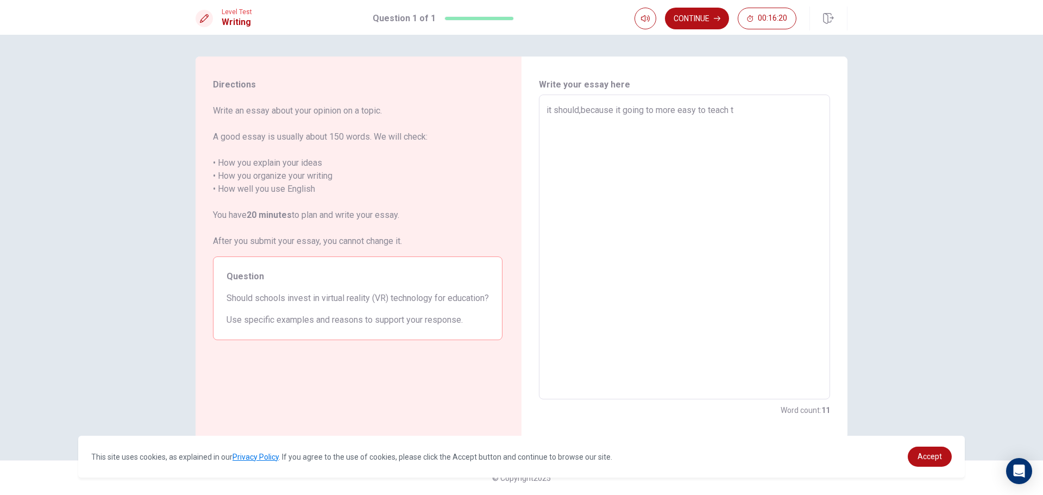
type textarea "it should,because it going to more easy to teach th"
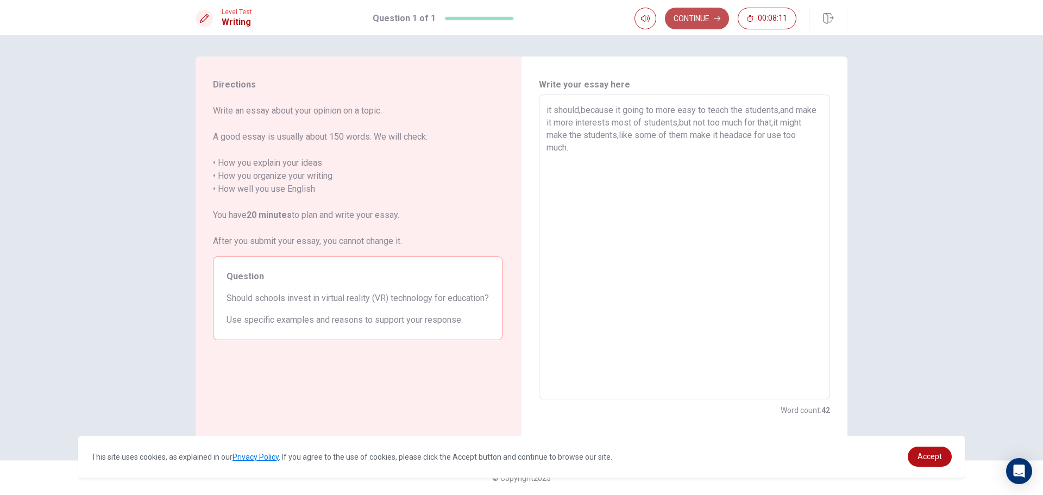
click at [699, 12] on button "Continue" at bounding box center [697, 19] width 64 height 22
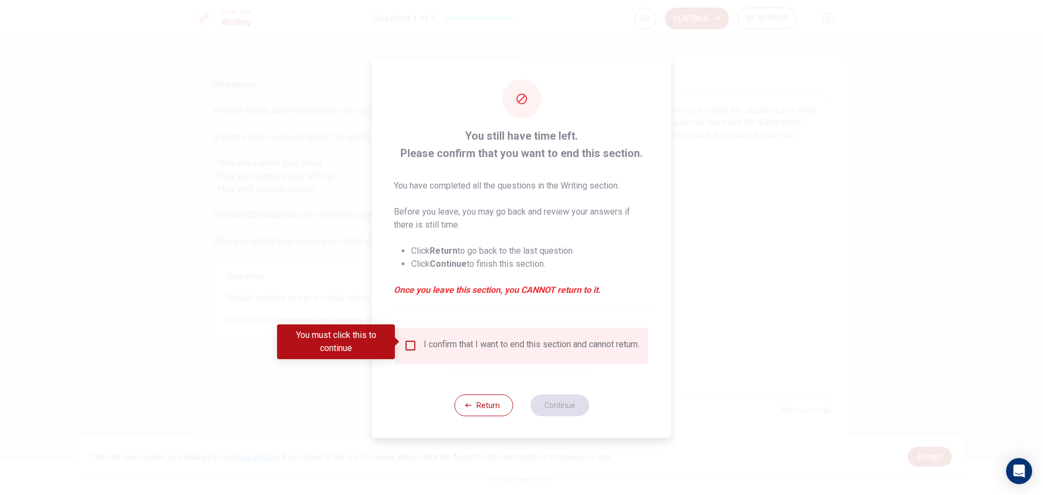
click at [408, 341] on input "You must click this to continue" at bounding box center [410, 345] width 13 height 13
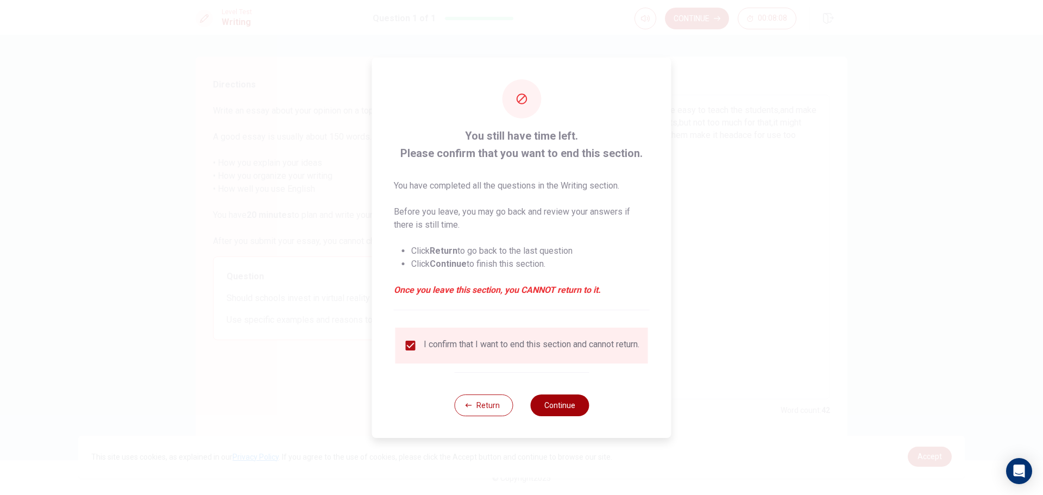
click at [553, 410] on button "Continue" at bounding box center [559, 405] width 59 height 22
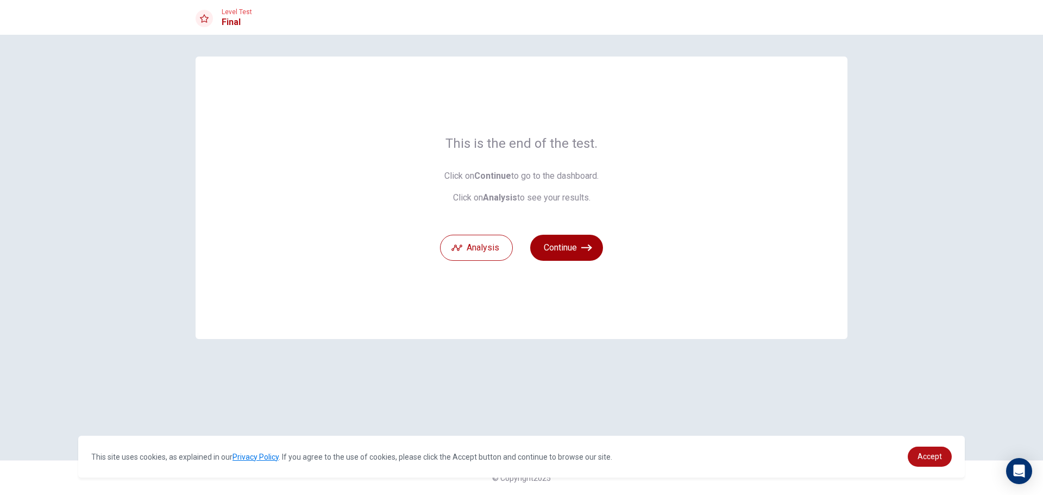
click at [559, 243] on button "Continue" at bounding box center [566, 248] width 73 height 26
